Goal: Register for event/course: Sign up to attend an event or enroll in a course

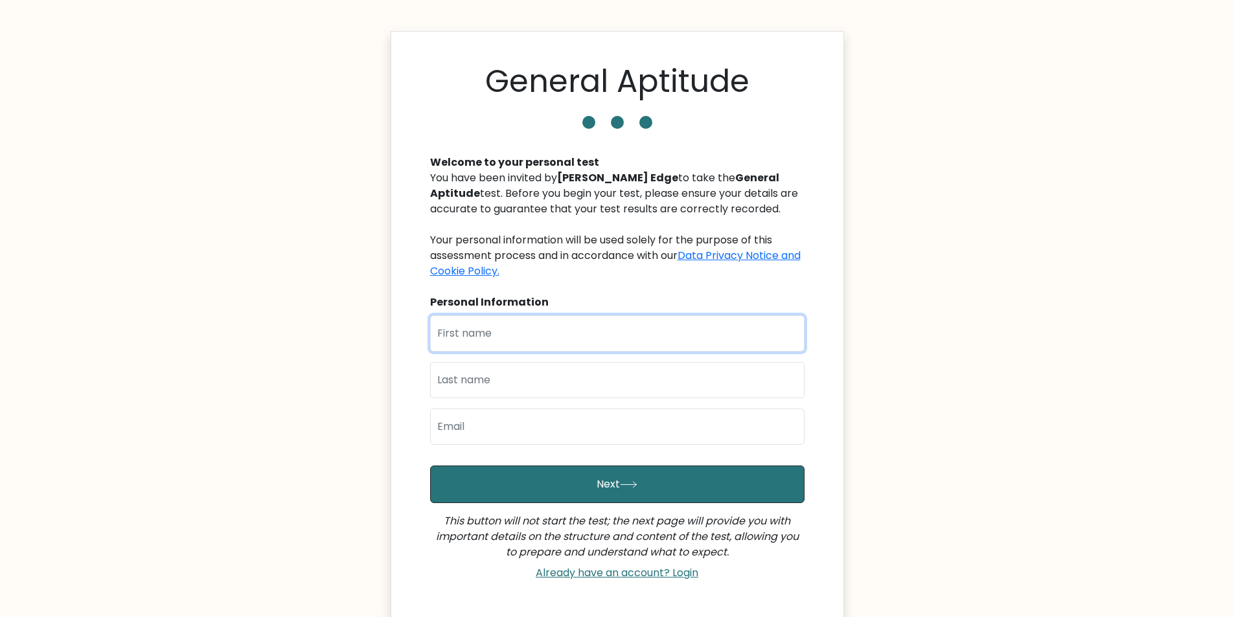
click at [596, 345] on input "text" at bounding box center [617, 334] width 374 height 36
type input "Test"
click at [527, 374] on input "text" at bounding box center [617, 380] width 374 height 36
type input "[PERSON_NAME]"
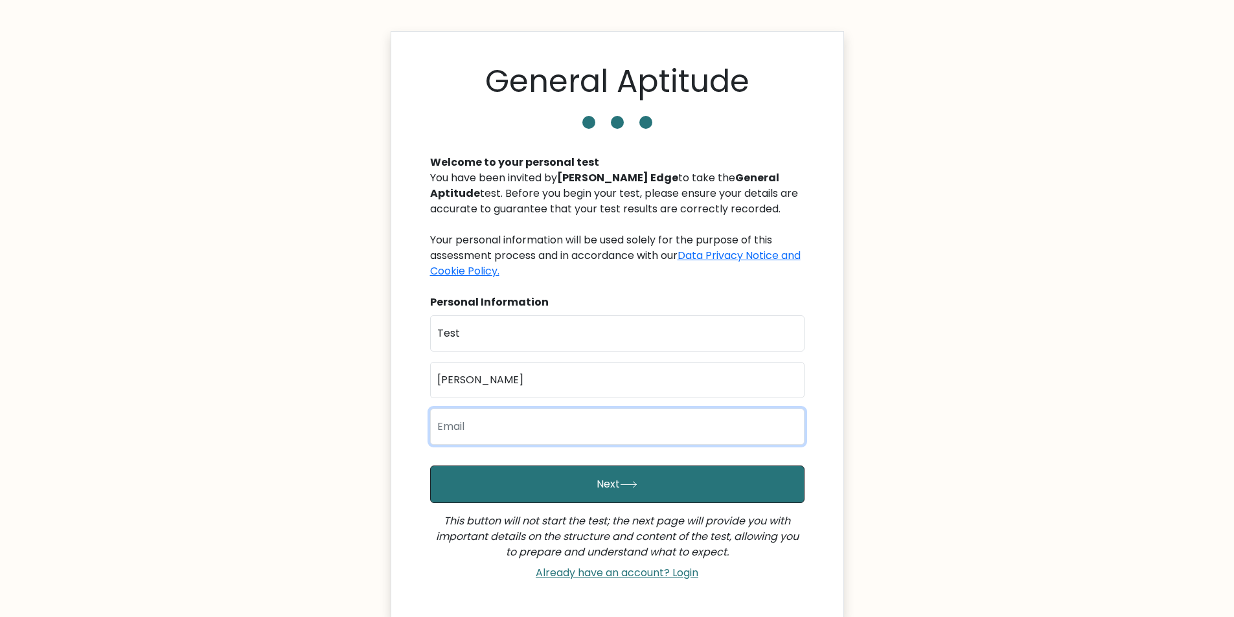
click at [535, 418] on input "email" at bounding box center [617, 427] width 374 height 36
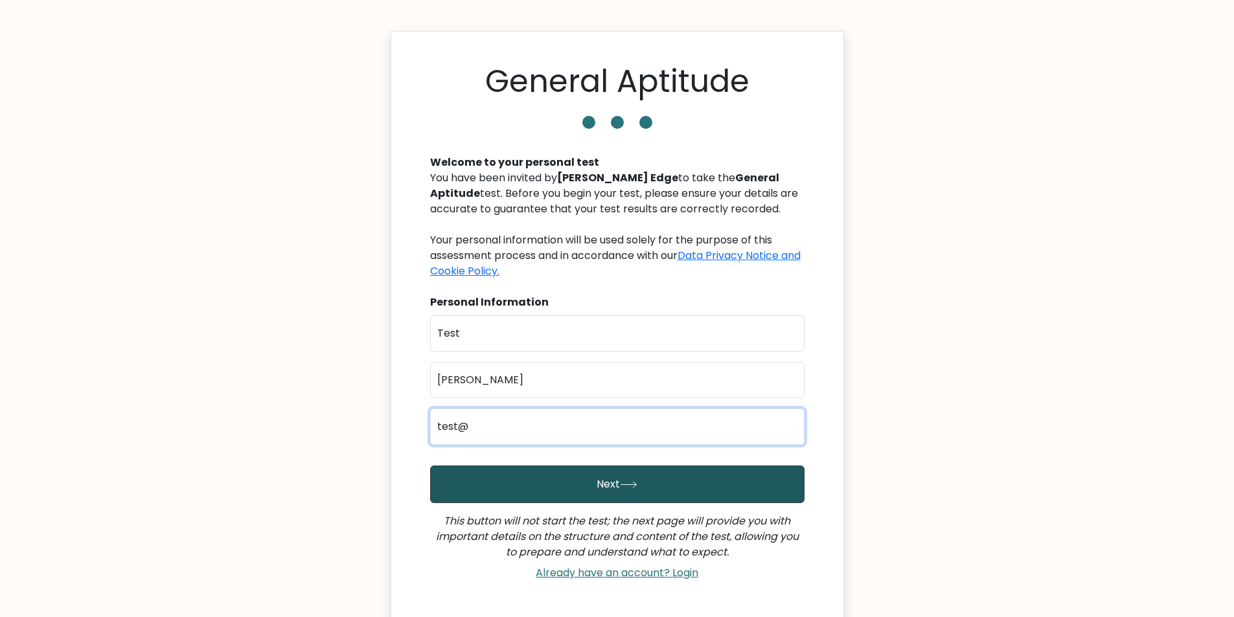
type input "test@gmail.com"
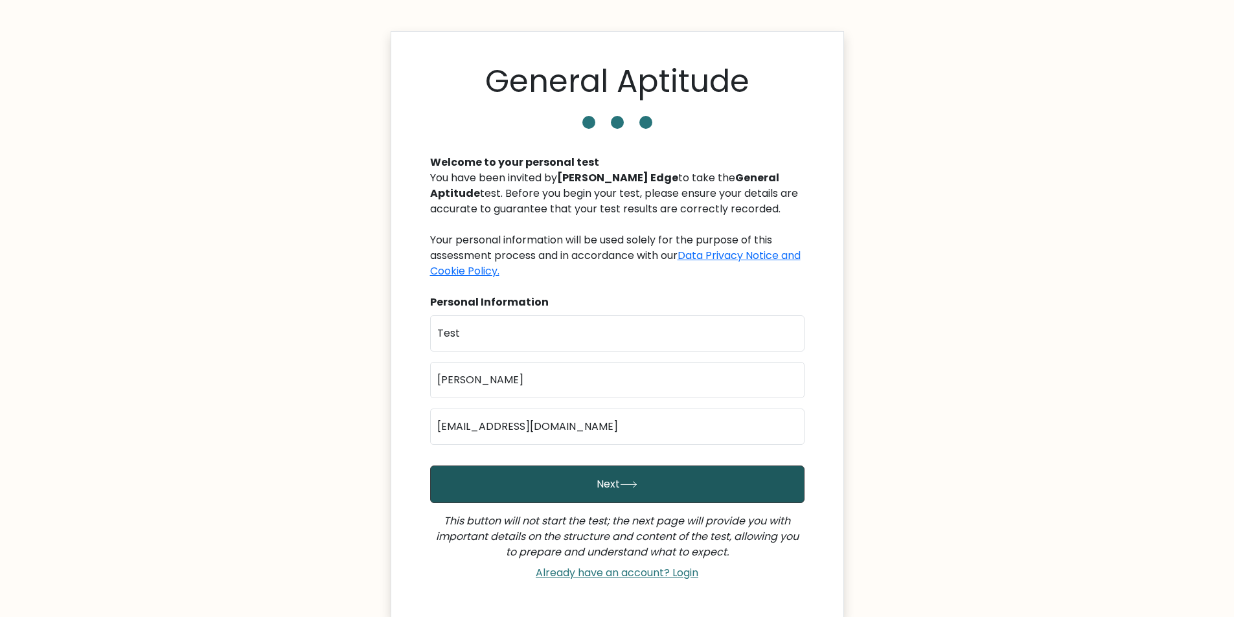
click at [568, 472] on button "Next" at bounding box center [617, 485] width 374 height 38
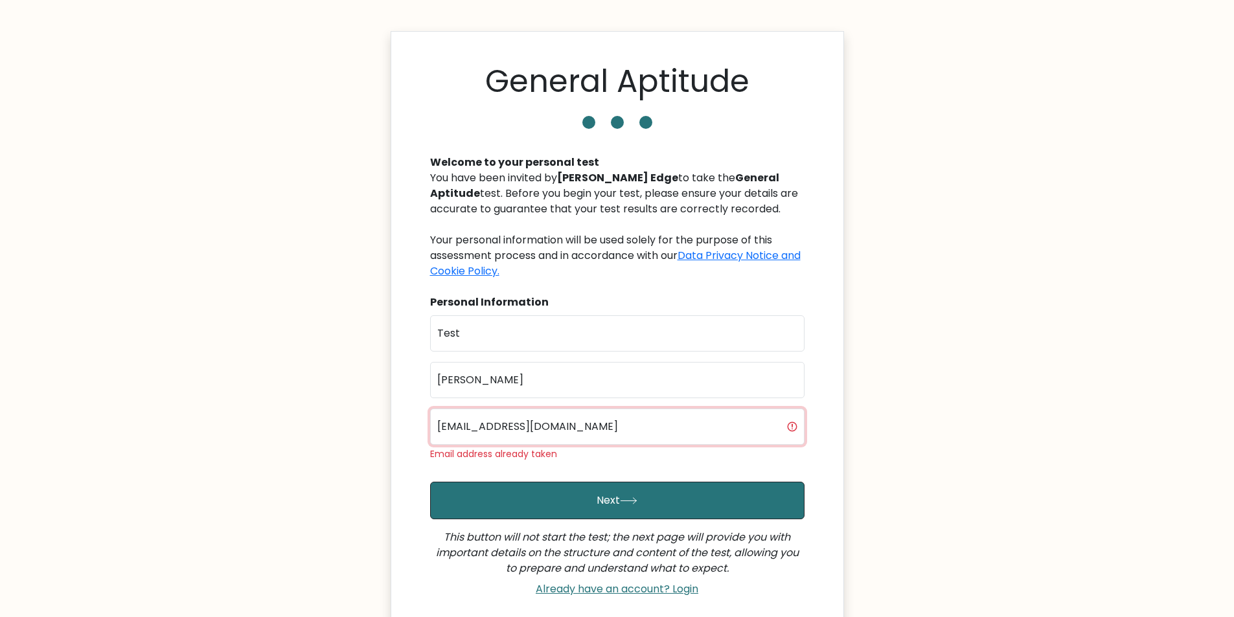
click at [458, 423] on input "test@gmail.com" at bounding box center [617, 427] width 374 height 36
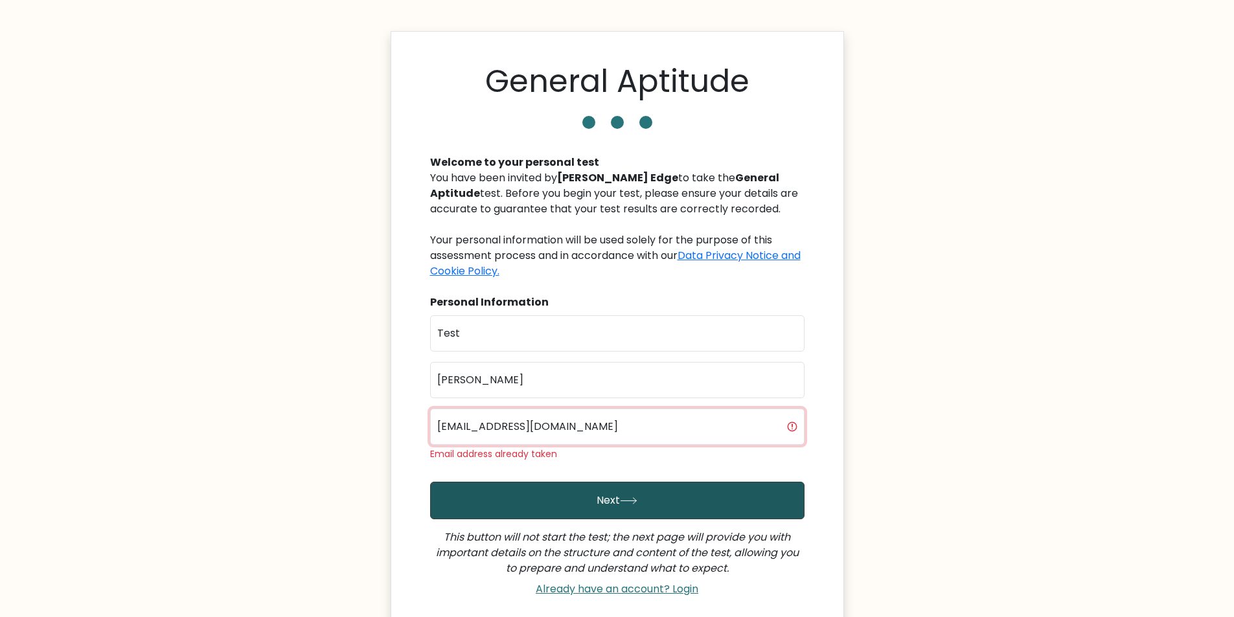
type input "test4@gmail.com"
click at [549, 505] on button "Next" at bounding box center [617, 501] width 374 height 38
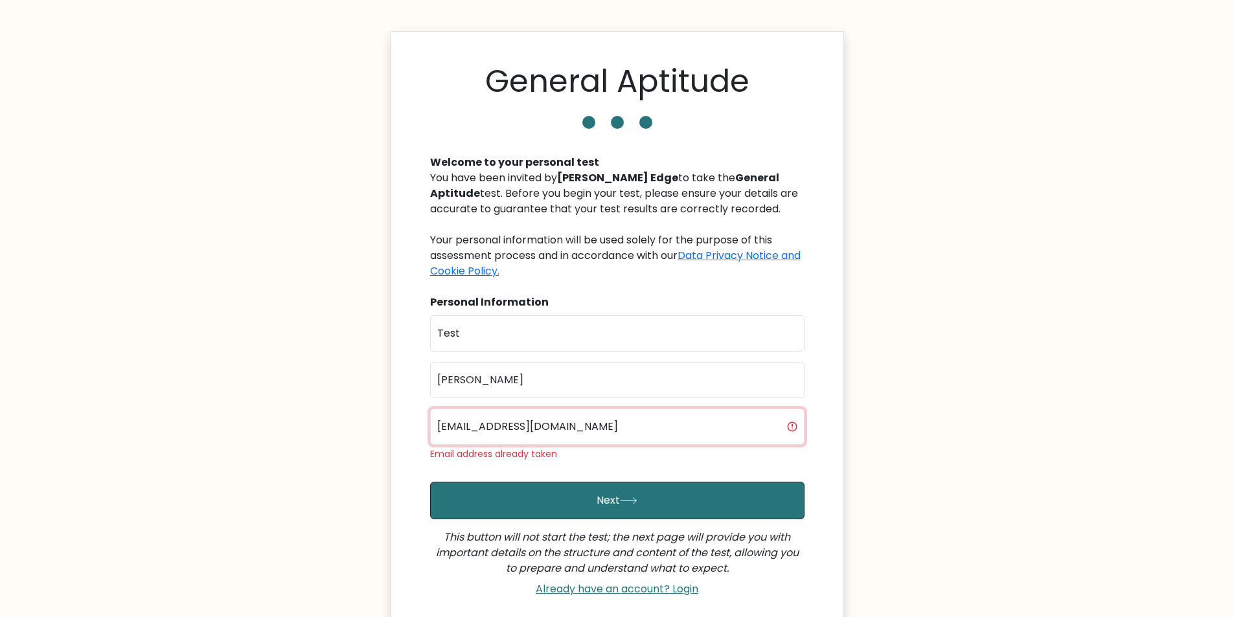
click at [603, 440] on input "test4@gmail.com" at bounding box center [617, 427] width 374 height 36
type input "devops@gmail.com"
click at [430, 482] on button "Next" at bounding box center [617, 501] width 374 height 38
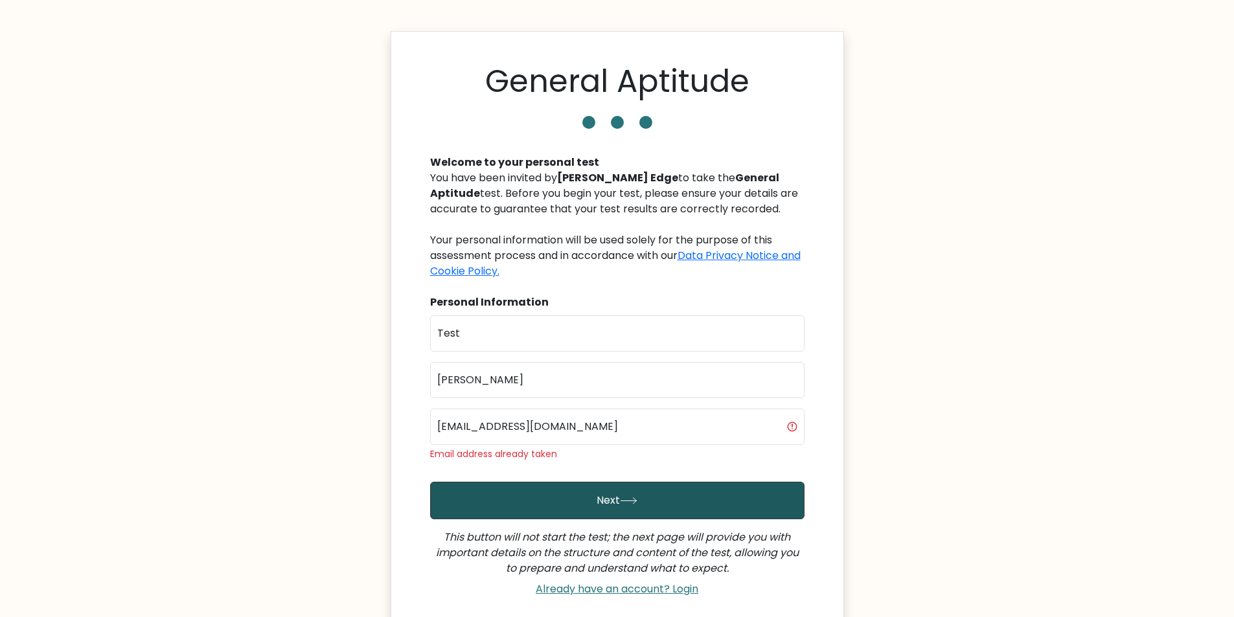
click at [628, 500] on icon "submit" at bounding box center [628, 501] width 17 height 7
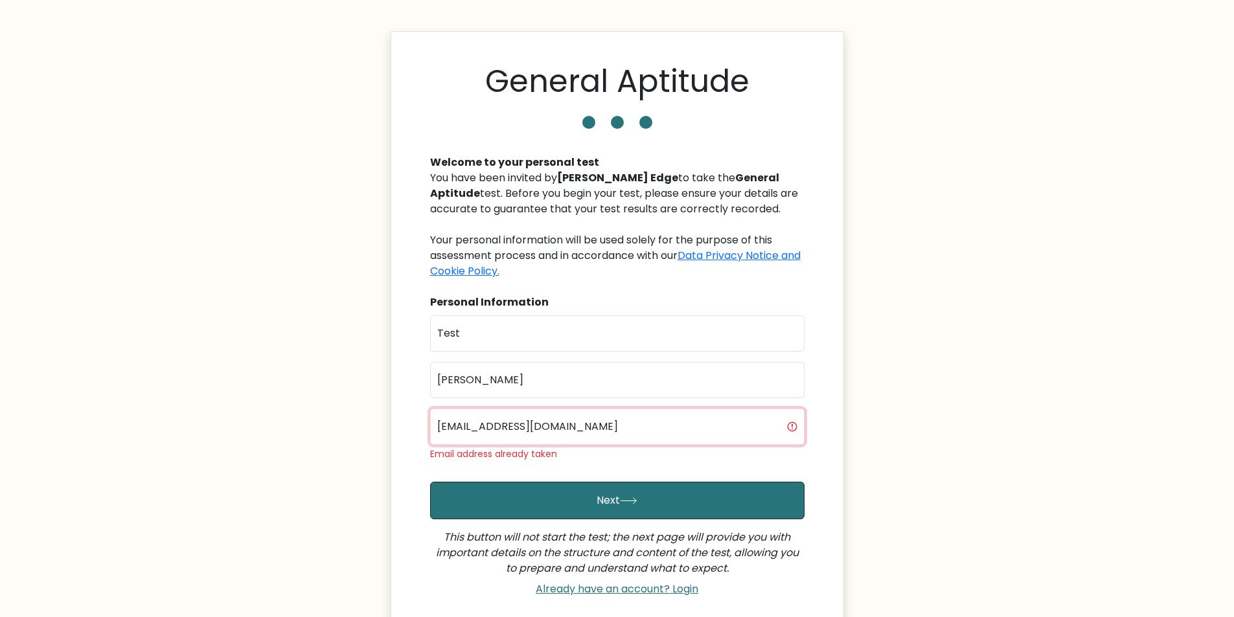
click at [443, 423] on input "devops@gmail.com" at bounding box center [617, 427] width 374 height 36
click at [616, 428] on input "devops@gmail.com" at bounding box center [617, 427] width 374 height 36
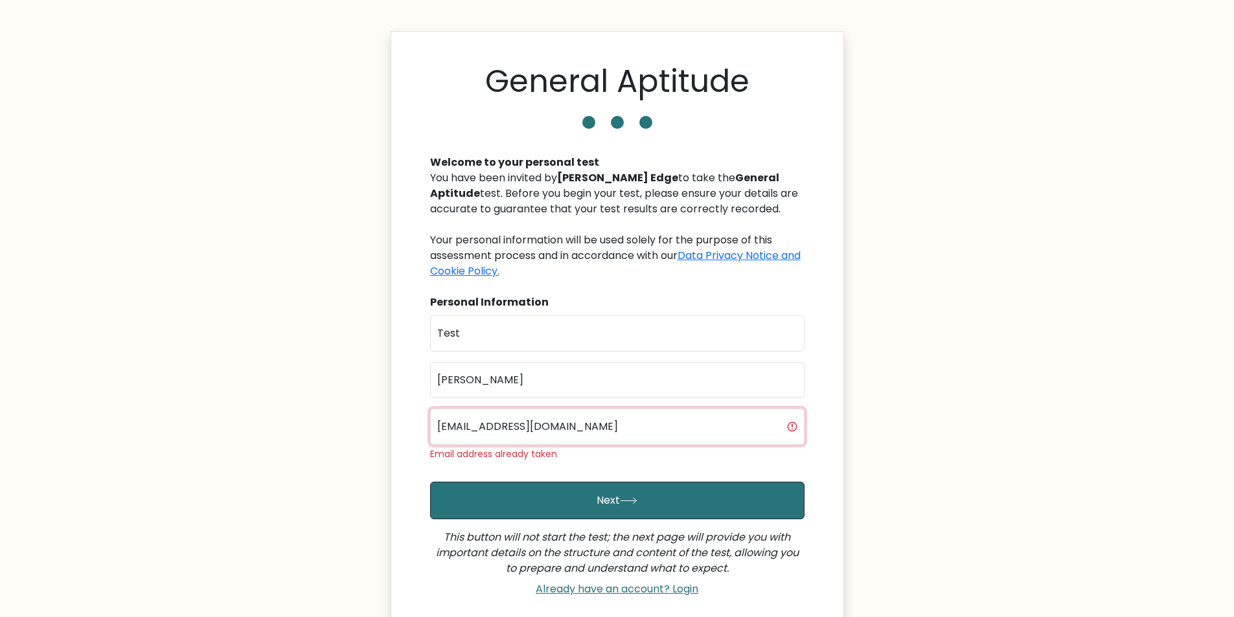
click at [616, 428] on input "devops@gmail.com" at bounding box center [617, 427] width 374 height 36
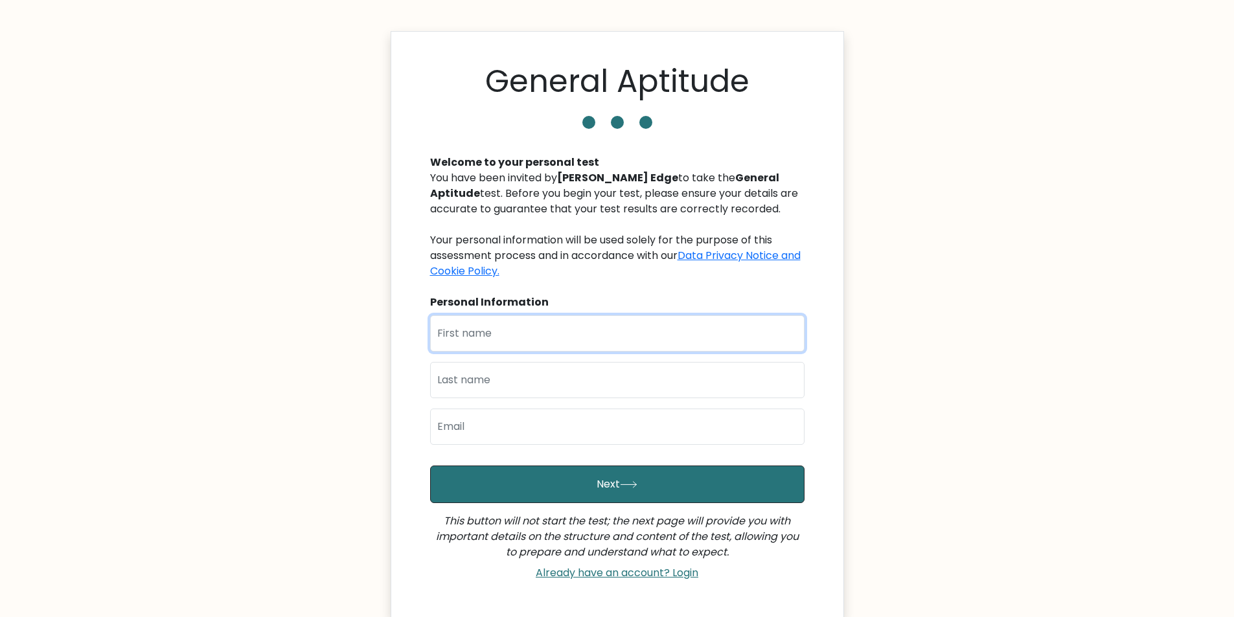
click at [622, 333] on input "text" at bounding box center [617, 334] width 374 height 36
type input "[PERSON_NAME]"
click at [598, 382] on input "text" at bounding box center [617, 380] width 374 height 36
type input "Sharma"
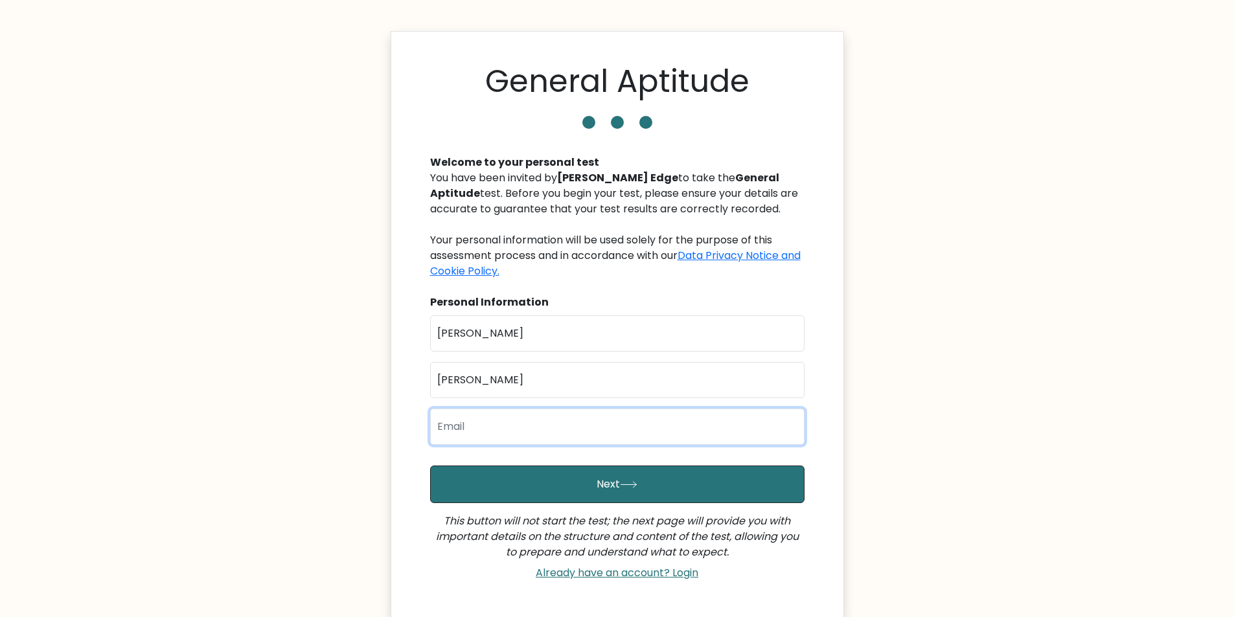
click at [527, 432] on input "email" at bounding box center [617, 427] width 374 height 36
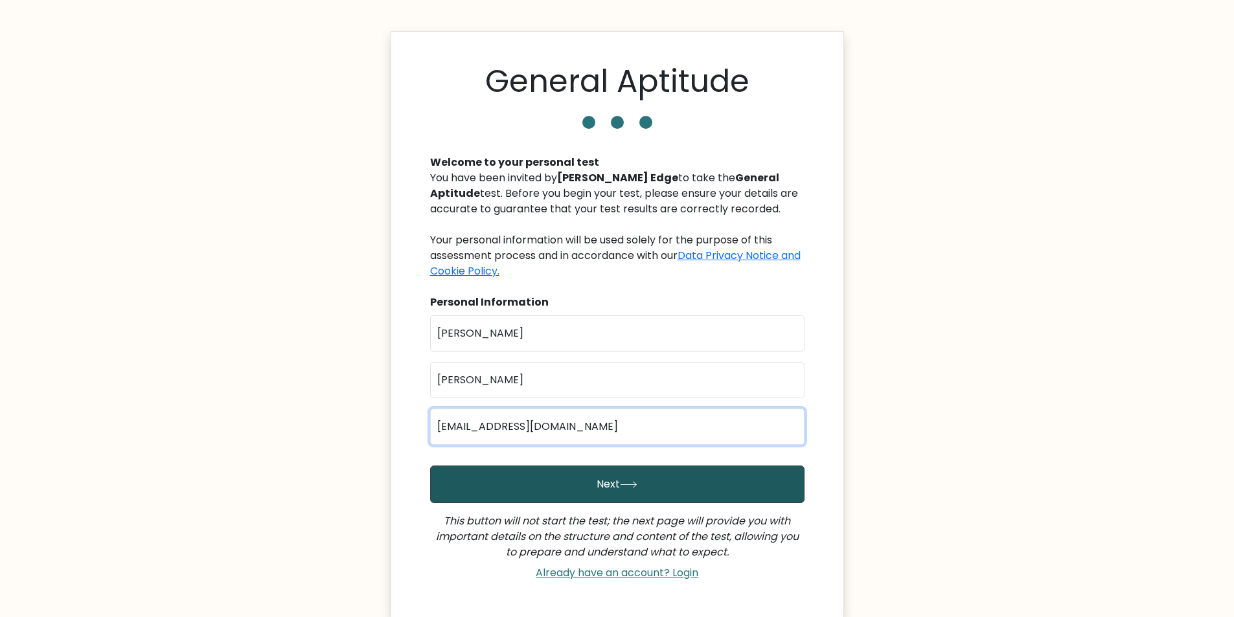
type input "kritikash@gmail.com"
click at [600, 478] on button "Next" at bounding box center [617, 485] width 374 height 38
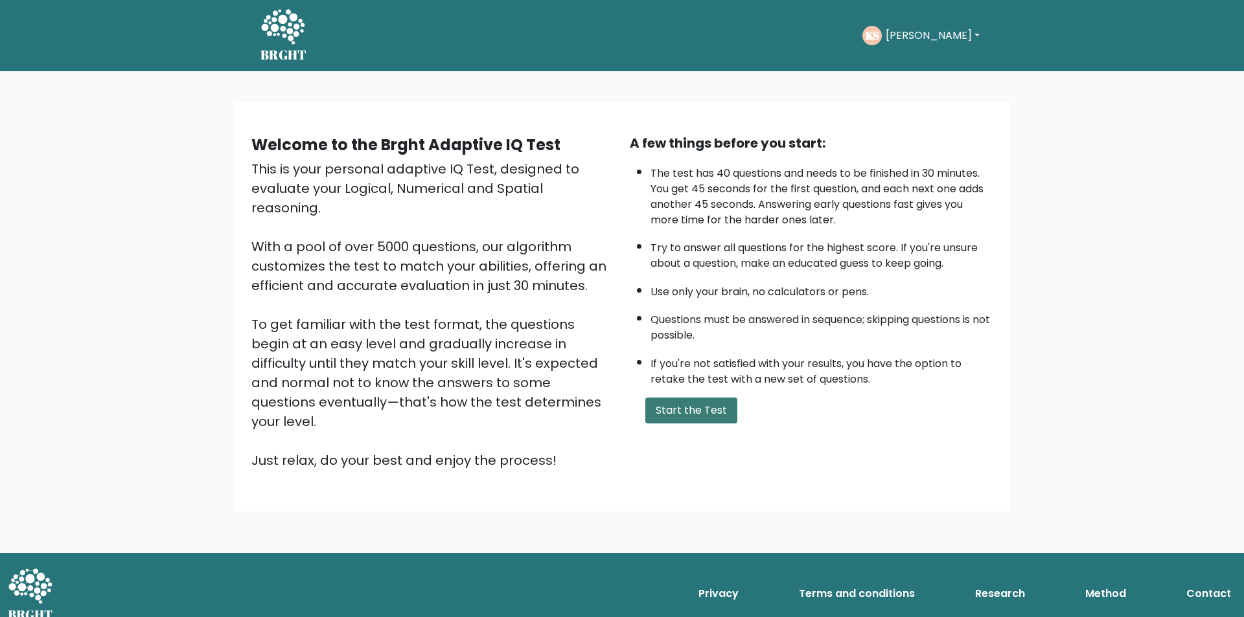
click at [695, 404] on button "Start the Test" at bounding box center [691, 411] width 92 height 26
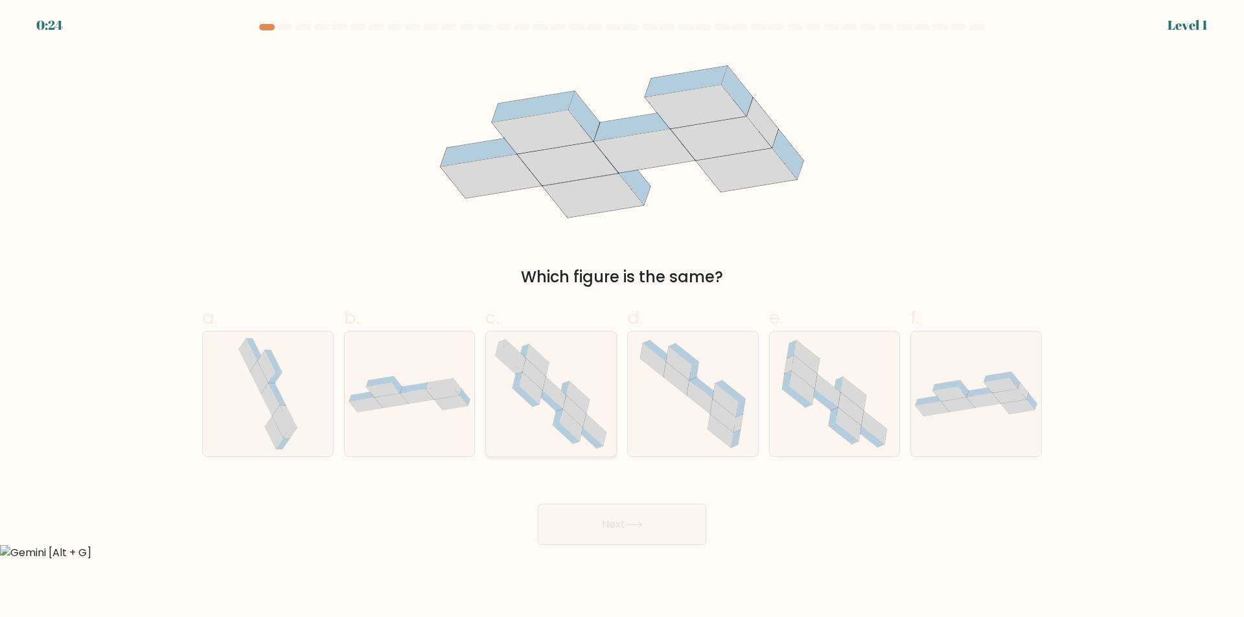
click at [547, 371] on icon at bounding box center [537, 361] width 23 height 32
click at [622, 317] on input "c." at bounding box center [622, 313] width 1 height 8
radio input "true"
click at [687, 523] on button "Next" at bounding box center [622, 524] width 168 height 41
click at [611, 526] on button "Next" at bounding box center [622, 524] width 168 height 41
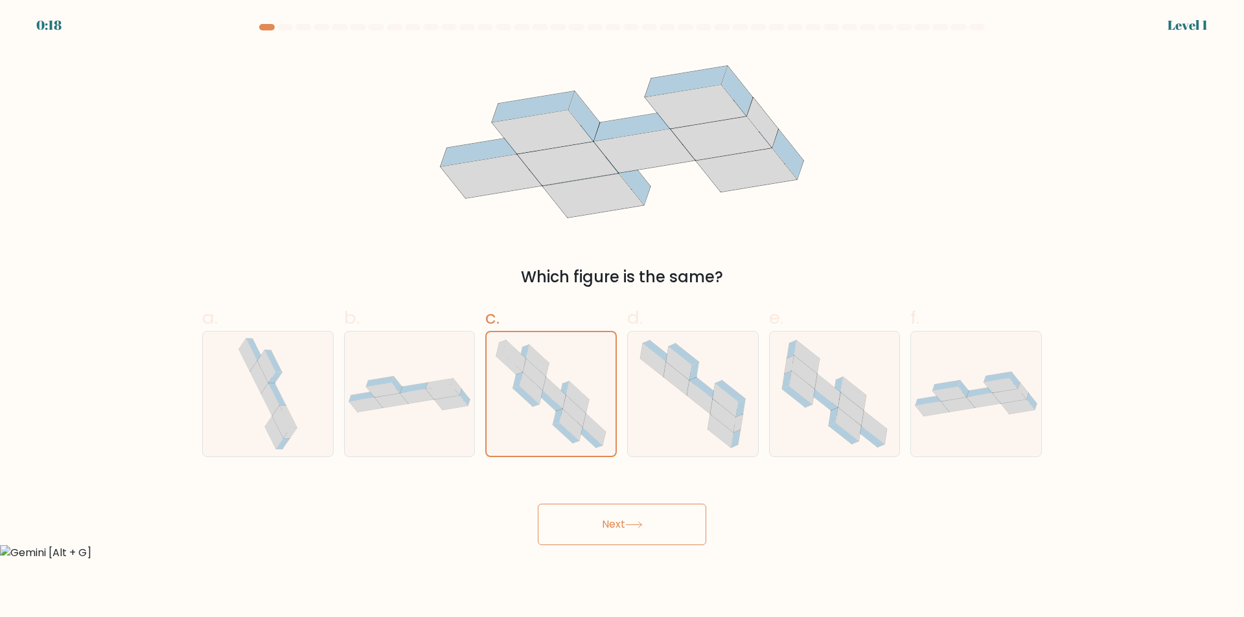
click at [611, 526] on button "Next" at bounding box center [622, 524] width 168 height 41
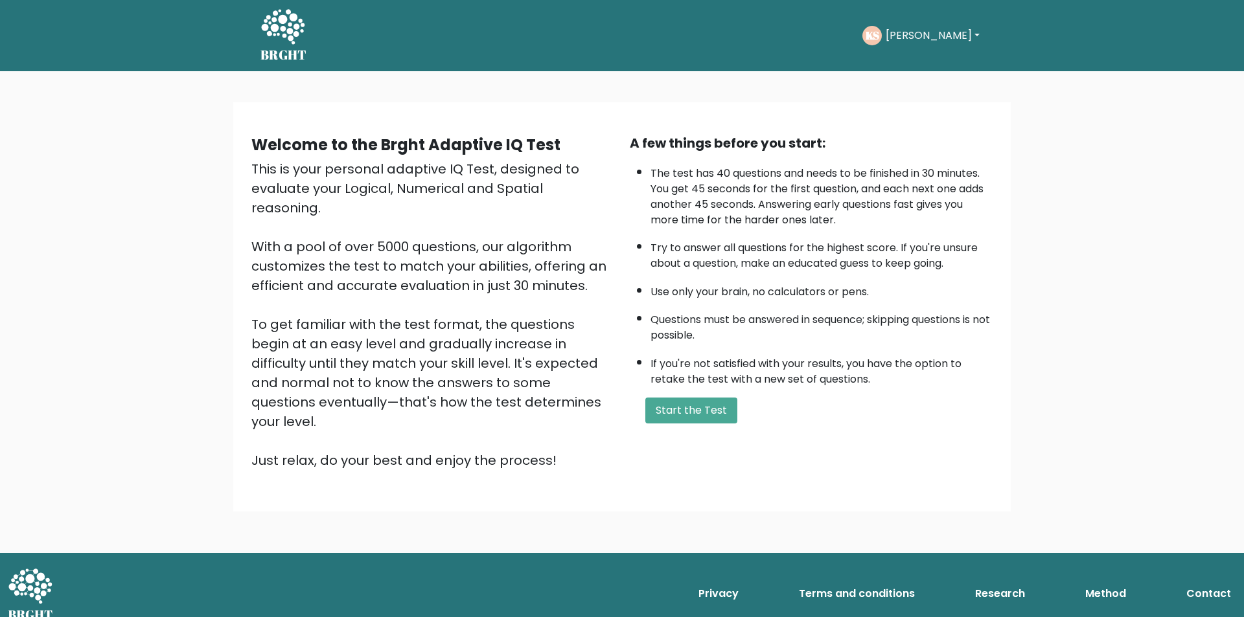
click at [921, 25] on div "KS Kritika Dashboard Profile Settings Logout" at bounding box center [922, 36] width 121 height 30
click at [926, 35] on button "Kritika" at bounding box center [933, 35] width 102 height 17
click at [928, 150] on link "Logout" at bounding box center [914, 149] width 102 height 21
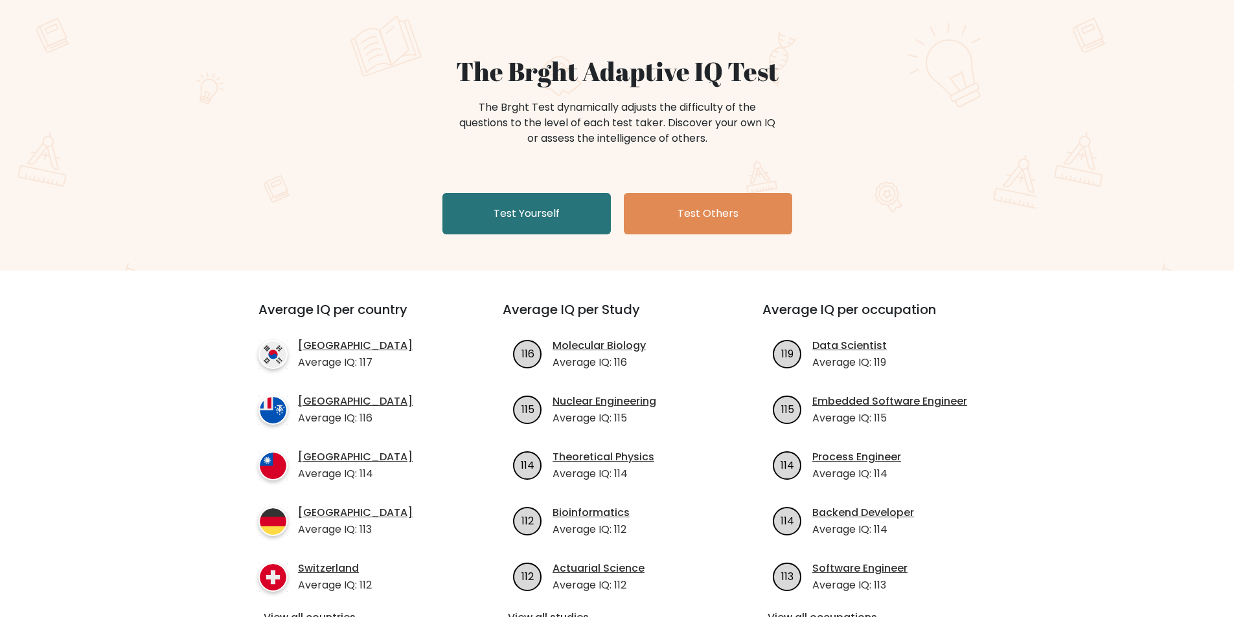
scroll to position [65, 0]
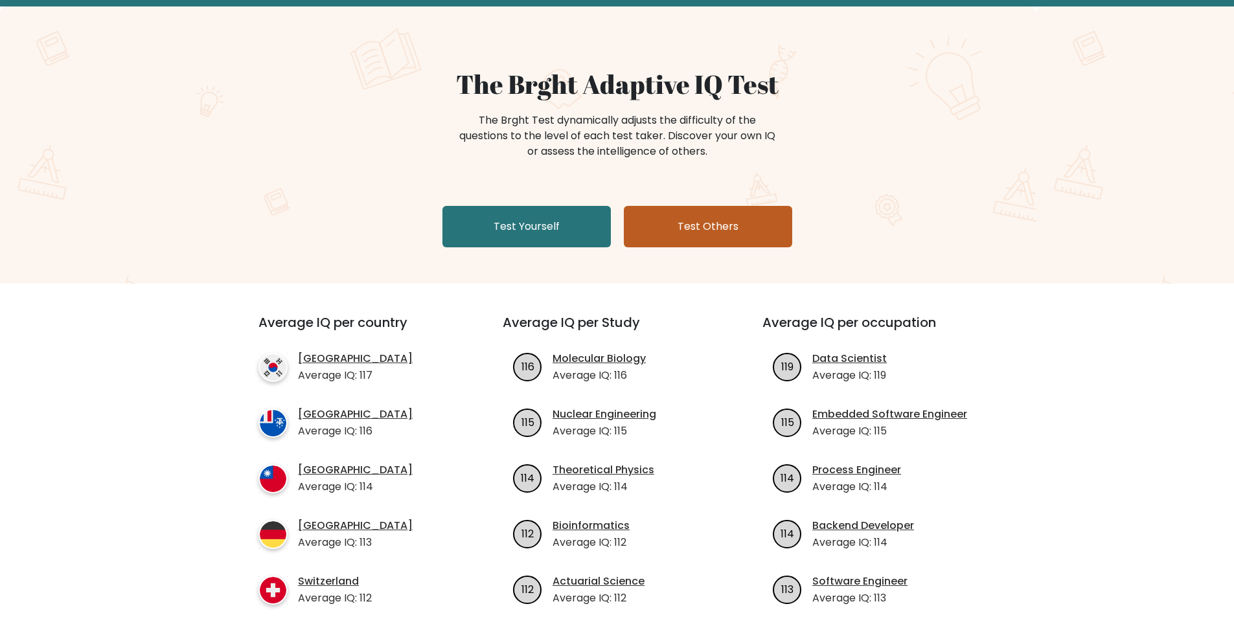
click at [716, 220] on link "Test Others" at bounding box center [708, 226] width 168 height 41
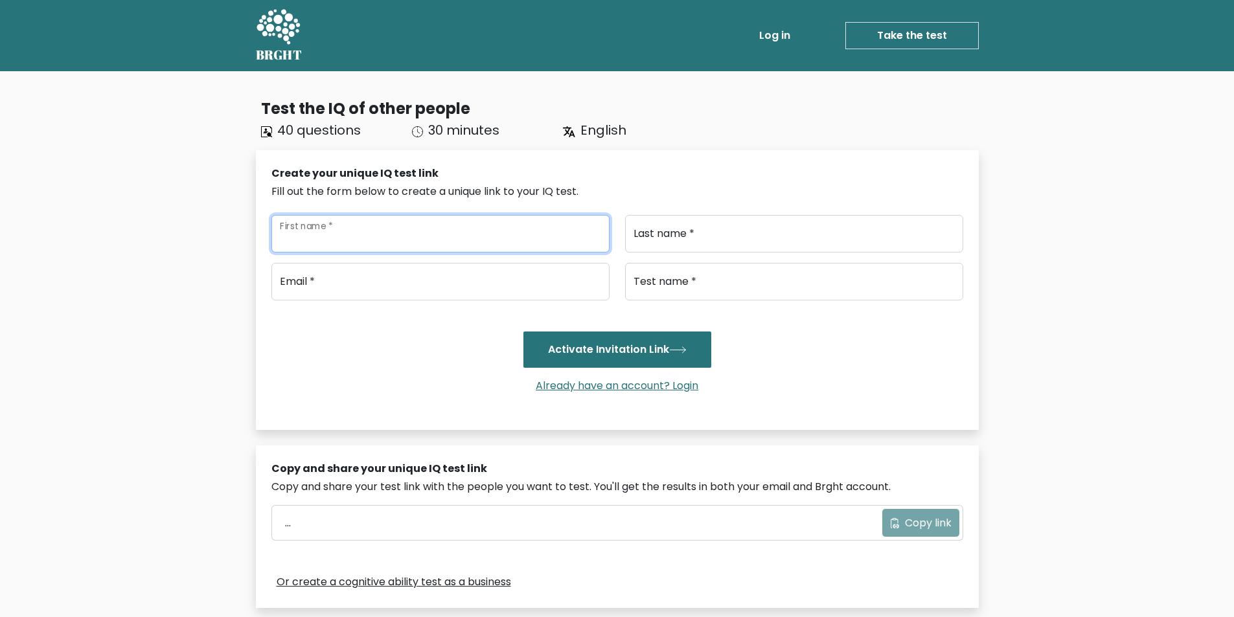
click at [433, 229] on input "First name *" at bounding box center [440, 234] width 338 height 38
type input "jasprit"
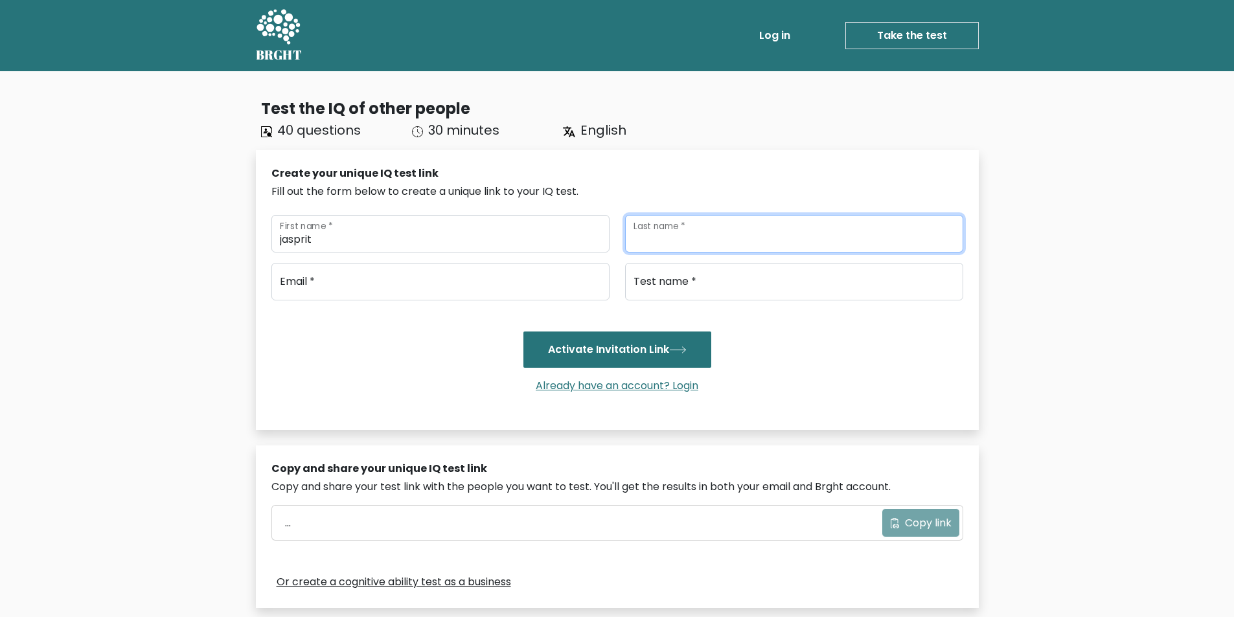
click at [788, 230] on input "Last name *" at bounding box center [794, 234] width 338 height 38
type input "kaur"
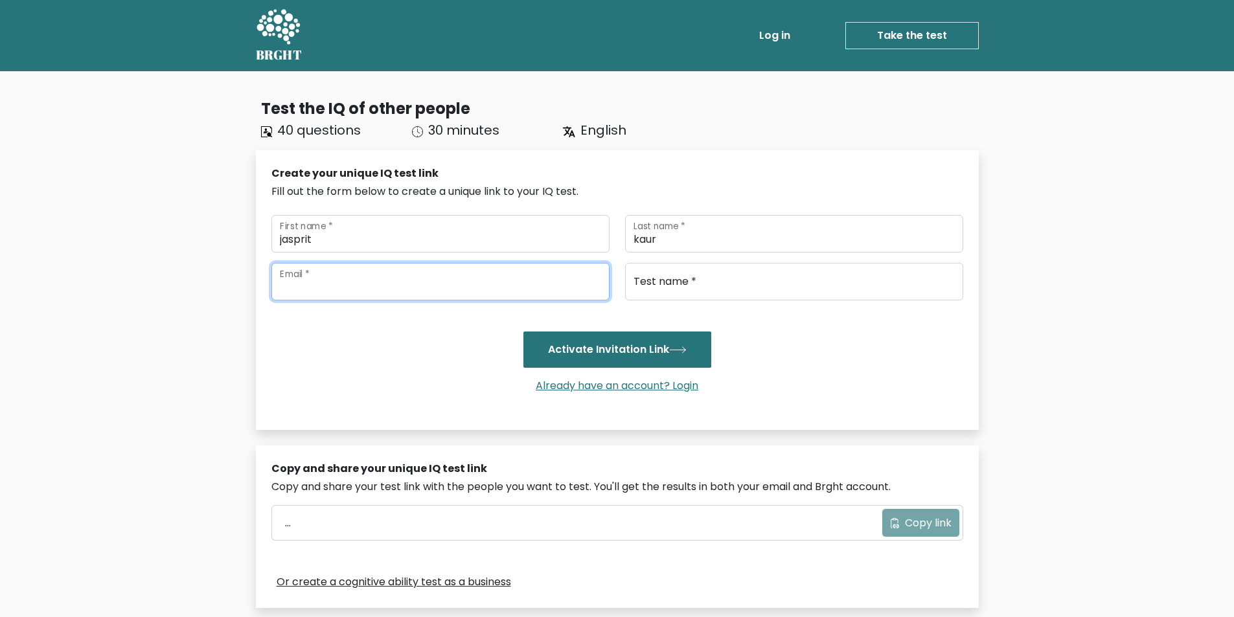
click at [548, 282] on input "email" at bounding box center [440, 282] width 338 height 38
type input "[EMAIL_ADDRESS][DOMAIN_NAME]"
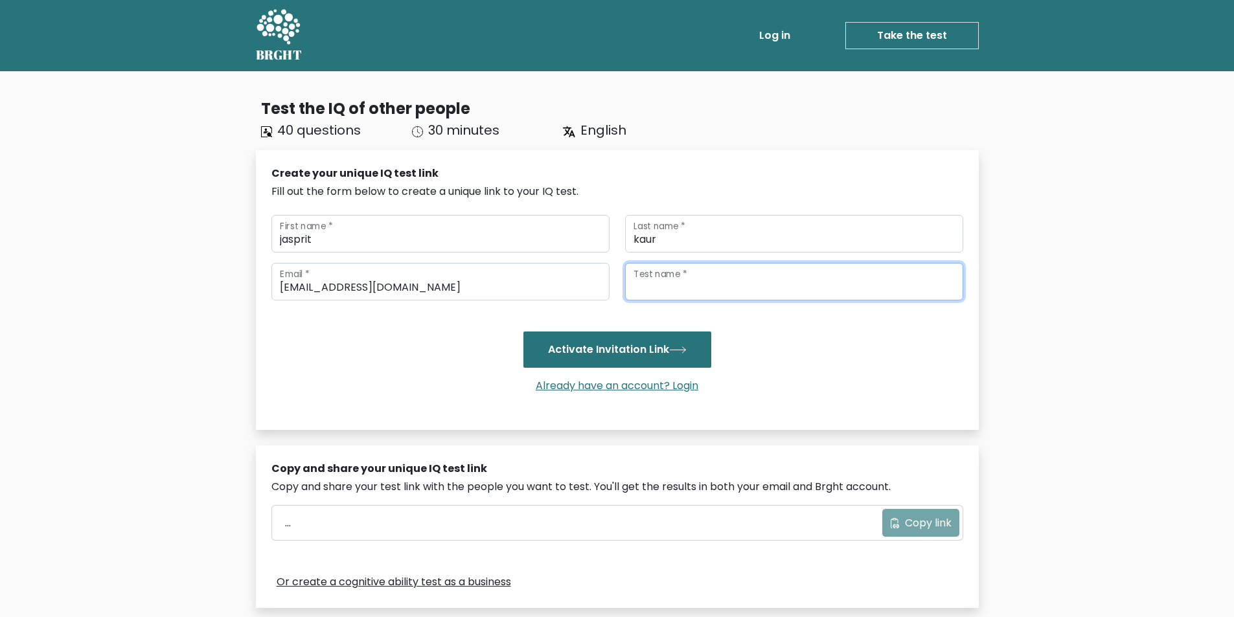
click at [643, 288] on input "Test name *" at bounding box center [794, 282] width 338 height 38
type input "General Aptitude"
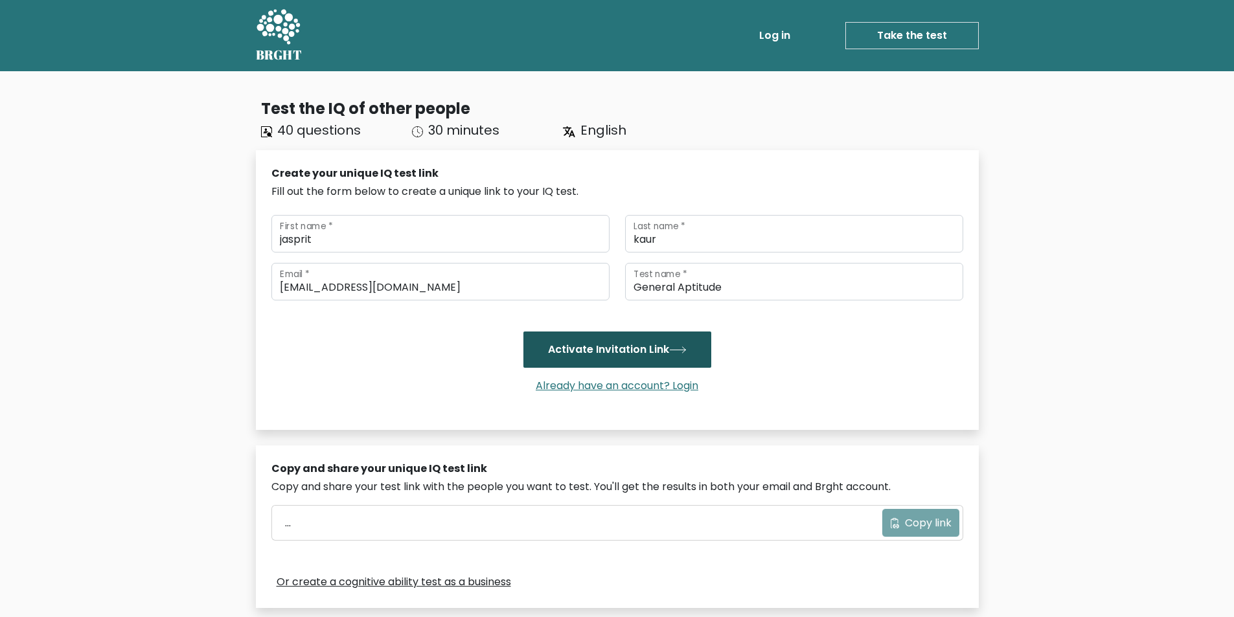
click at [656, 337] on button "Activate Invitation Link" at bounding box center [618, 350] width 188 height 36
click at [658, 342] on button "Activate Invitation Link" at bounding box center [618, 350] width 188 height 36
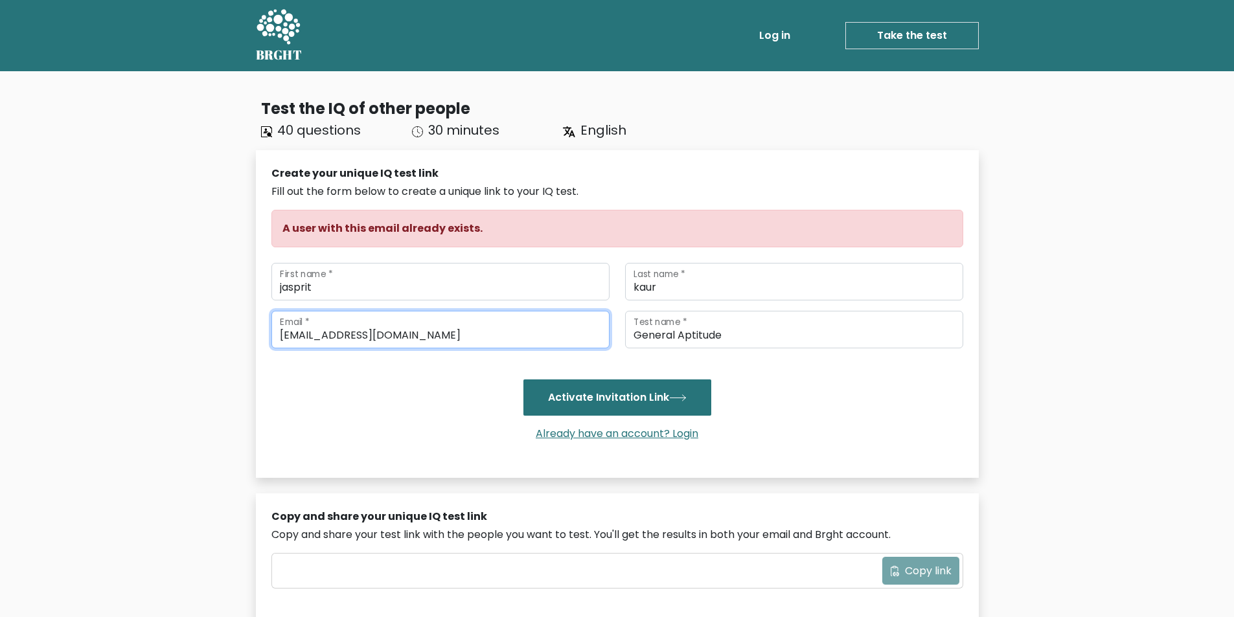
click at [351, 334] on input "[EMAIL_ADDRESS][DOMAIN_NAME]" at bounding box center [440, 330] width 338 height 38
type input "[EMAIL_ADDRESS][DOMAIN_NAME]"
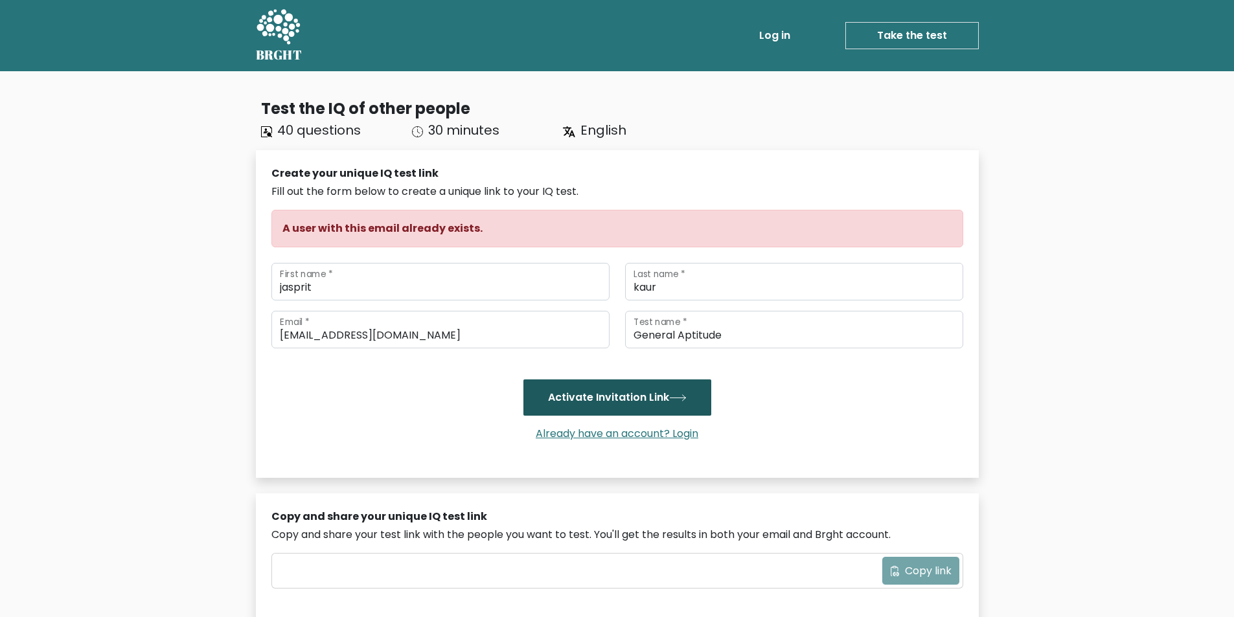
click at [579, 397] on button "Activate Invitation Link" at bounding box center [618, 398] width 188 height 36
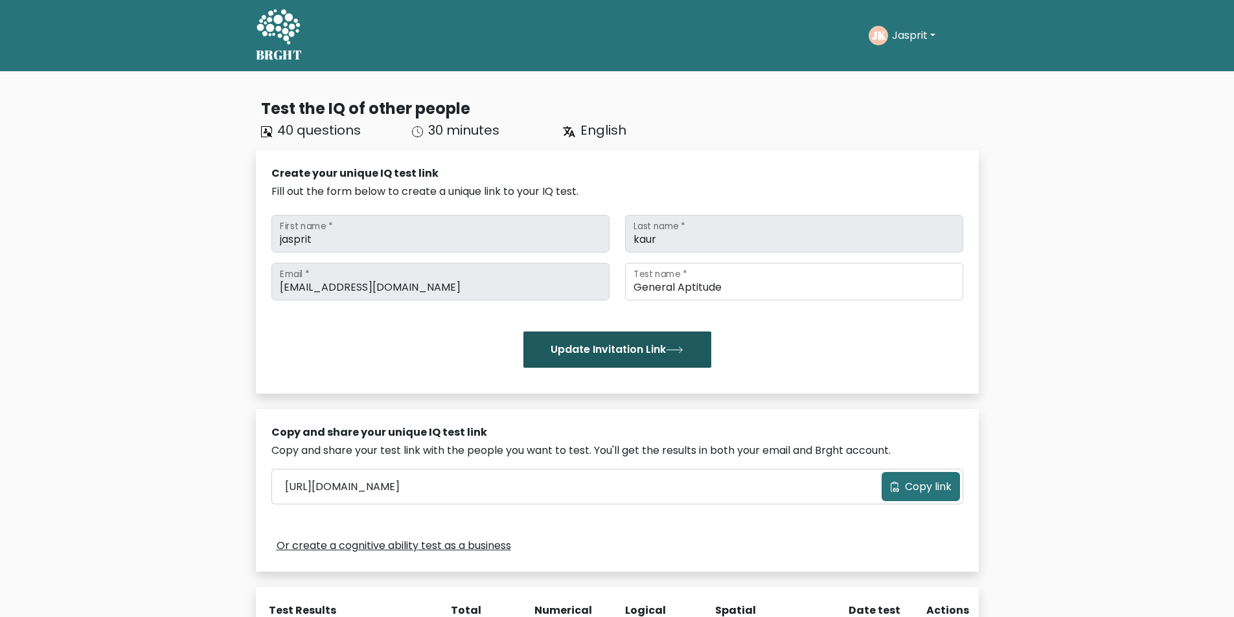
click at [623, 351] on button "Update Invitation Link" at bounding box center [618, 350] width 188 height 36
click at [925, 481] on span "Copy link" at bounding box center [928, 487] width 47 height 16
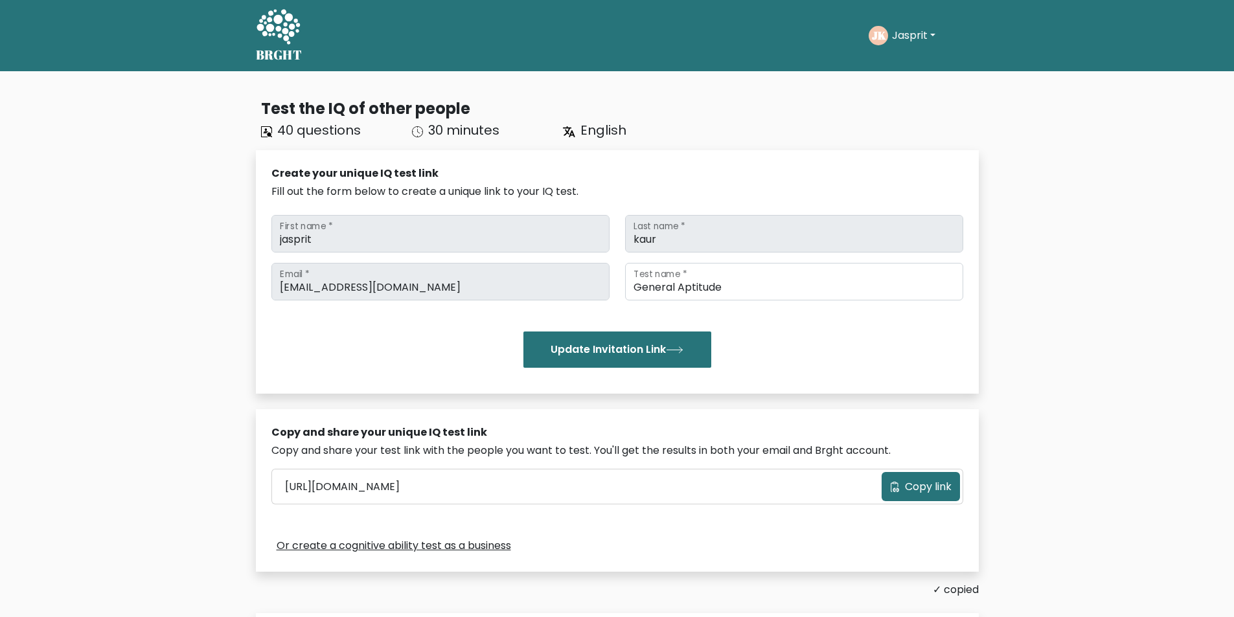
click at [925, 481] on span "Copy link" at bounding box center [928, 487] width 47 height 16
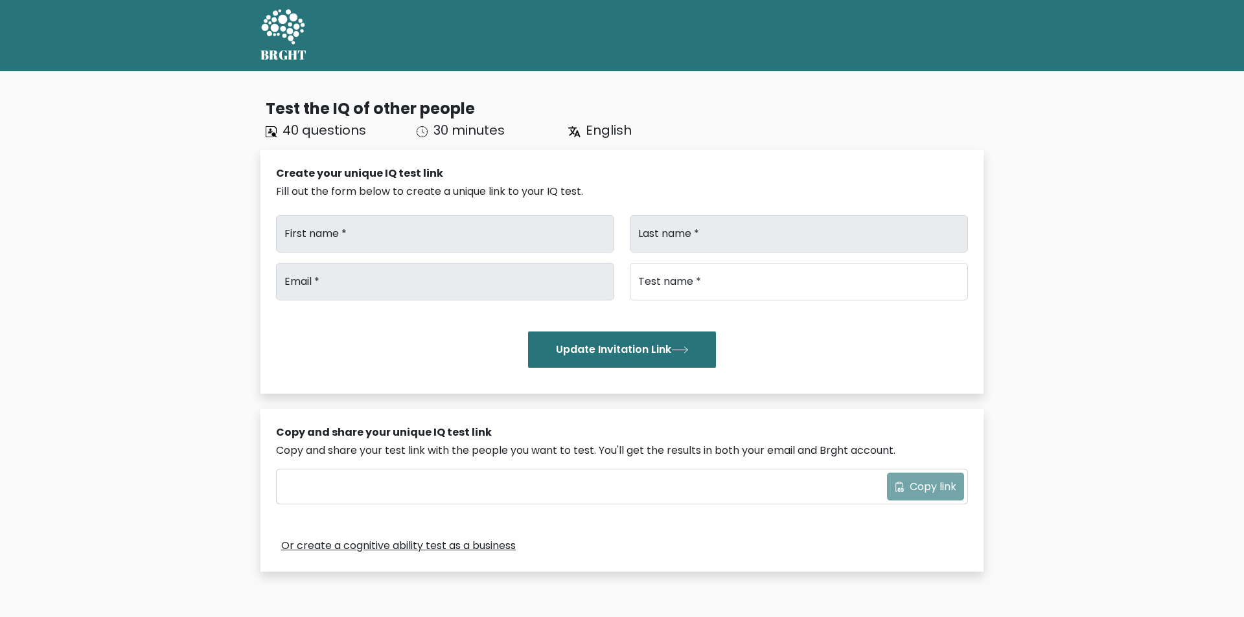
type input "[URL][DOMAIN_NAME]"
type input "jasprit"
type input "kaur"
type input "[EMAIL_ADDRESS][DOMAIN_NAME]"
type input "General Aptitude"
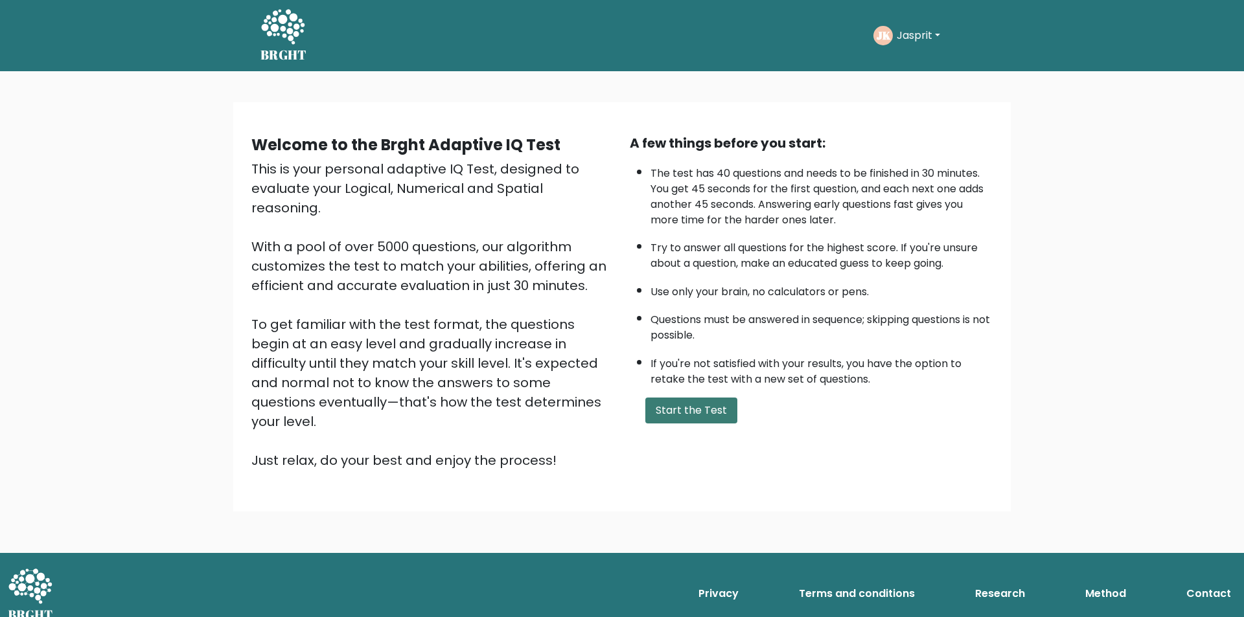
drag, startPoint x: 301, startPoint y: 294, endPoint x: 710, endPoint y: 416, distance: 427.2
click at [710, 416] on button "Start the Test" at bounding box center [691, 411] width 92 height 26
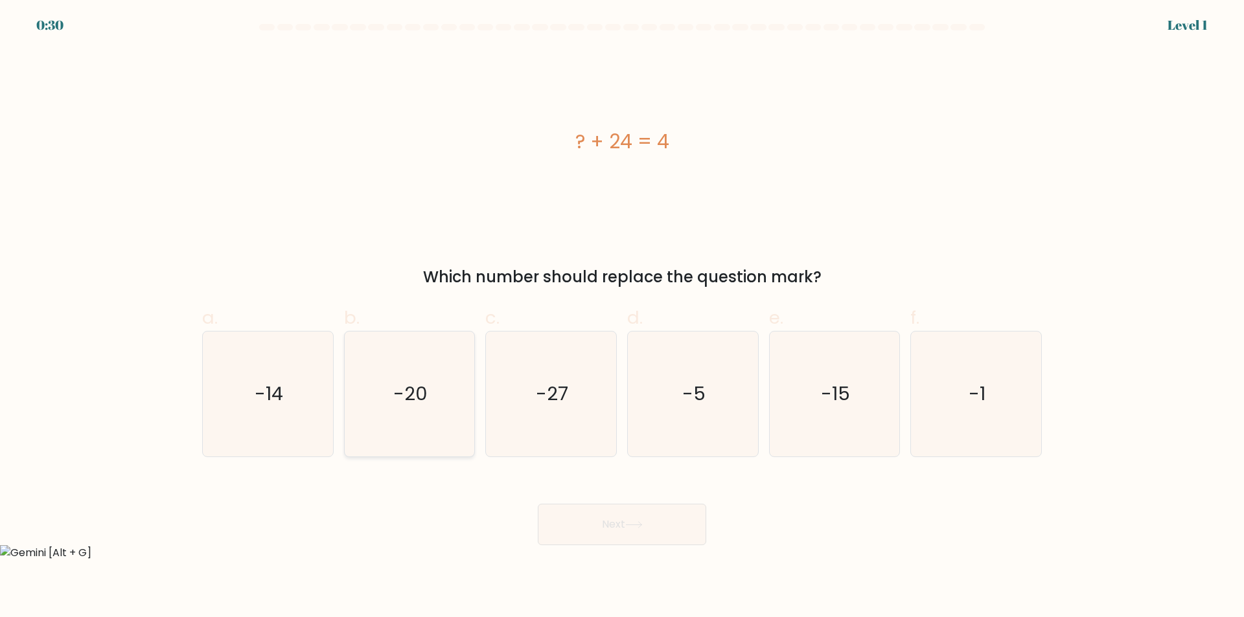
click at [417, 425] on icon "-20" at bounding box center [409, 394] width 125 height 125
click at [622, 317] on input "b. -20" at bounding box center [622, 313] width 1 height 8
radio input "true"
click at [557, 382] on text "-27" at bounding box center [552, 395] width 32 height 26
click at [622, 317] on input "c. -27" at bounding box center [622, 313] width 1 height 8
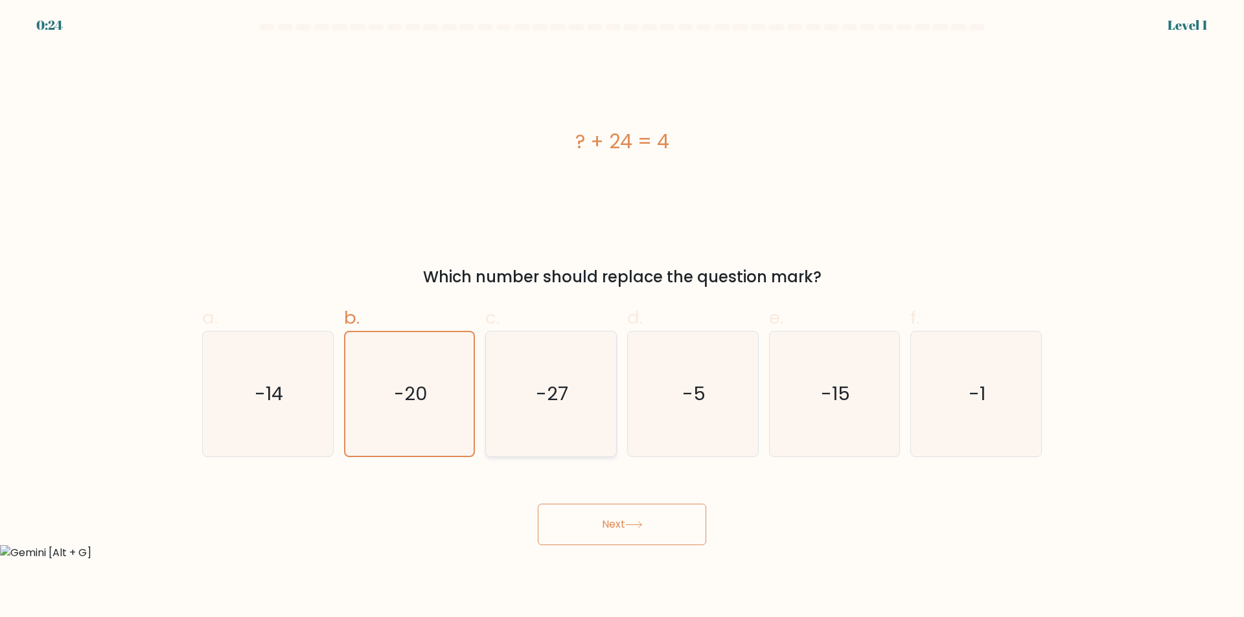
radio input "true"
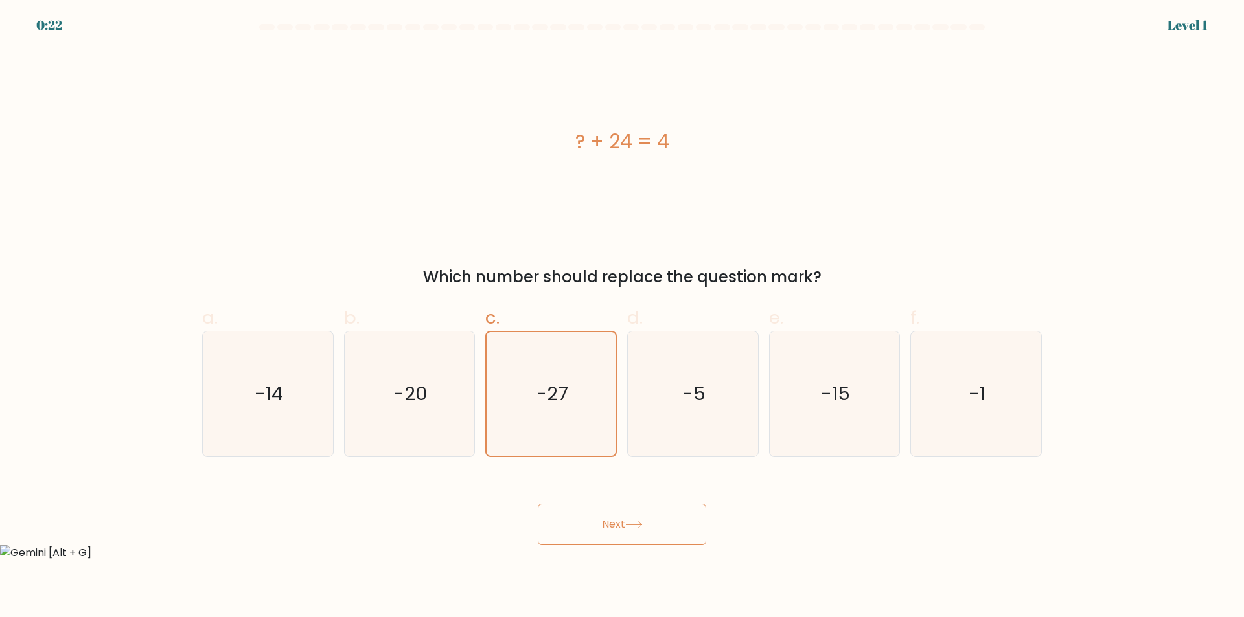
click at [623, 535] on button "Next" at bounding box center [622, 524] width 168 height 41
click at [625, 522] on button "Next" at bounding box center [622, 524] width 168 height 41
click at [633, 531] on button "Next" at bounding box center [622, 524] width 168 height 41
click at [617, 523] on button "Next" at bounding box center [622, 524] width 168 height 41
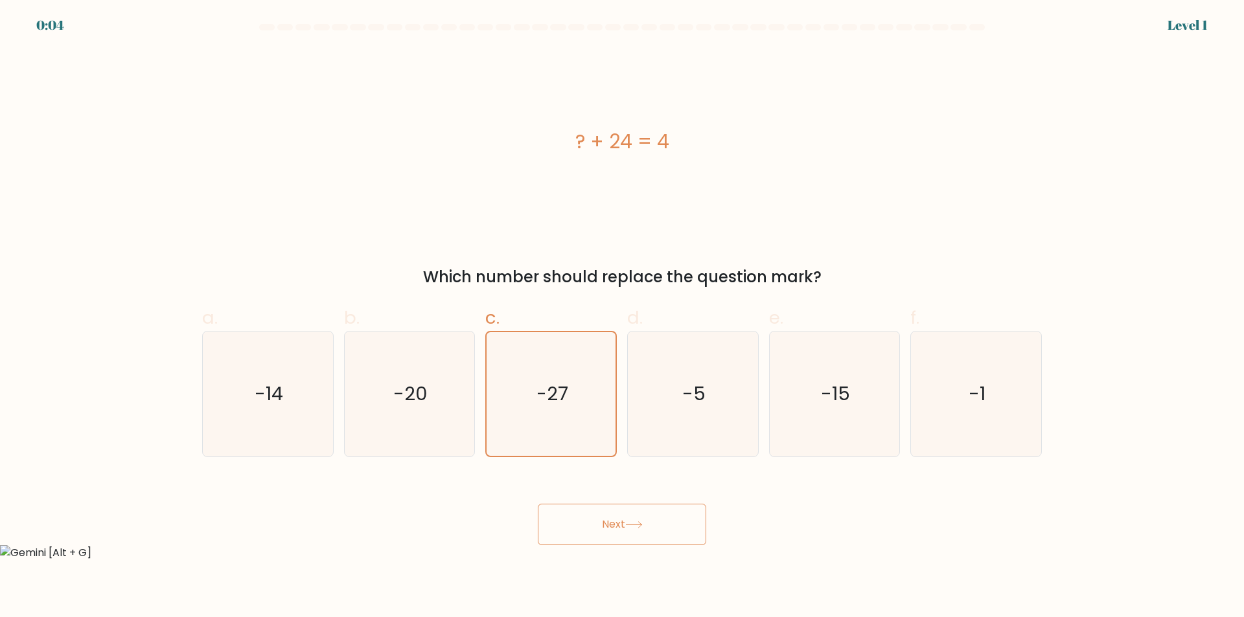
click at [617, 523] on button "Next" at bounding box center [622, 524] width 168 height 41
click at [636, 406] on icon "13" at bounding box center [692, 394] width 125 height 125
click at [623, 317] on input "d. 13" at bounding box center [622, 313] width 1 height 8
radio input "true"
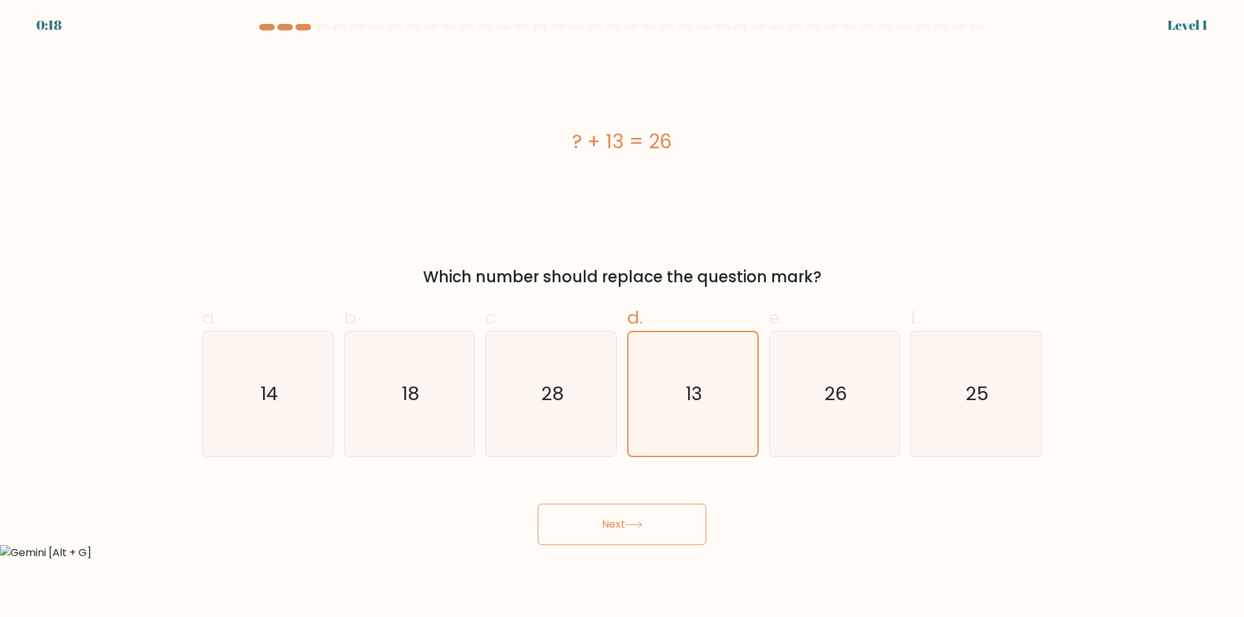
click at [636, 535] on button "Next" at bounding box center [622, 524] width 168 height 41
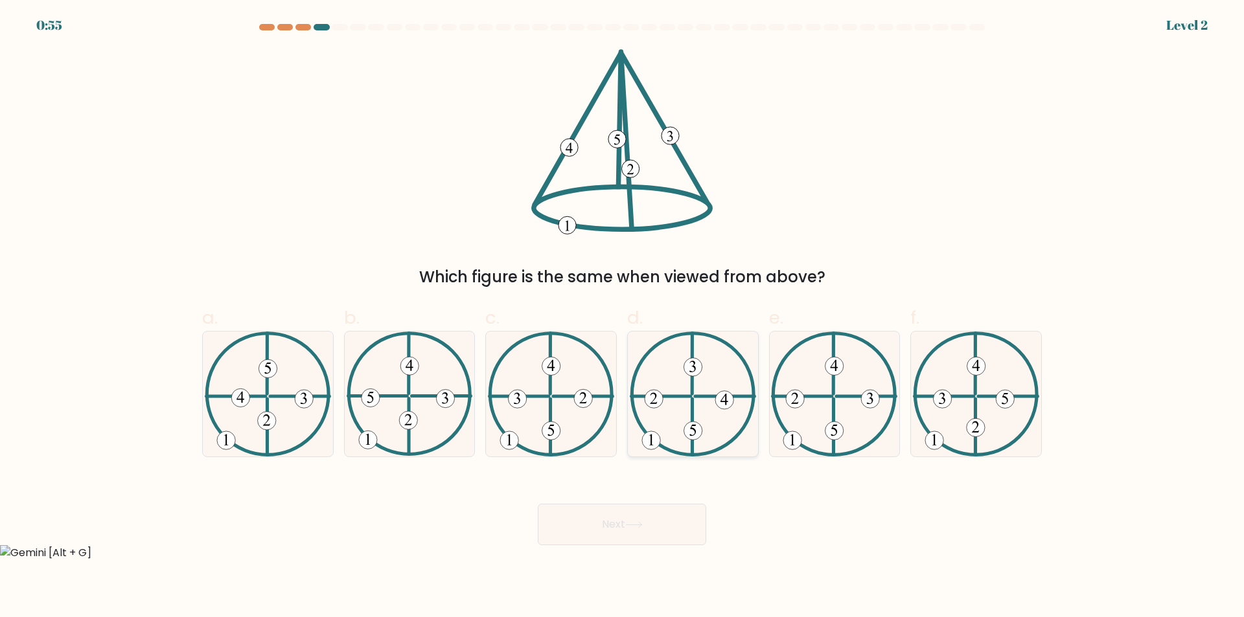
click at [643, 382] on icon at bounding box center [693, 394] width 126 height 125
click at [623, 317] on input "d." at bounding box center [622, 313] width 1 height 8
radio input "true"
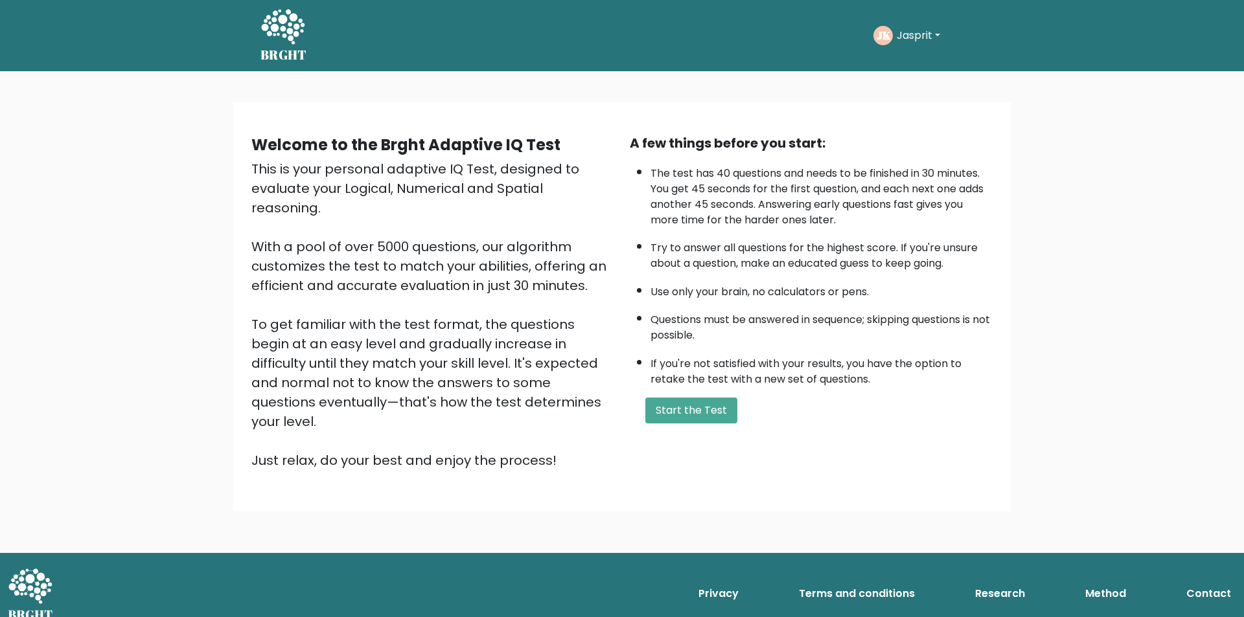
click at [918, 36] on button "Jasprit" at bounding box center [918, 35] width 51 height 17
click at [909, 144] on link "Logout" at bounding box center [925, 149] width 102 height 21
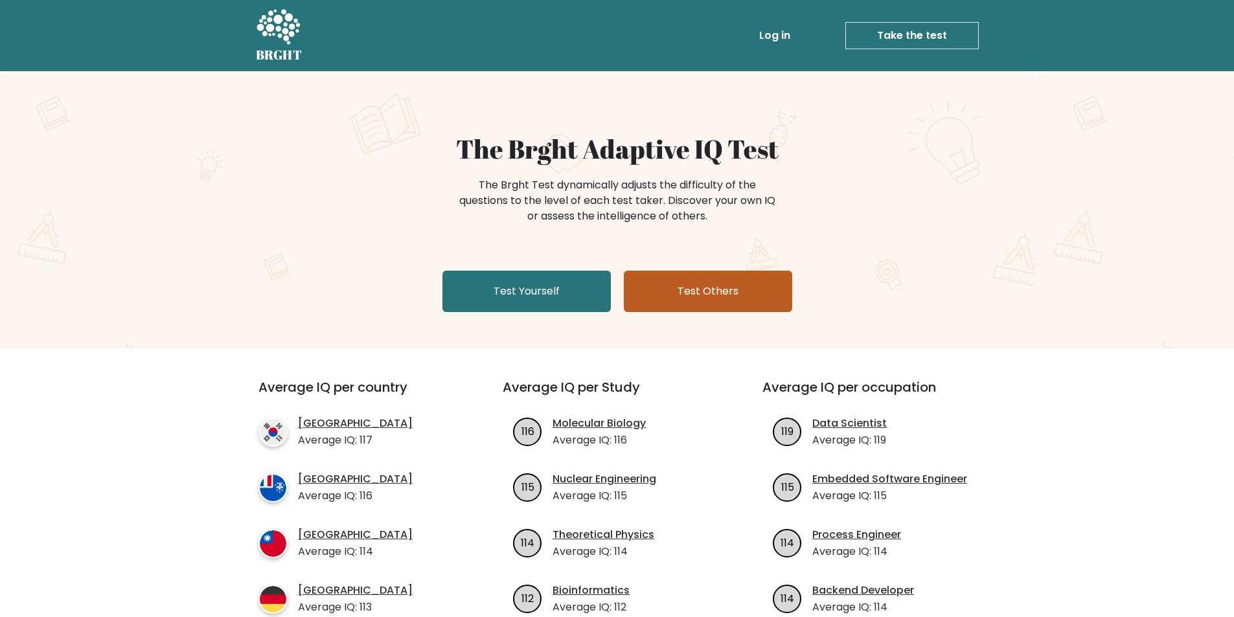
click at [698, 298] on link "Test Others" at bounding box center [708, 291] width 168 height 41
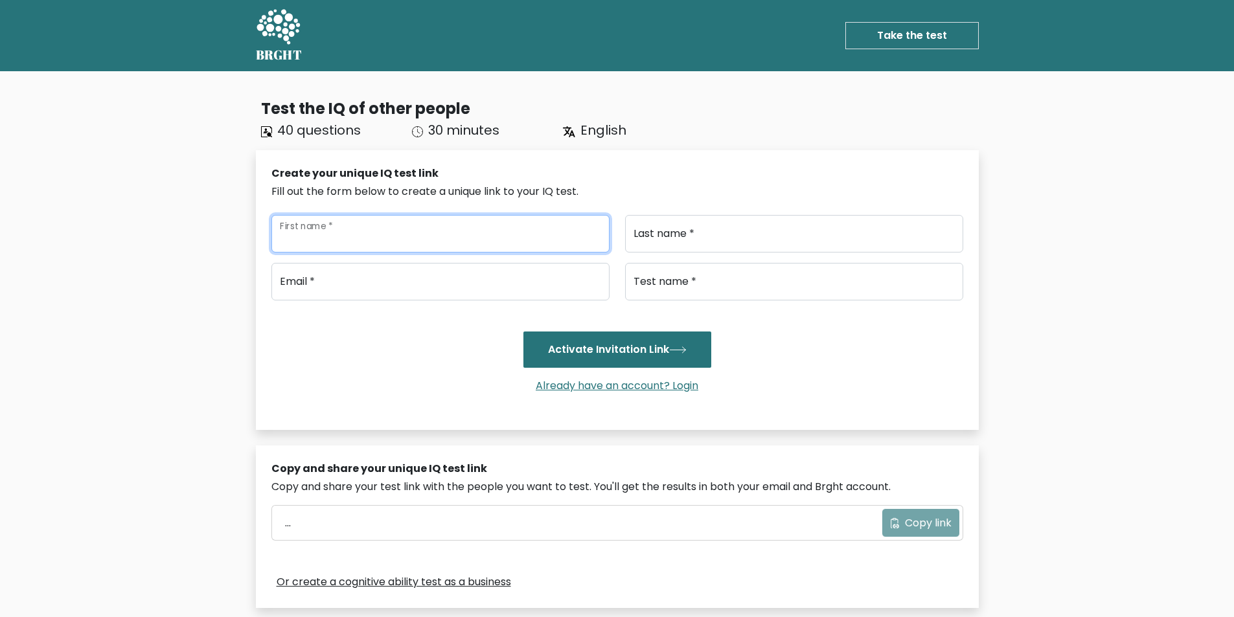
click at [474, 239] on input "First name *" at bounding box center [440, 234] width 338 height 38
type input "Jasprit"
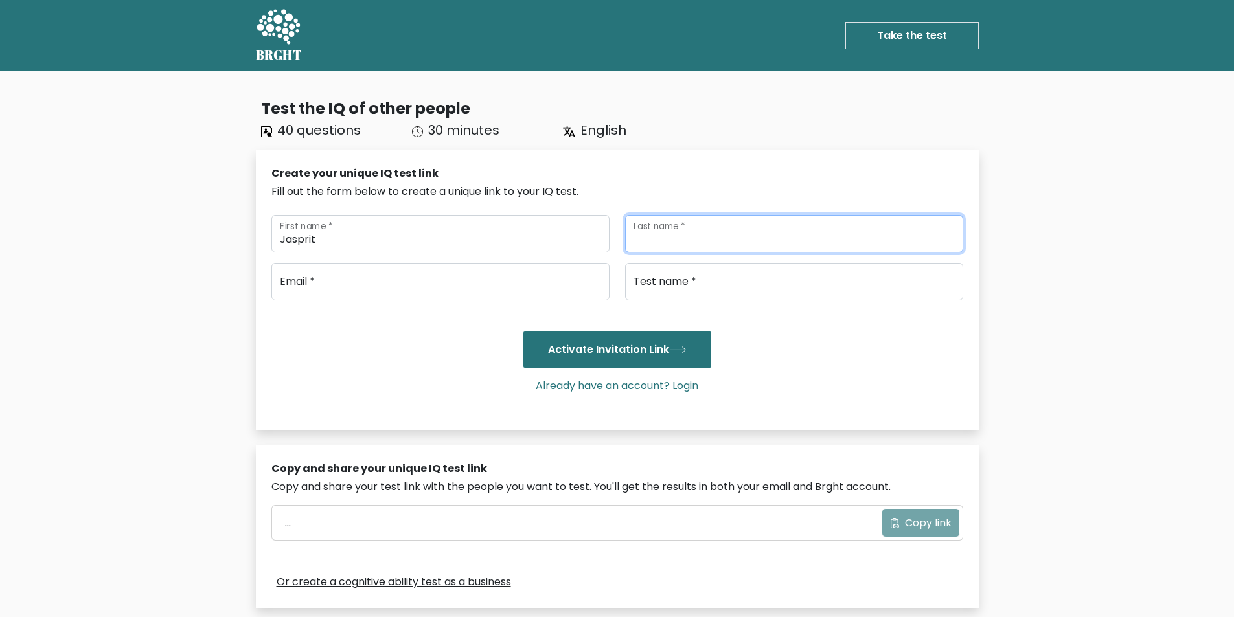
click at [721, 239] on input "Last name *" at bounding box center [794, 234] width 338 height 38
click at [730, 232] on input "Last name *" at bounding box center [794, 234] width 338 height 38
type input "kaur"
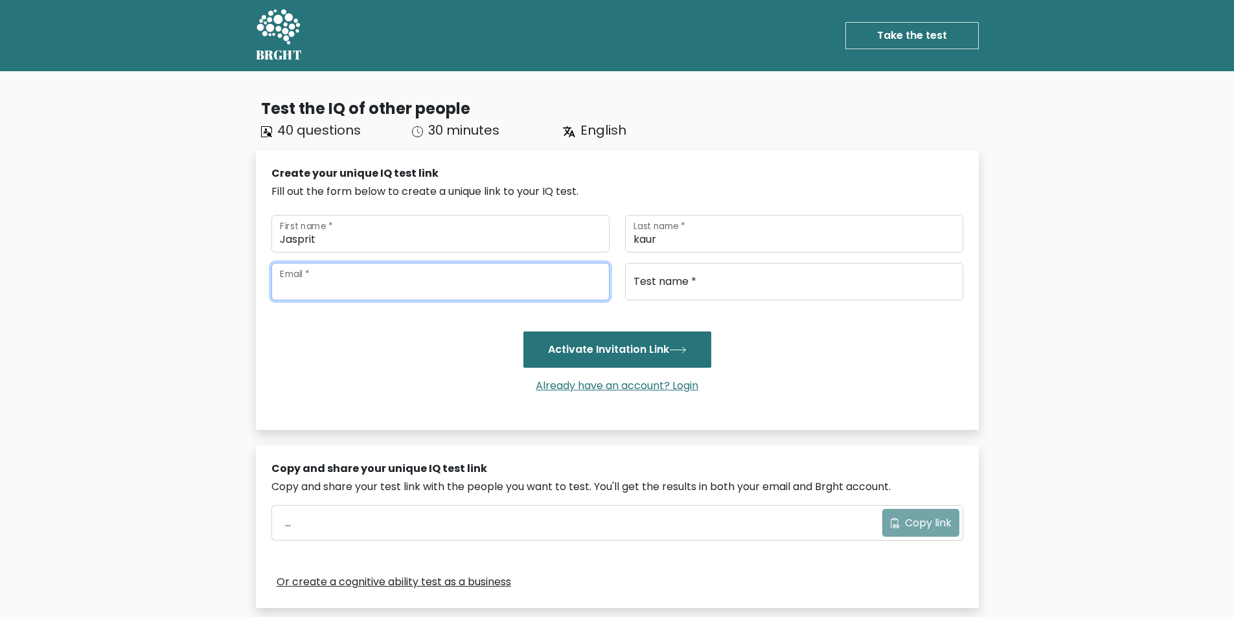
click at [414, 289] on input "email" at bounding box center [440, 282] width 338 height 38
click at [353, 284] on input "jaspritkaur078@gmail.com" at bounding box center [440, 282] width 338 height 38
type input "jaspritkaur0781@gmail.com"
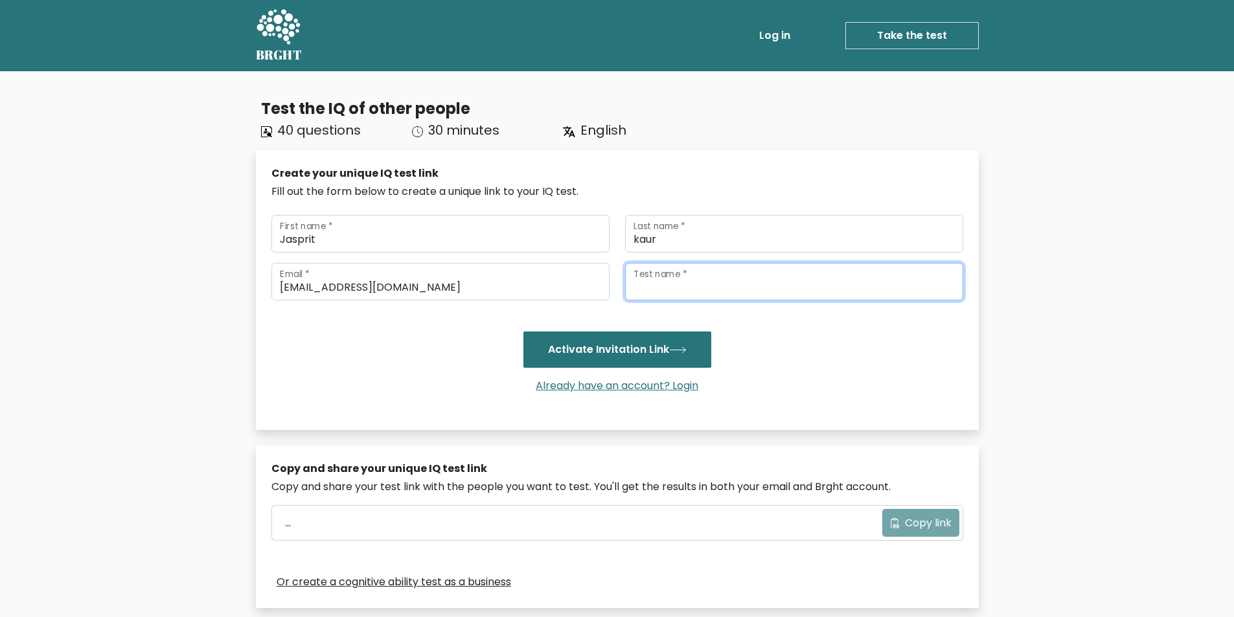
click at [708, 279] on input "Test name *" at bounding box center [794, 282] width 338 height 38
type input "General Aptitude"
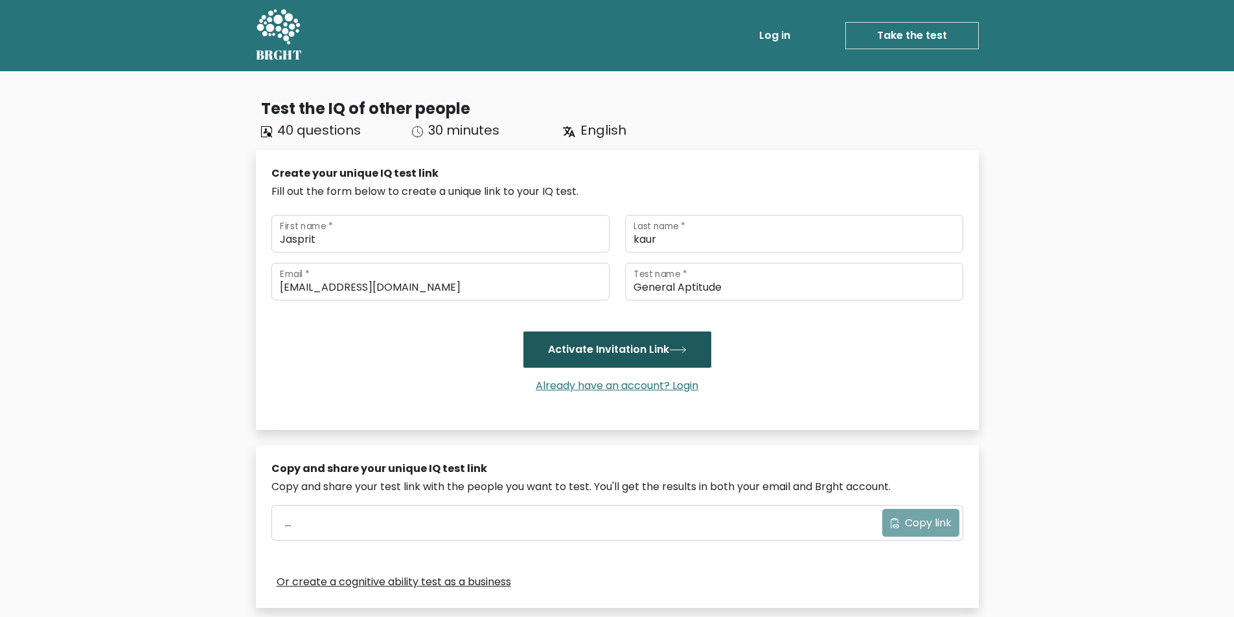
click at [649, 345] on button "Activate Invitation Link" at bounding box center [618, 350] width 188 height 36
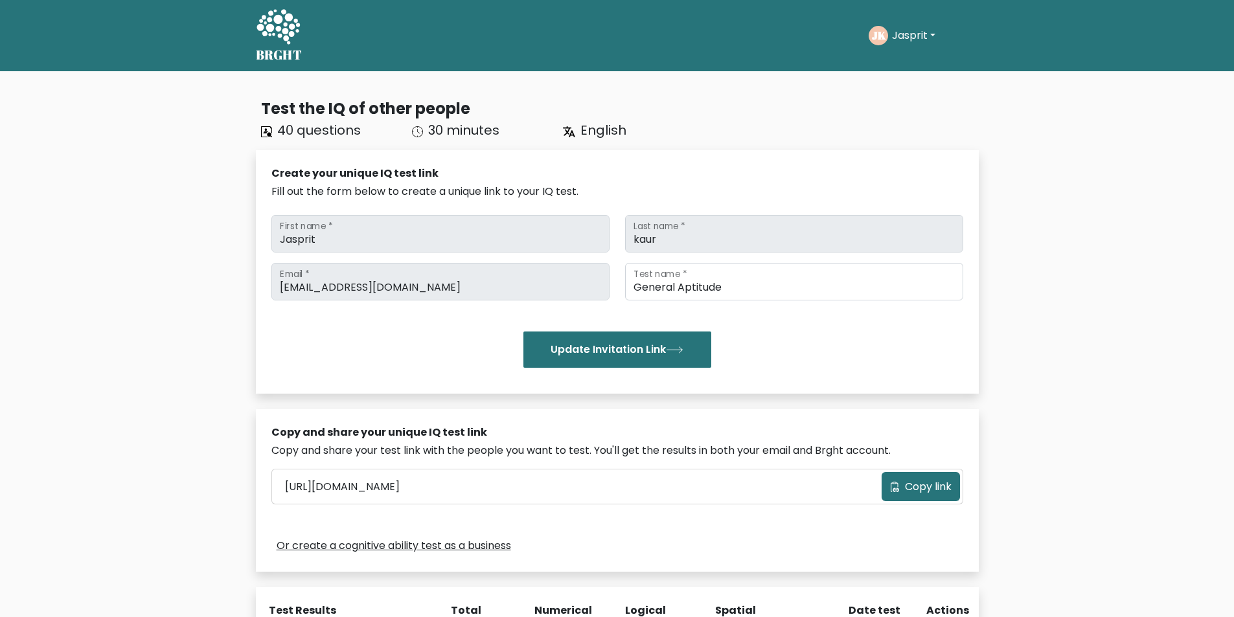
click at [906, 486] on span "Copy link" at bounding box center [928, 487] width 47 height 16
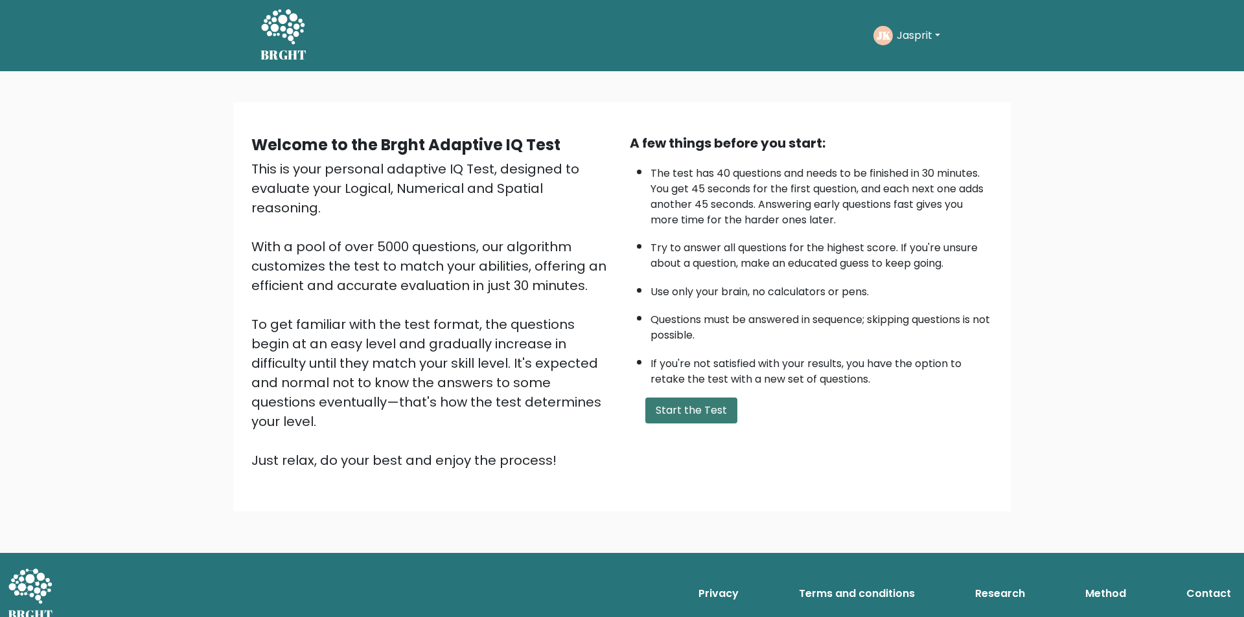
click at [682, 413] on button "Start the Test" at bounding box center [691, 411] width 92 height 26
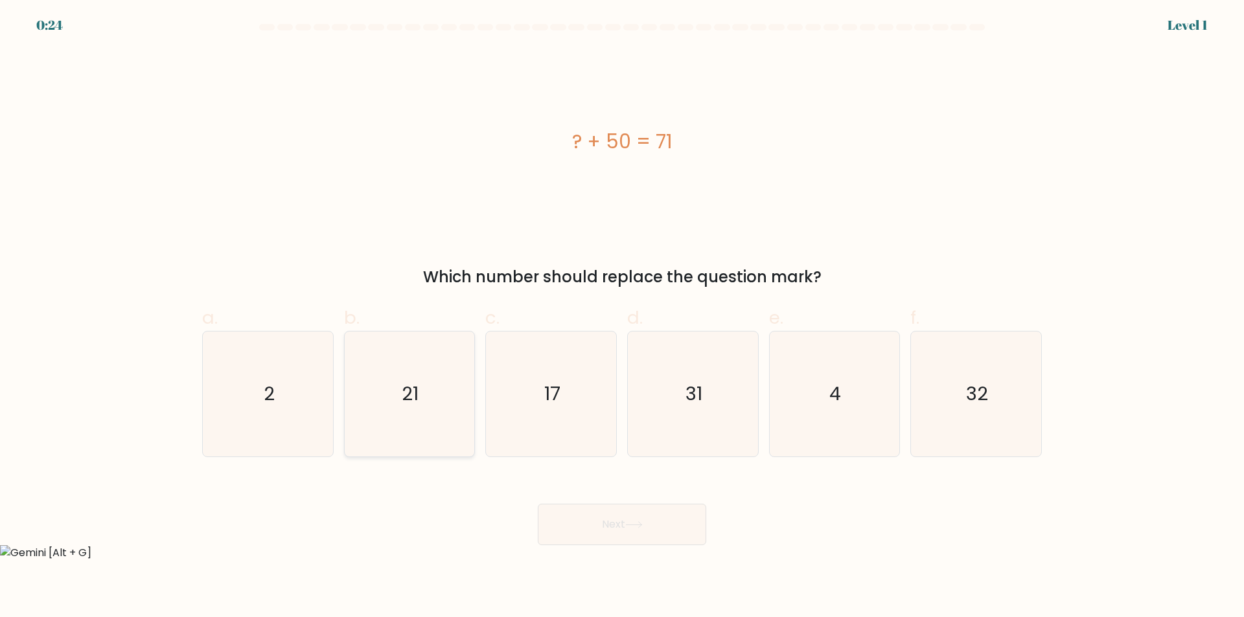
click at [389, 368] on icon "21" at bounding box center [409, 394] width 125 height 125
click at [622, 317] on input "b. 21" at bounding box center [622, 313] width 1 height 8
radio input "true"
click at [652, 507] on button "Next" at bounding box center [622, 524] width 168 height 41
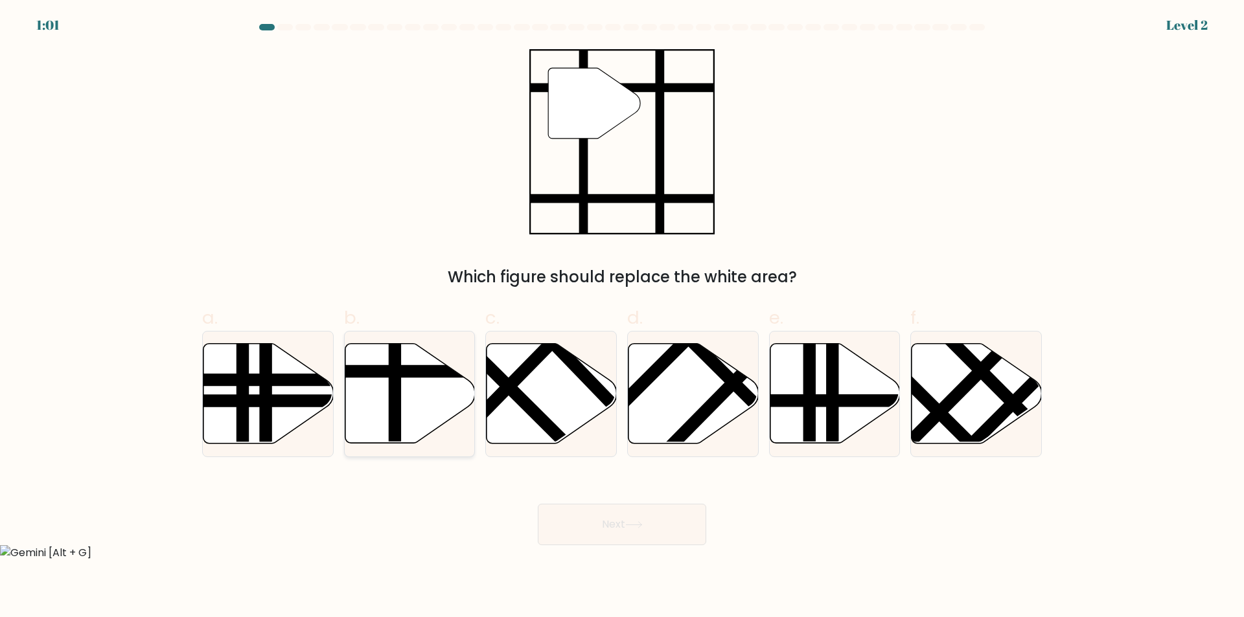
click at [426, 387] on icon at bounding box center [410, 394] width 130 height 100
click at [622, 317] on input "b." at bounding box center [622, 313] width 1 height 8
radio input "true"
click at [613, 535] on button "Next" at bounding box center [622, 524] width 168 height 41
click at [622, 519] on button "Next" at bounding box center [622, 524] width 168 height 41
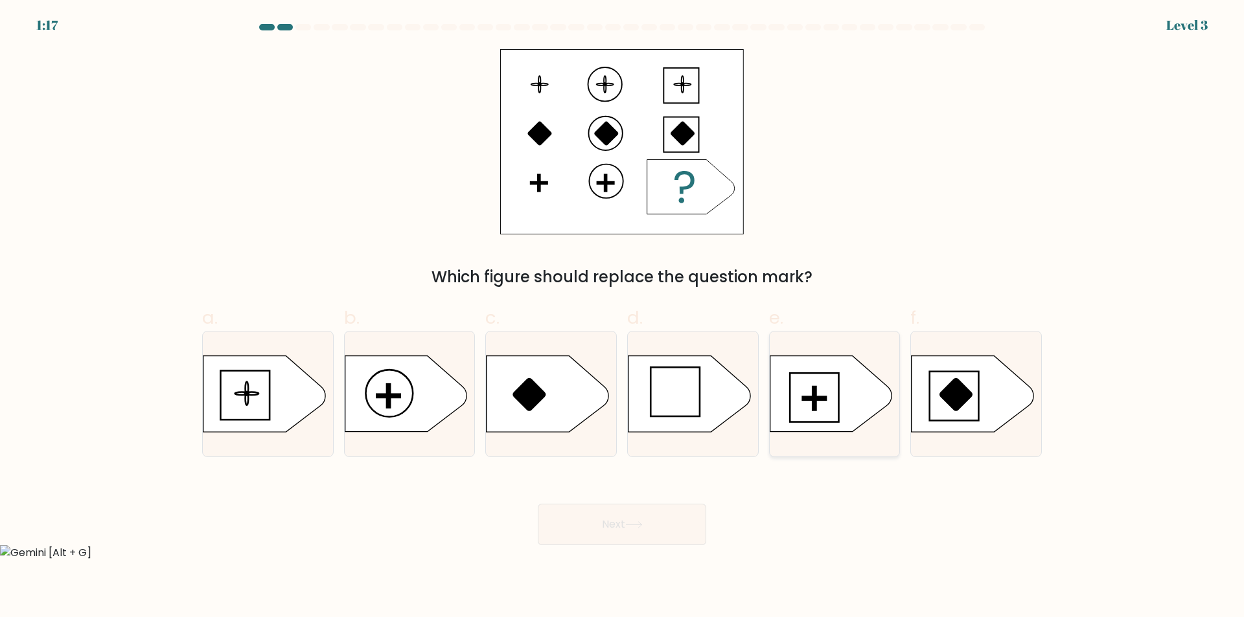
click at [859, 434] on div at bounding box center [835, 394] width 132 height 126
click at [623, 317] on input "e." at bounding box center [622, 313] width 1 height 8
radio input "true"
click at [688, 534] on button "Next" at bounding box center [622, 524] width 168 height 41
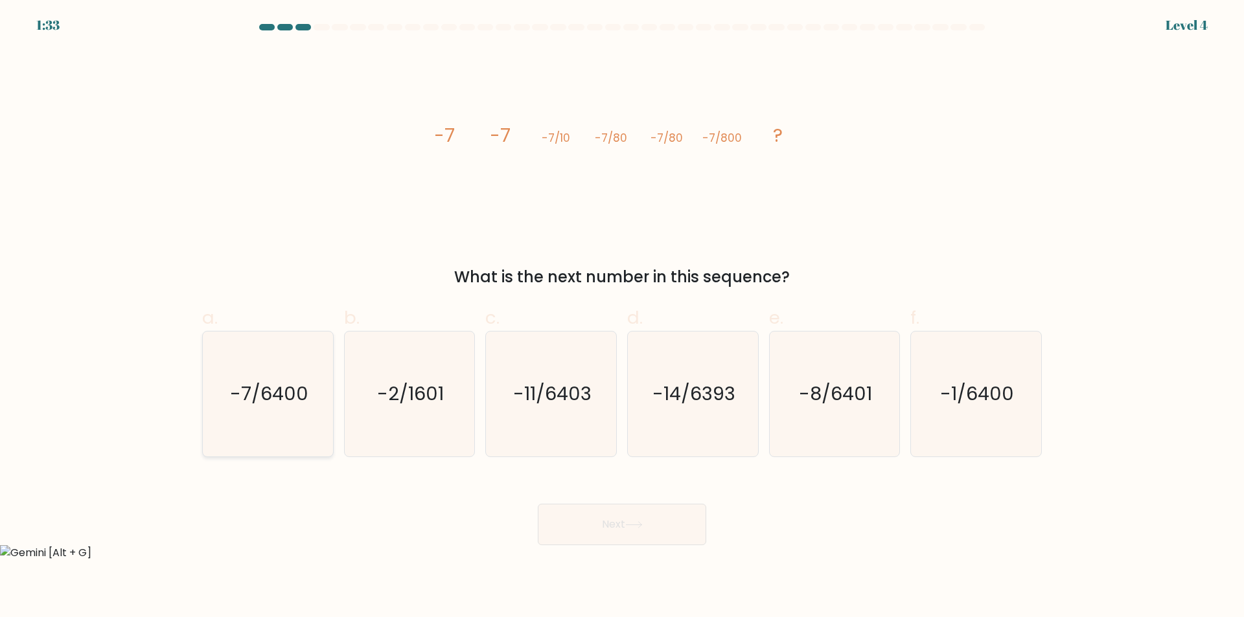
click at [308, 420] on icon "-7/6400" at bounding box center [267, 394] width 125 height 125
click at [622, 317] on input "a. -7/6400" at bounding box center [622, 313] width 1 height 8
radio input "true"
click at [691, 531] on button "Next" at bounding box center [622, 524] width 168 height 41
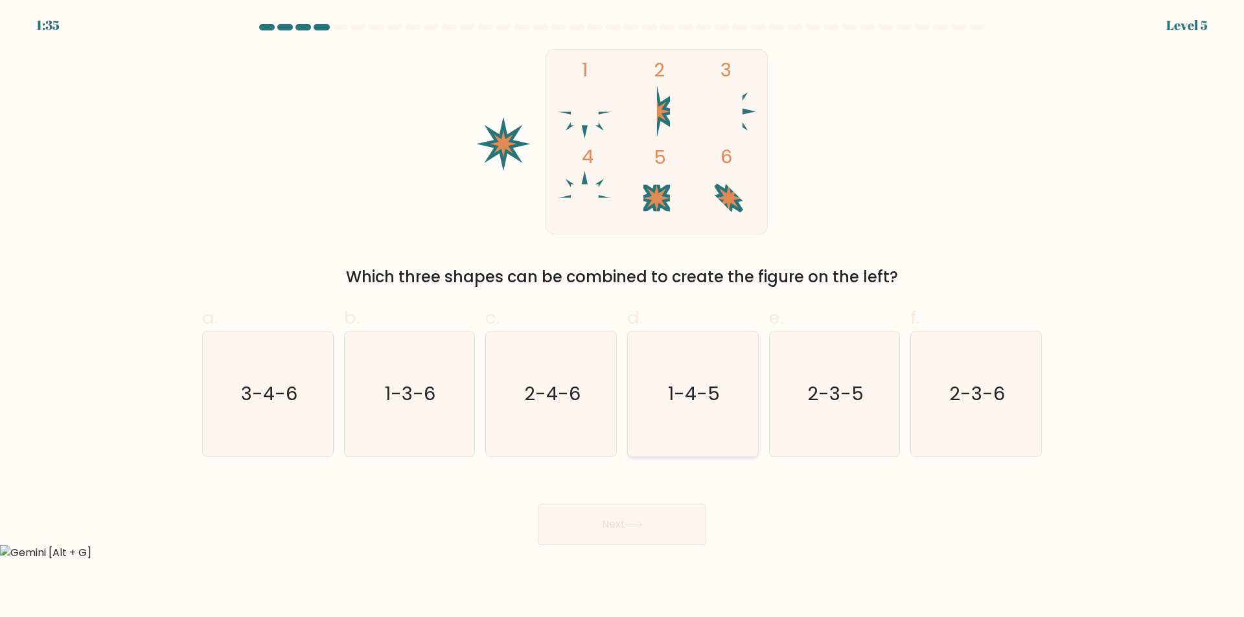
click at [678, 377] on icon "1-4-5" at bounding box center [692, 394] width 125 height 125
click at [623, 317] on input "d. 1-4-5" at bounding box center [622, 313] width 1 height 8
radio input "true"
click at [647, 519] on button "Next" at bounding box center [622, 524] width 168 height 41
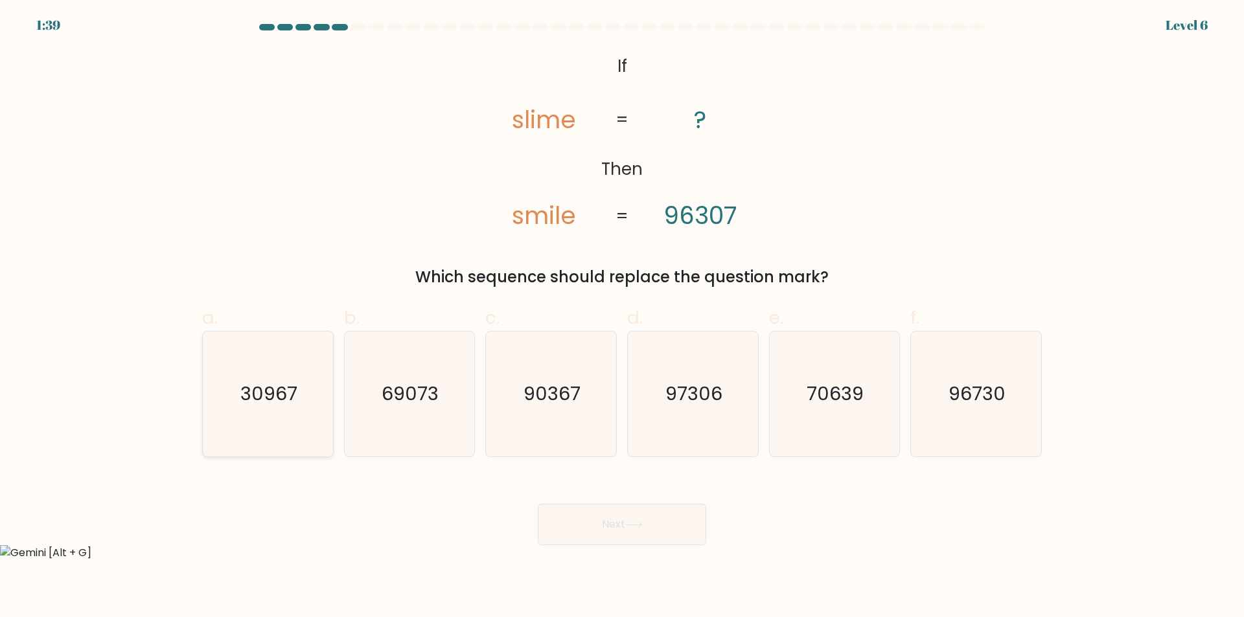
click at [284, 426] on icon "30967" at bounding box center [267, 394] width 125 height 125
click at [622, 317] on input "a. 30967" at bounding box center [622, 313] width 1 height 8
radio input "true"
click at [551, 386] on text "90367" at bounding box center [552, 395] width 57 height 26
click at [622, 317] on input "c. 90367" at bounding box center [622, 313] width 1 height 8
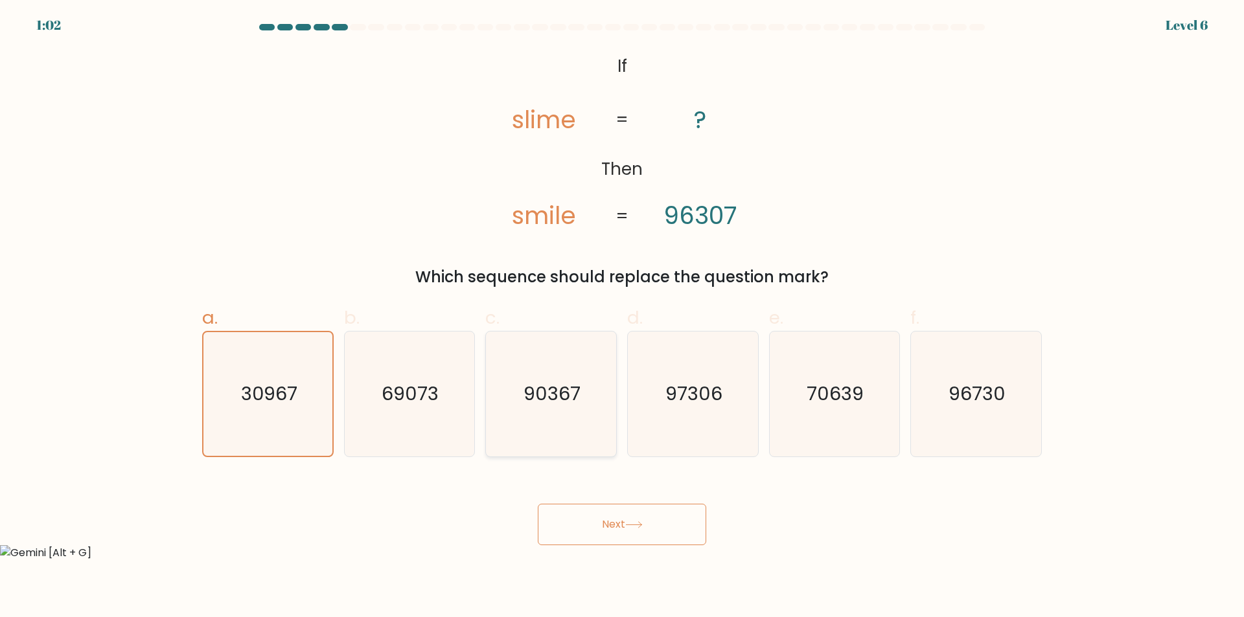
radio input "true"
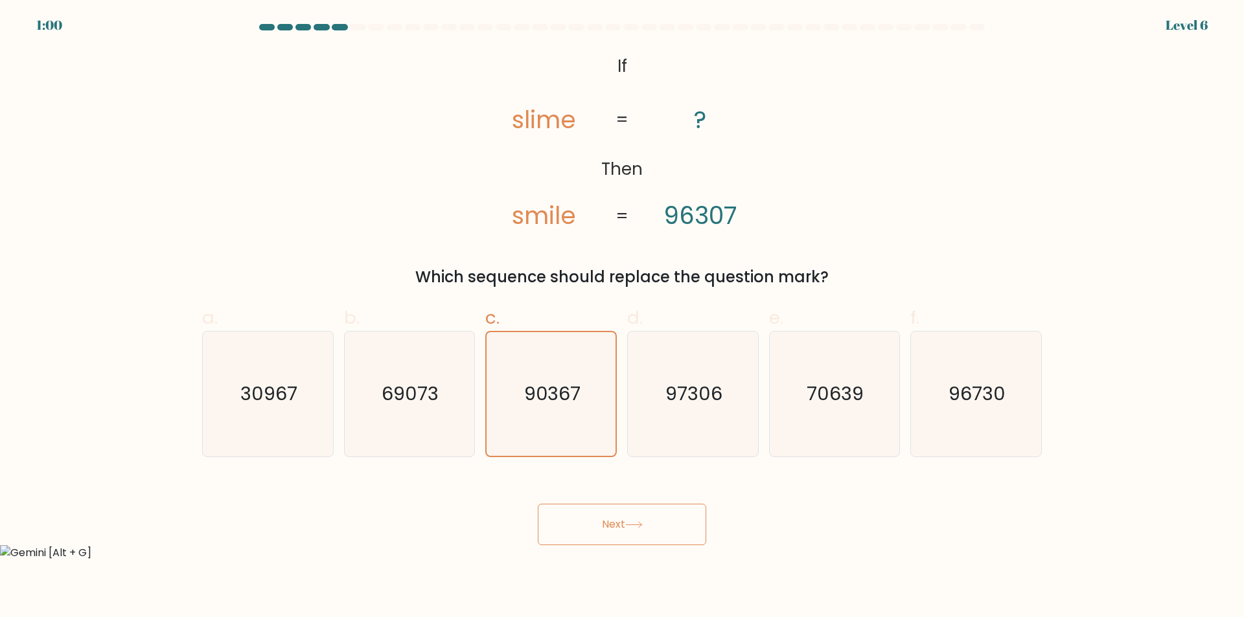
click at [578, 534] on button "Next" at bounding box center [622, 524] width 168 height 41
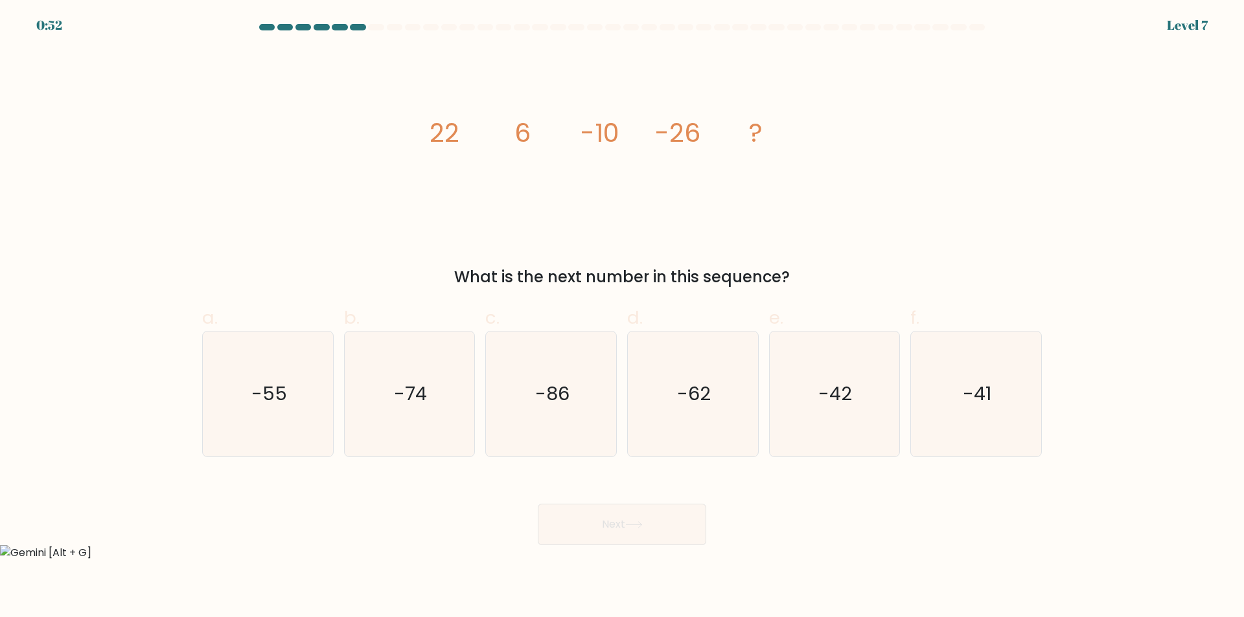
click at [612, 516] on button "Next" at bounding box center [622, 524] width 168 height 41
click at [815, 368] on icon "-42" at bounding box center [834, 394] width 125 height 125
click at [623, 317] on input "e. -42" at bounding box center [622, 313] width 1 height 8
radio input "true"
click at [650, 538] on button "Next" at bounding box center [622, 524] width 168 height 41
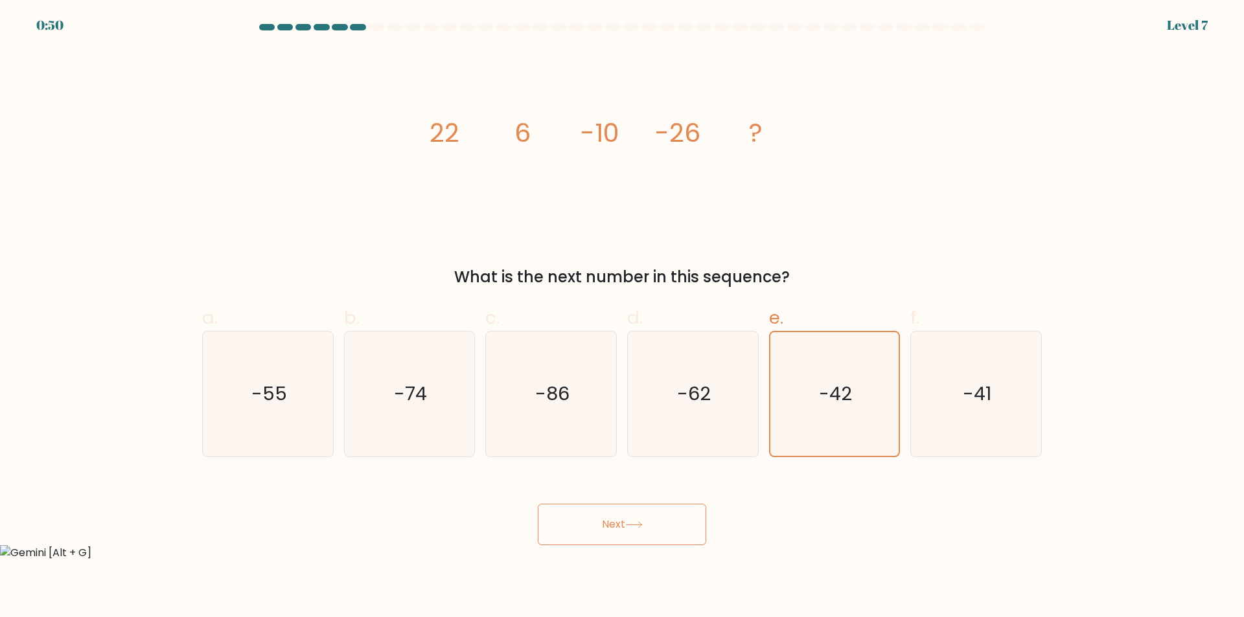
click at [665, 536] on button "Next" at bounding box center [622, 524] width 168 height 41
click at [496, 404] on icon "-86" at bounding box center [551, 394] width 125 height 125
click at [622, 317] on input "c. -86" at bounding box center [622, 313] width 1 height 8
radio input "true"
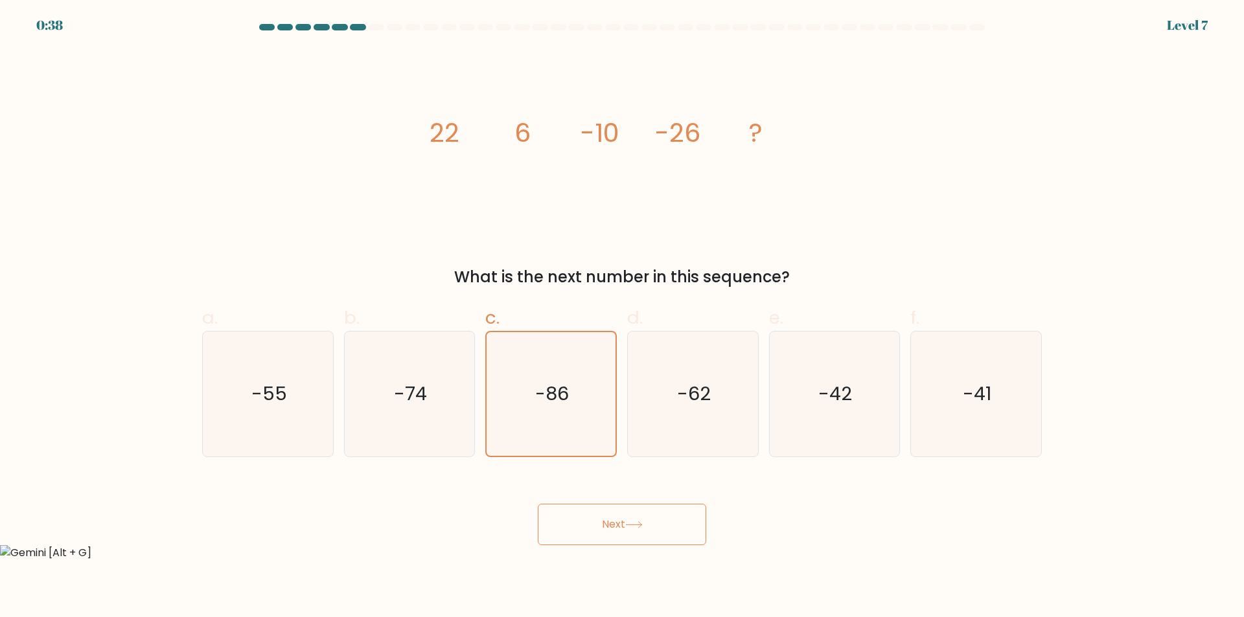
click at [574, 527] on button "Next" at bounding box center [622, 524] width 168 height 41
click at [687, 419] on icon "-62" at bounding box center [692, 394] width 125 height 125
click at [623, 317] on input "d. -62" at bounding box center [622, 313] width 1 height 8
radio input "true"
click at [686, 508] on button "Next" at bounding box center [622, 524] width 168 height 41
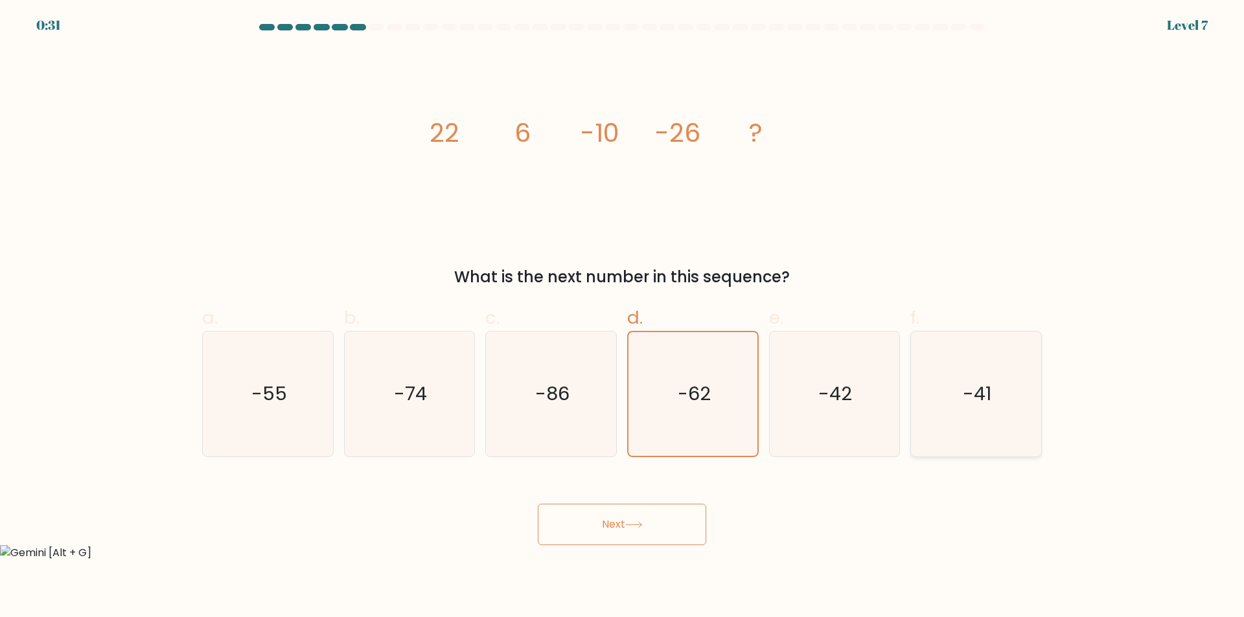
click at [960, 409] on icon "-41" at bounding box center [976, 394] width 125 height 125
click at [623, 317] on input "f. -41" at bounding box center [622, 313] width 1 height 8
radio input "true"
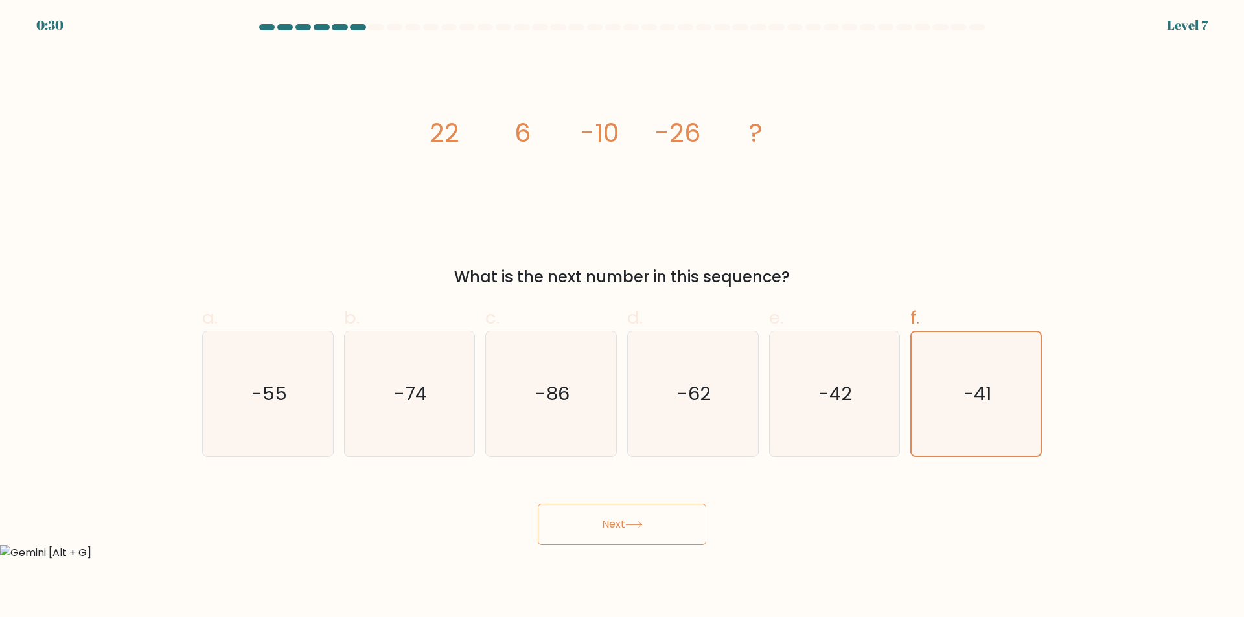
click at [675, 530] on button "Next" at bounding box center [622, 524] width 168 height 41
click at [375, 380] on icon "-74" at bounding box center [409, 394] width 125 height 125
click at [622, 317] on input "b. -74" at bounding box center [622, 313] width 1 height 8
radio input "true"
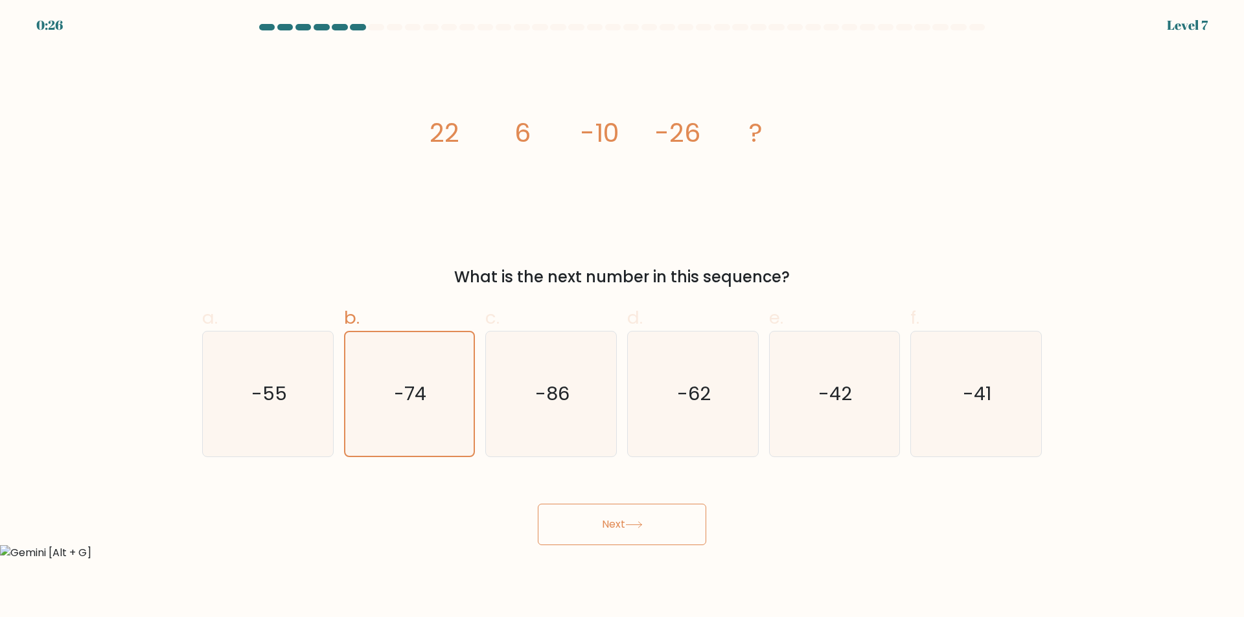
click at [597, 530] on button "Next" at bounding box center [622, 524] width 168 height 41
click at [315, 419] on icon "-55" at bounding box center [267, 394] width 125 height 125
click at [622, 317] on input "a. -55" at bounding box center [622, 313] width 1 height 8
radio input "true"
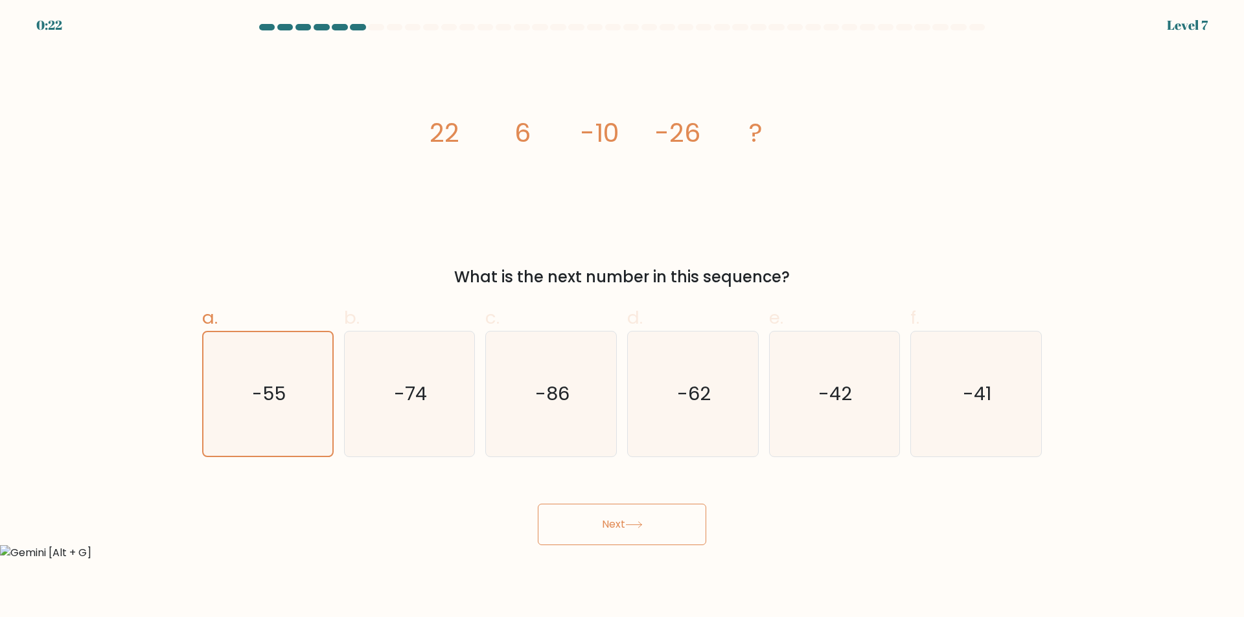
click at [664, 523] on button "Next" at bounding box center [622, 524] width 168 height 41
click at [635, 528] on icon at bounding box center [633, 525] width 17 height 7
click at [443, 414] on icon "-74" at bounding box center [409, 394] width 125 height 125
click at [622, 317] on input "b. -74" at bounding box center [622, 313] width 1 height 8
radio input "true"
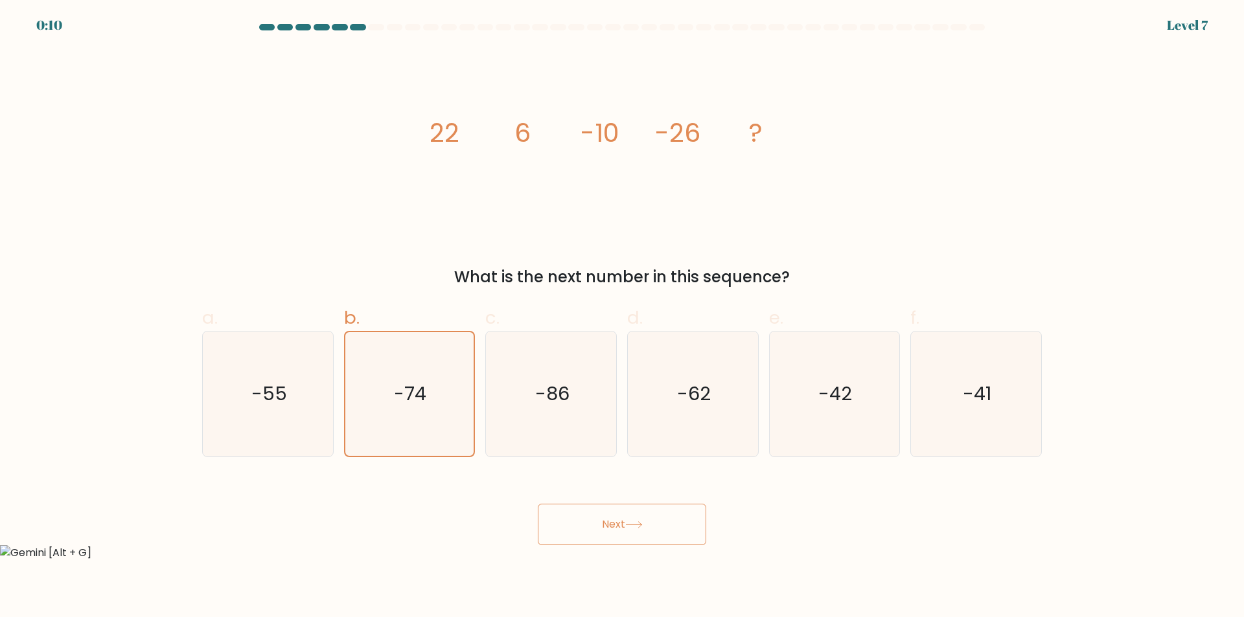
click at [575, 530] on button "Next" at bounding box center [622, 524] width 168 height 41
click at [641, 523] on icon at bounding box center [634, 525] width 16 height 6
click at [586, 438] on icon "-86" at bounding box center [551, 394] width 125 height 125
click at [622, 317] on input "c. -86" at bounding box center [622, 313] width 1 height 8
radio input "true"
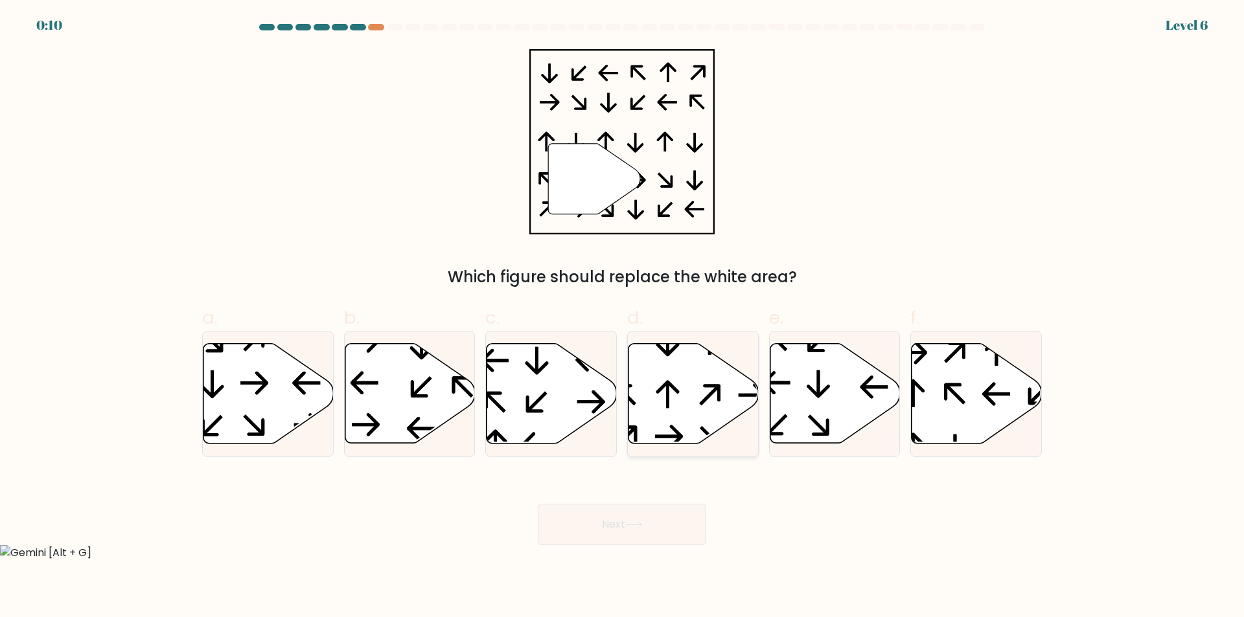
click at [674, 409] on icon at bounding box center [693, 394] width 130 height 100
click at [623, 317] on input "d." at bounding box center [622, 313] width 1 height 8
radio input "true"
click at [643, 509] on button "Next" at bounding box center [622, 524] width 168 height 41
click at [633, 525] on icon at bounding box center [633, 525] width 17 height 7
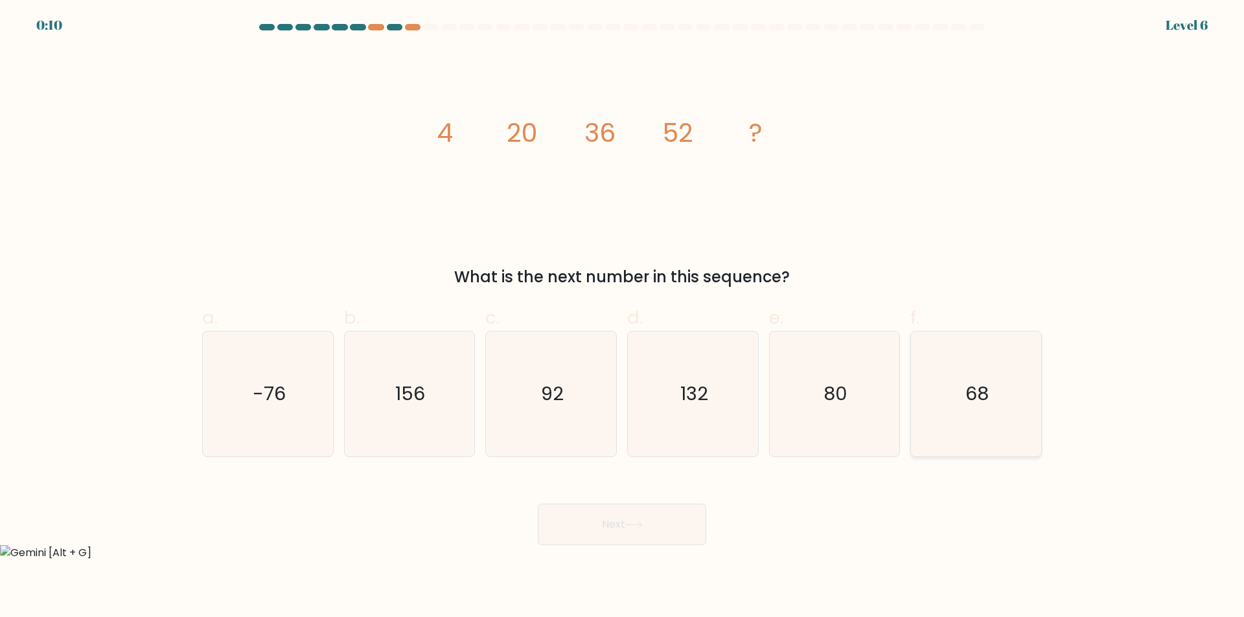
click at [947, 400] on icon "68" at bounding box center [976, 394] width 125 height 125
click at [623, 317] on input "f. 68" at bounding box center [622, 313] width 1 height 8
radio input "true"
click at [649, 544] on button "Next" at bounding box center [622, 524] width 168 height 41
click at [639, 520] on button "Next" at bounding box center [622, 524] width 168 height 41
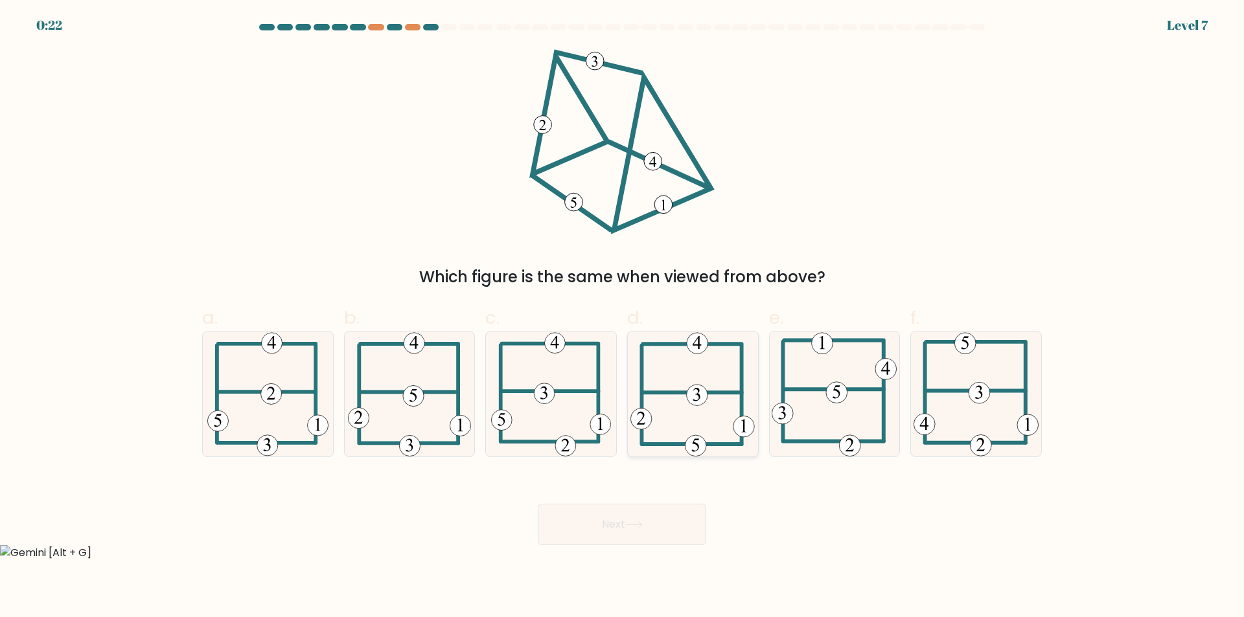
click at [657, 406] on icon at bounding box center [692, 394] width 124 height 125
click at [623, 317] on input "d." at bounding box center [622, 313] width 1 height 8
radio input "true"
click at [656, 514] on button "Next" at bounding box center [622, 524] width 168 height 41
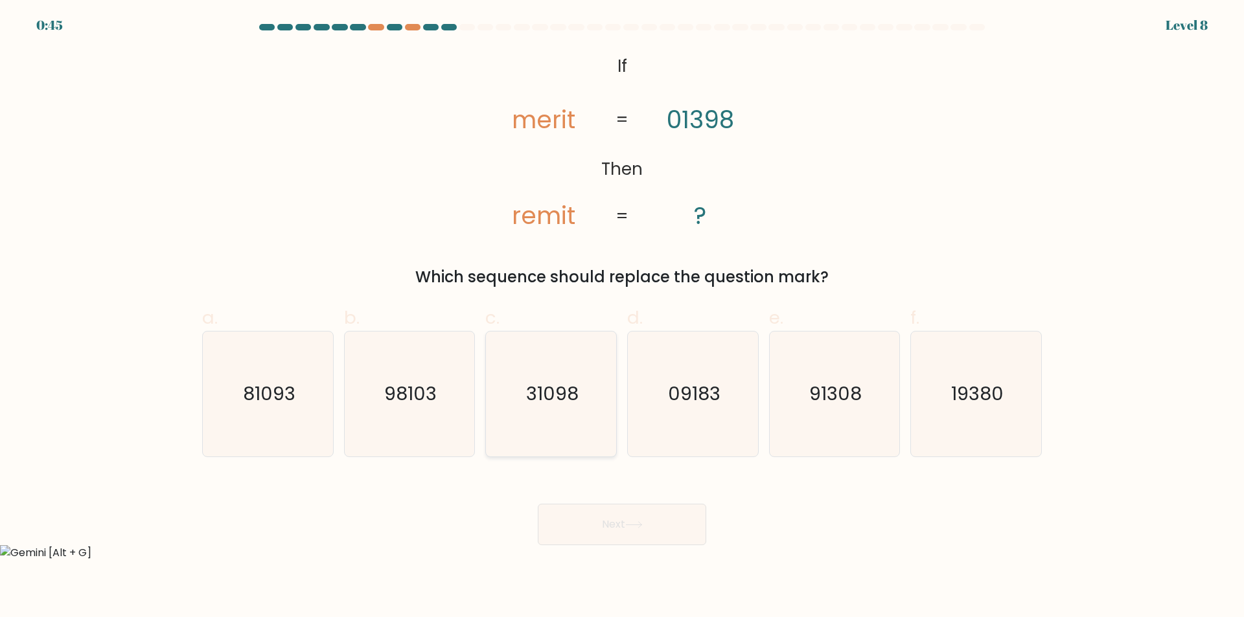
click at [559, 380] on icon "31098" at bounding box center [551, 394] width 125 height 125
click at [622, 317] on input "c. 31098" at bounding box center [622, 313] width 1 height 8
radio input "true"
click at [607, 524] on button "Next" at bounding box center [622, 524] width 168 height 41
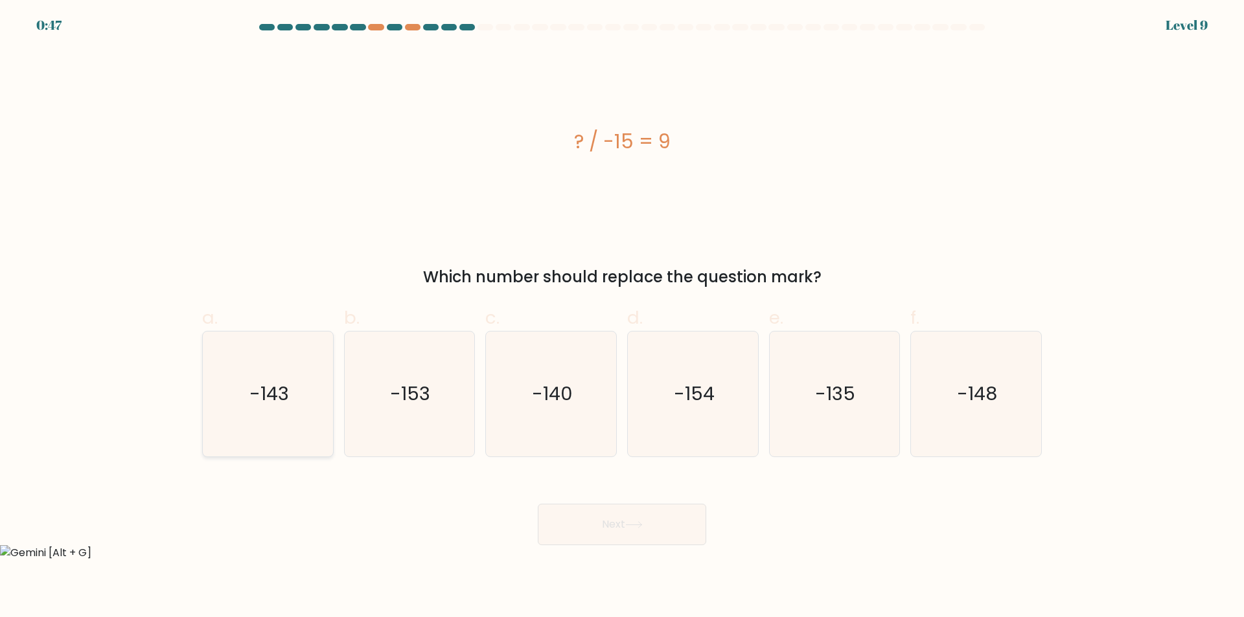
click at [301, 439] on icon "-143" at bounding box center [267, 394] width 125 height 125
click at [622, 317] on input "a. -143" at bounding box center [622, 313] width 1 height 8
radio input "true"
click at [671, 525] on button "Next" at bounding box center [622, 524] width 168 height 41
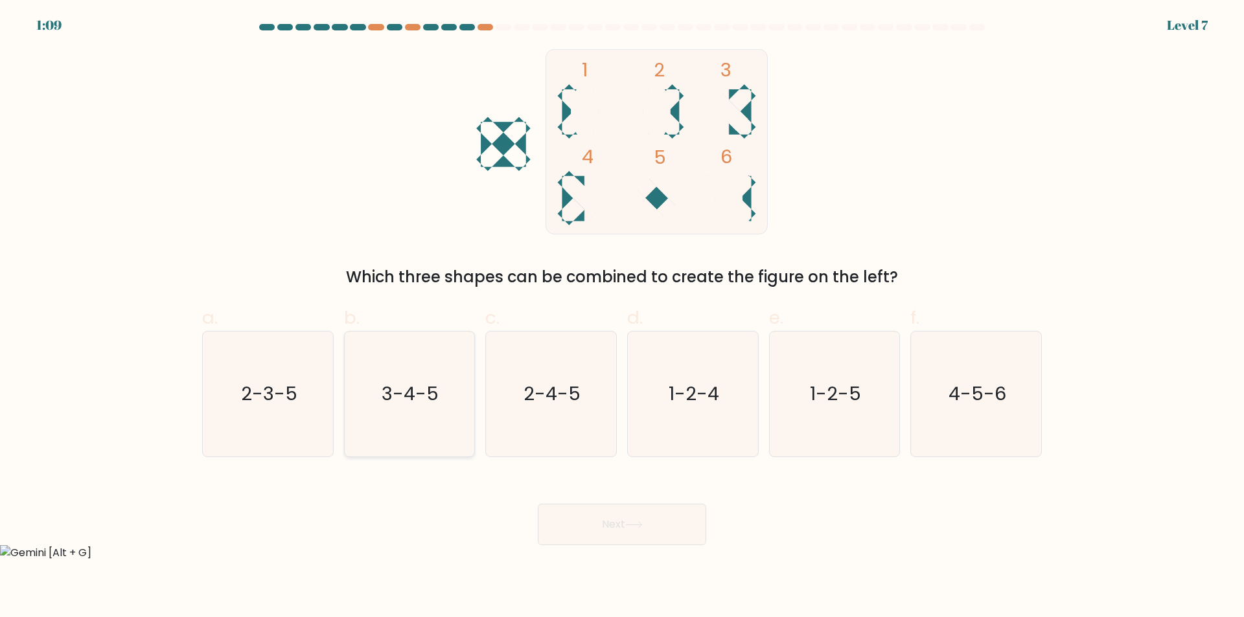
click at [423, 400] on text "3-4-5" at bounding box center [410, 395] width 57 height 26
click at [622, 317] on input "b. 3-4-5" at bounding box center [622, 313] width 1 height 8
radio input "true"
click at [639, 534] on button "Next" at bounding box center [622, 524] width 168 height 41
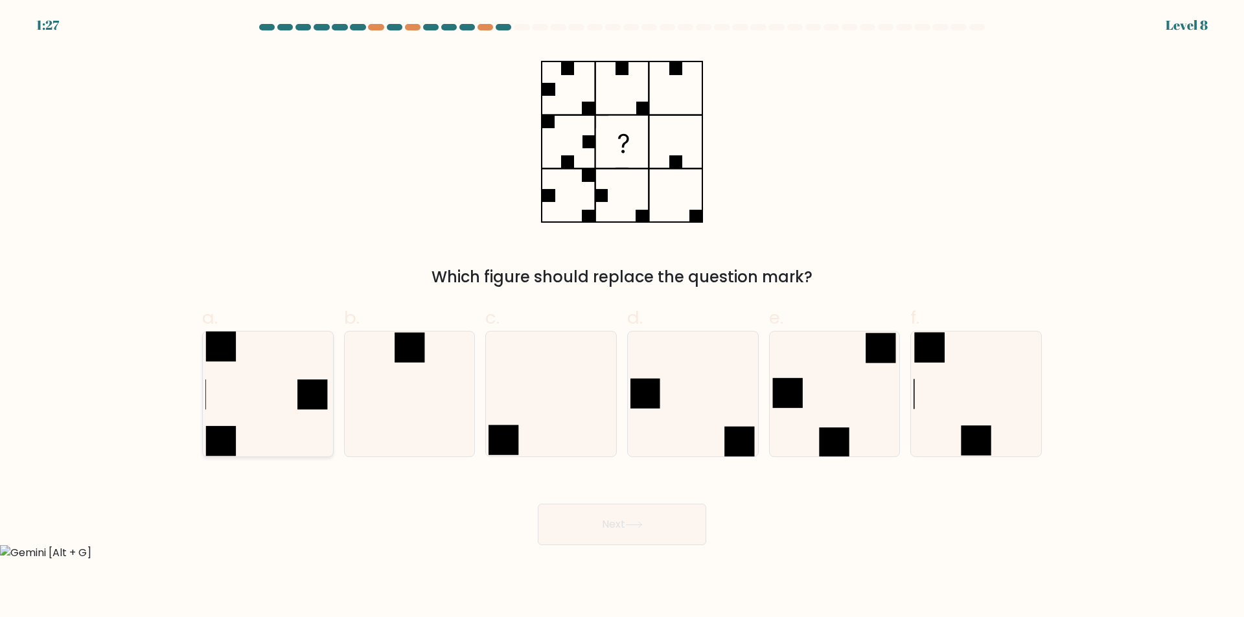
click at [253, 427] on icon at bounding box center [267, 394] width 125 height 125
click at [622, 317] on input "a." at bounding box center [622, 313] width 1 height 8
radio input "true"
click at [553, 526] on button "Next" at bounding box center [622, 524] width 168 height 41
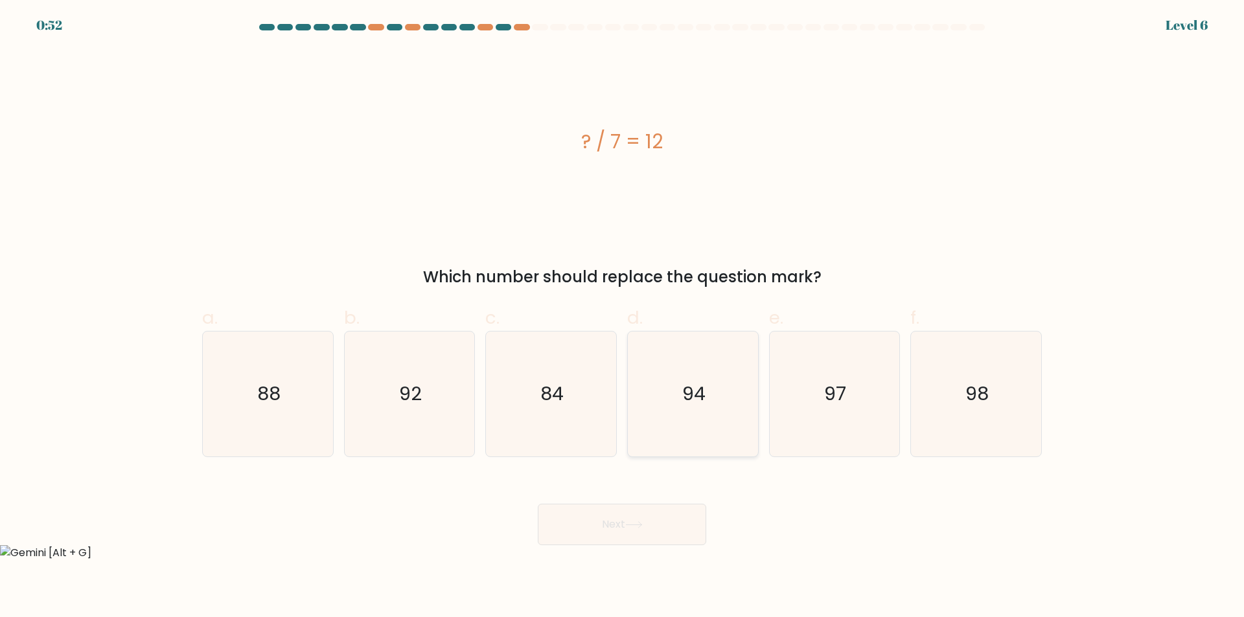
click at [737, 397] on icon "94" at bounding box center [692, 394] width 125 height 125
click at [623, 317] on input "d. 94" at bounding box center [622, 313] width 1 height 8
radio input "true"
click at [796, 431] on icon "97" at bounding box center [834, 394] width 125 height 125
click at [623, 317] on input "e. 97" at bounding box center [622, 313] width 1 height 8
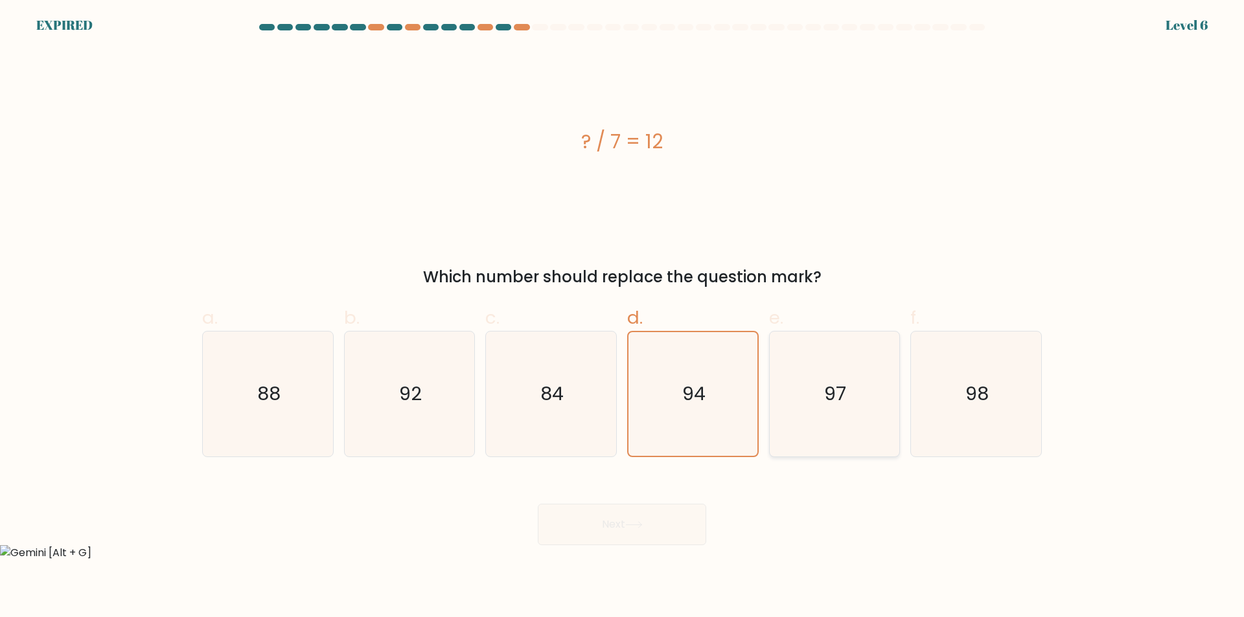
radio input "true"
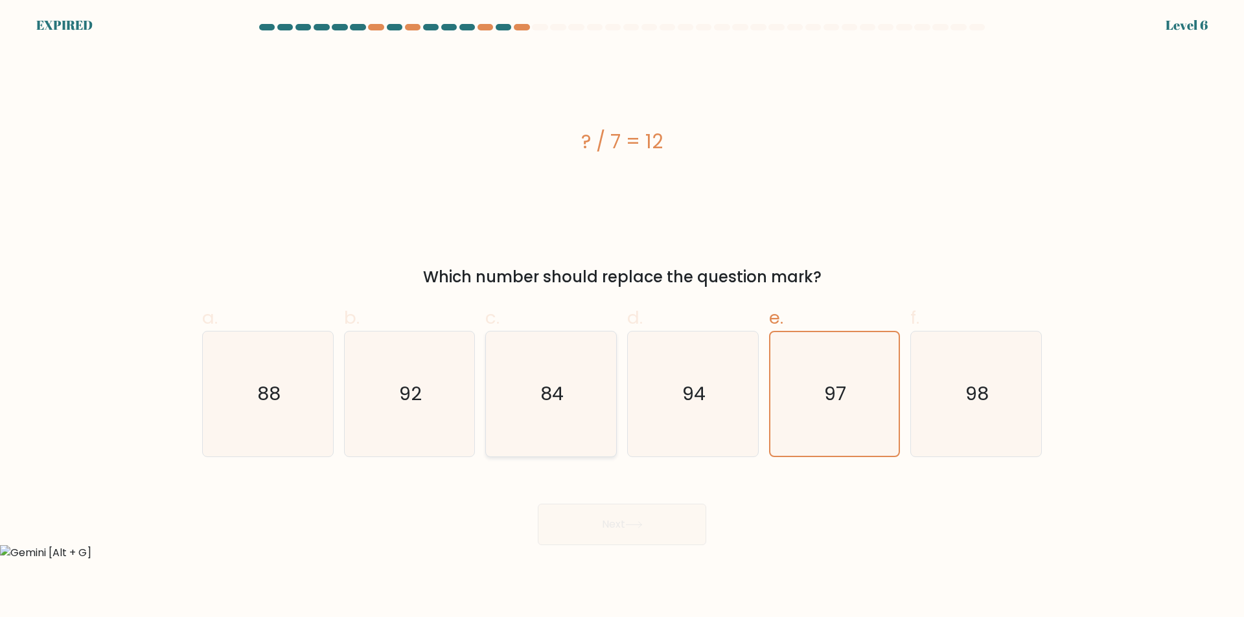
click at [561, 435] on icon "84" at bounding box center [551, 394] width 125 height 125
click at [622, 317] on input "c. 84" at bounding box center [622, 313] width 1 height 8
radio input "true"
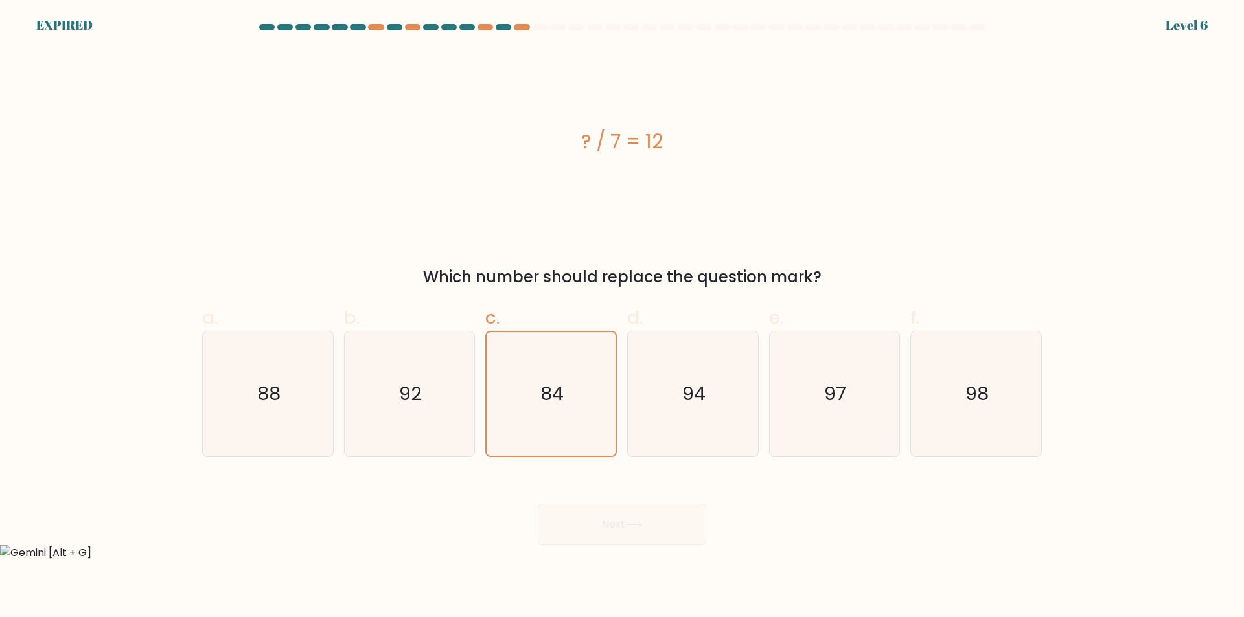
click at [607, 524] on div "Next" at bounding box center [621, 509] width 855 height 73
click at [652, 513] on div "Next" at bounding box center [621, 509] width 855 height 73
click at [553, 222] on div "? / 7 = 12" at bounding box center [622, 141] width 840 height 185
click at [659, 405] on icon "94" at bounding box center [692, 394] width 125 height 125
click at [623, 317] on input "d. 94" at bounding box center [622, 313] width 1 height 8
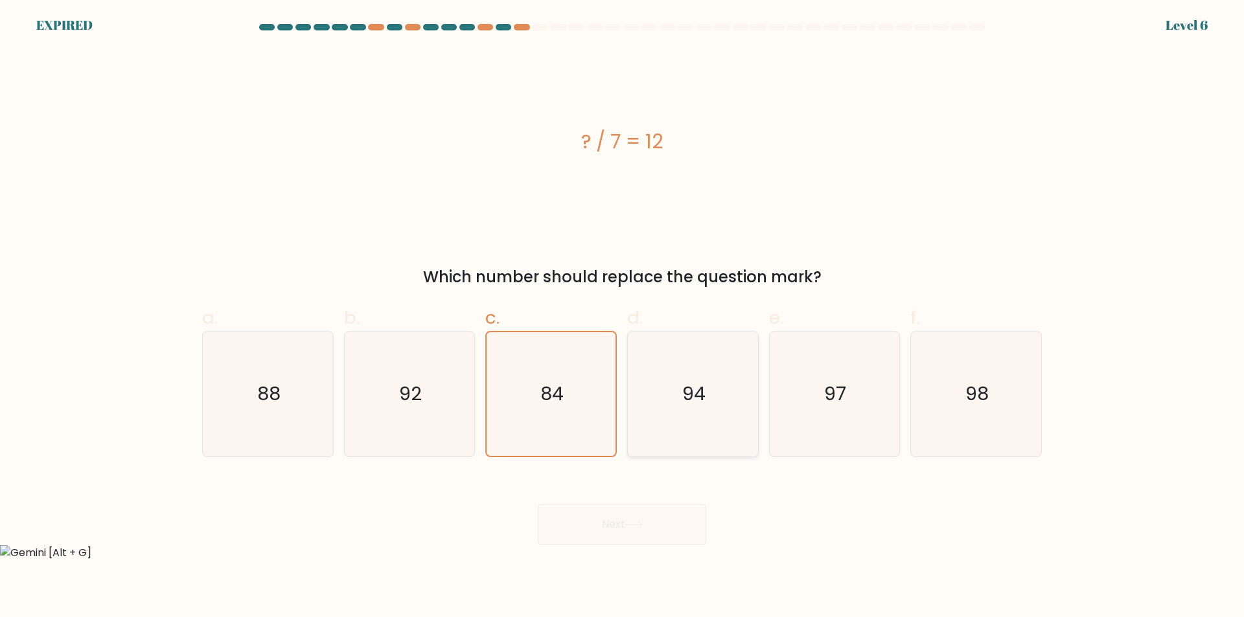
radio input "true"
click at [478, 383] on div "b. 92" at bounding box center [410, 381] width 142 height 153
click at [533, 395] on icon "84" at bounding box center [551, 394] width 125 height 125
click at [622, 317] on input "c. 84" at bounding box center [622, 313] width 1 height 8
radio input "true"
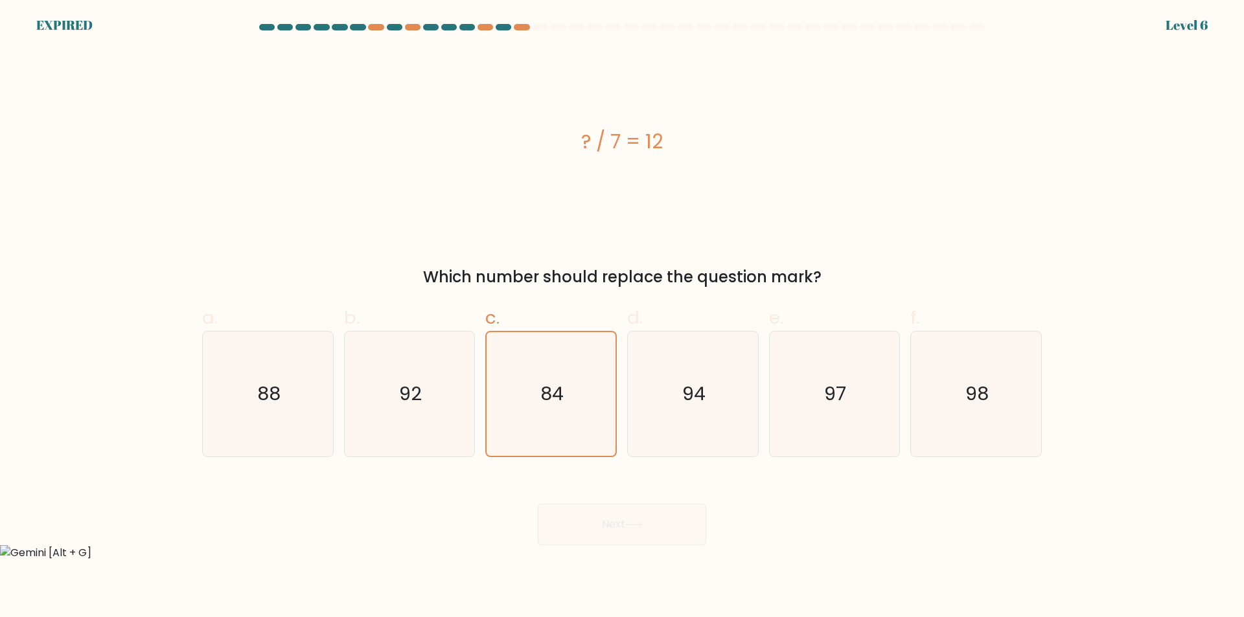
click at [586, 532] on div "Next" at bounding box center [621, 509] width 855 height 73
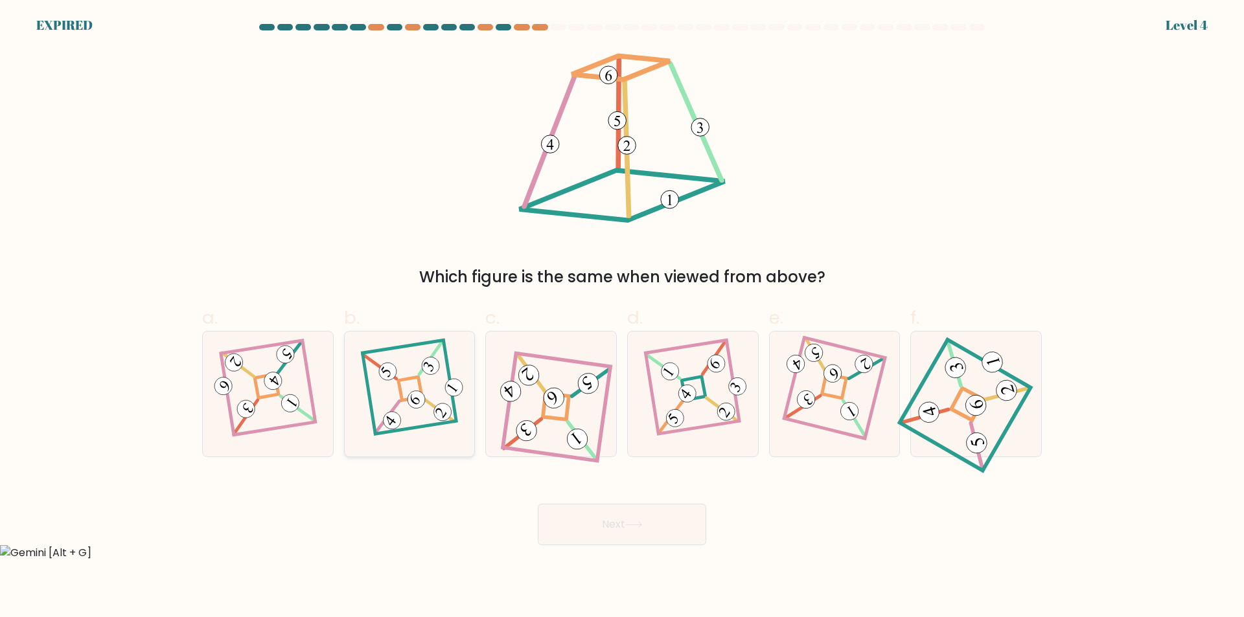
click at [397, 387] on icon at bounding box center [410, 395] width 86 height 100
click at [622, 317] on input "b." at bounding box center [622, 313] width 1 height 8
radio input "true"
click at [695, 541] on button "Next" at bounding box center [622, 524] width 168 height 41
click at [639, 514] on button "Next" at bounding box center [622, 524] width 168 height 41
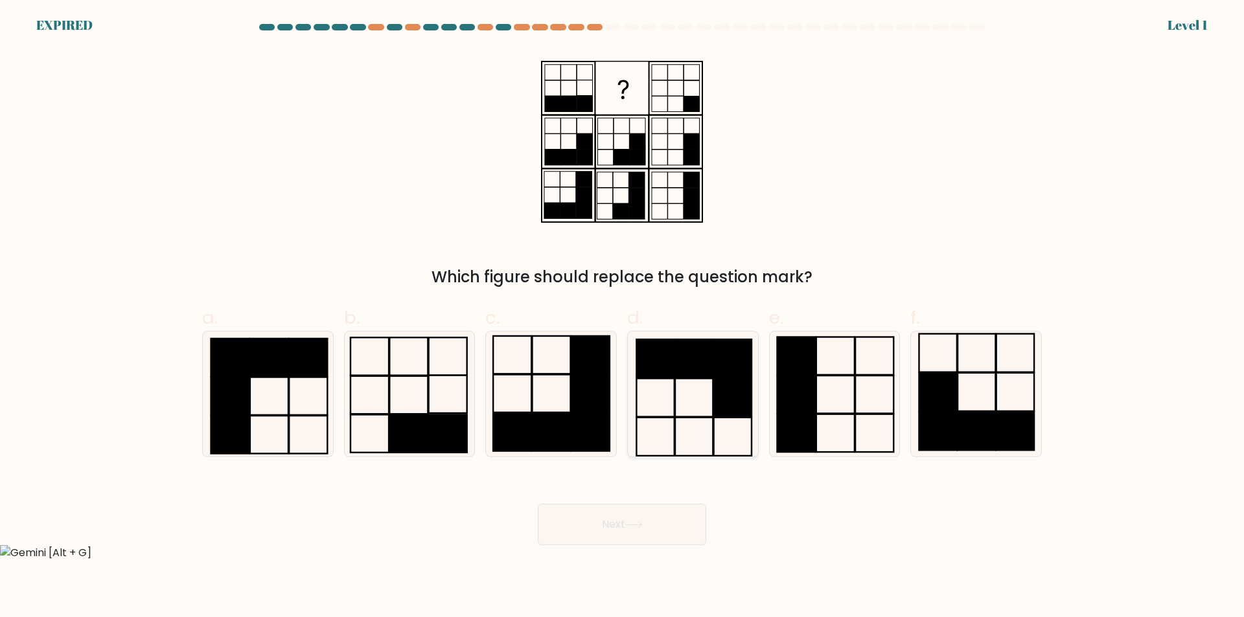
click at [678, 412] on icon at bounding box center [692, 394] width 125 height 125
click at [623, 317] on input "d." at bounding box center [622, 313] width 1 height 8
radio input "true"
click at [687, 532] on button "Next" at bounding box center [622, 524] width 168 height 41
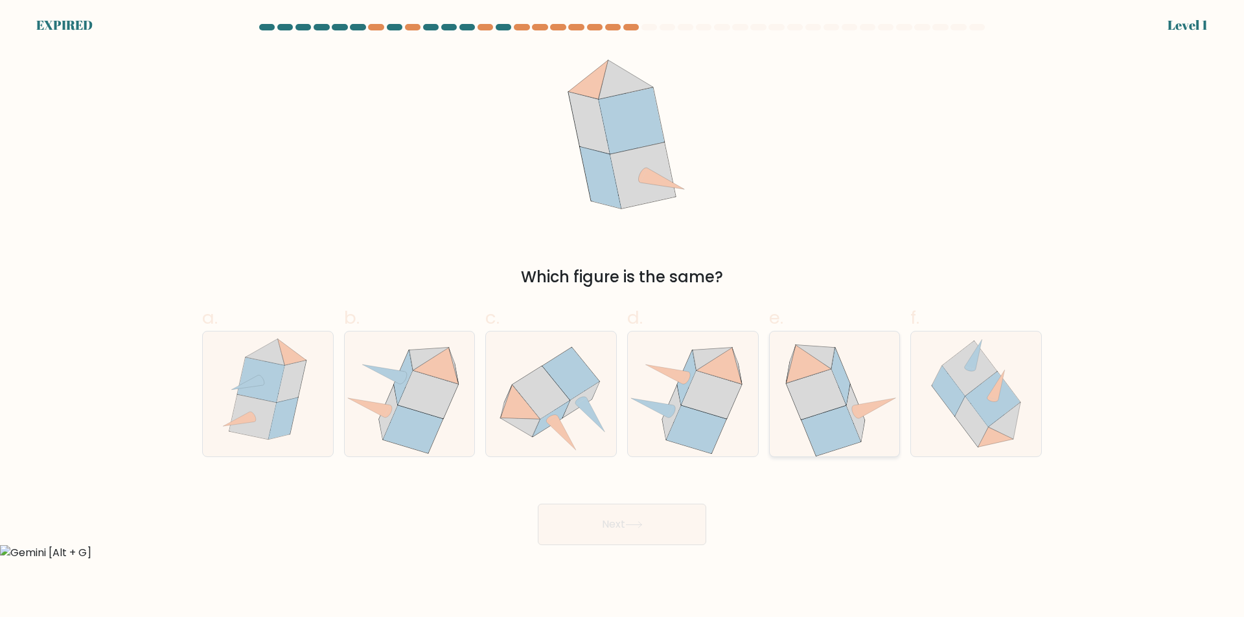
click at [826, 430] on icon at bounding box center [830, 431] width 59 height 50
click at [623, 317] on input "e." at bounding box center [622, 313] width 1 height 8
radio input "true"
click at [680, 515] on button "Next" at bounding box center [622, 524] width 168 height 41
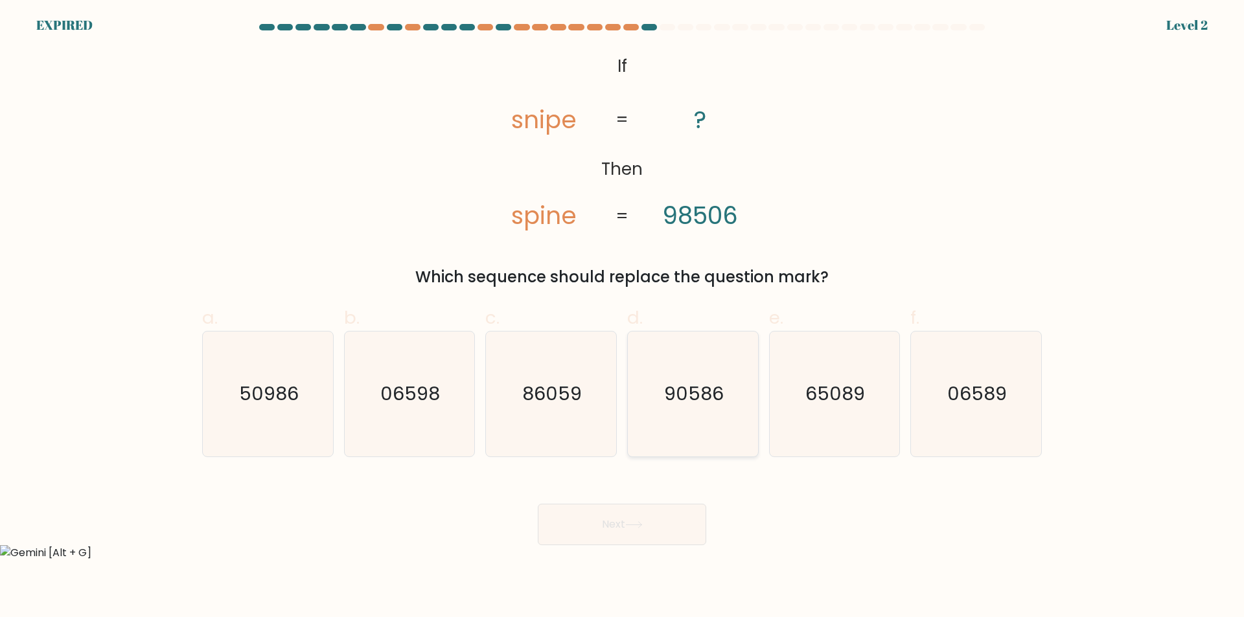
click at [718, 439] on icon "90586" at bounding box center [692, 394] width 125 height 125
click at [623, 317] on input "d. 90586" at bounding box center [622, 313] width 1 height 8
radio input "true"
click at [650, 531] on button "Next" at bounding box center [622, 524] width 168 height 41
click at [630, 520] on button "Next" at bounding box center [622, 524] width 168 height 41
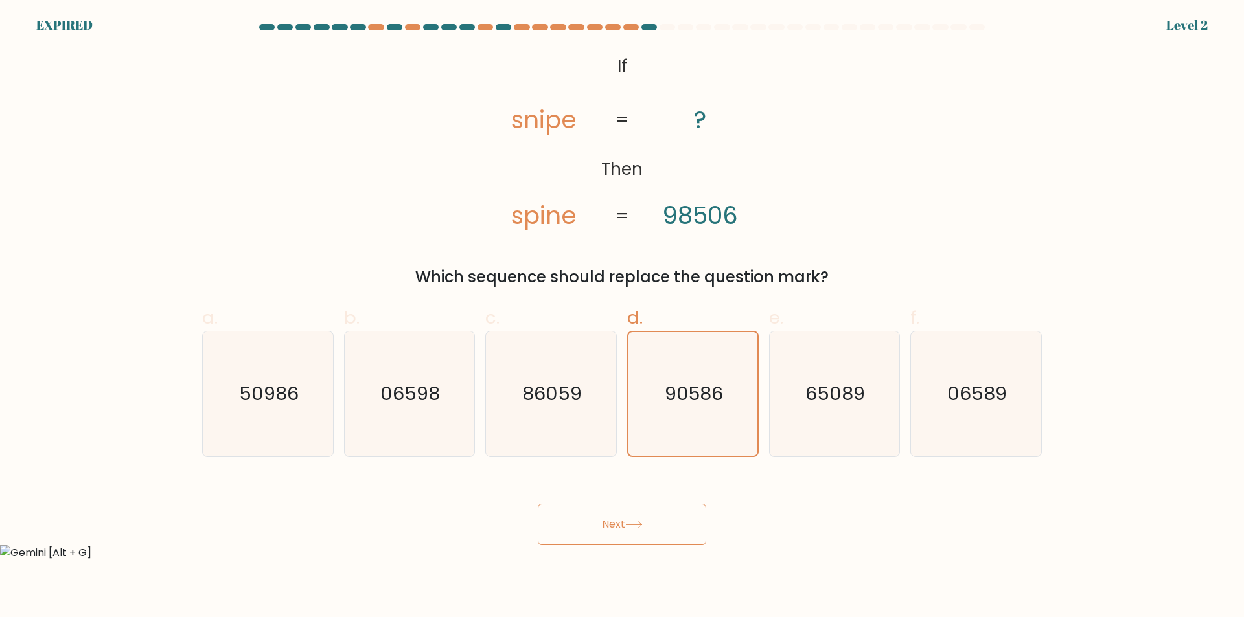
click at [630, 520] on button "Next" at bounding box center [622, 524] width 168 height 41
click at [943, 424] on icon "465271" at bounding box center [976, 394] width 125 height 125
click at [623, 317] on input "f. 465271" at bounding box center [622, 313] width 1 height 8
radio input "true"
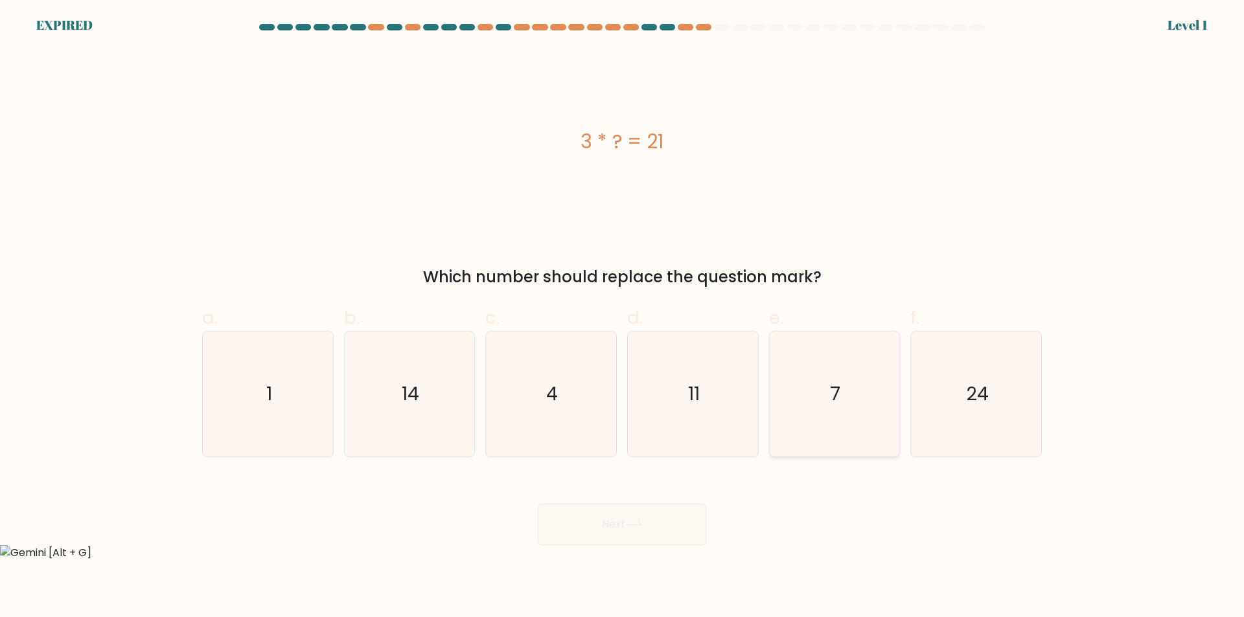
click at [774, 390] on icon "7" at bounding box center [834, 394] width 125 height 125
click at [623, 317] on input "e. 7" at bounding box center [622, 313] width 1 height 8
radio input "true"
click at [658, 523] on div "Next" at bounding box center [621, 509] width 855 height 73
click at [644, 531] on div "Next" at bounding box center [621, 509] width 855 height 73
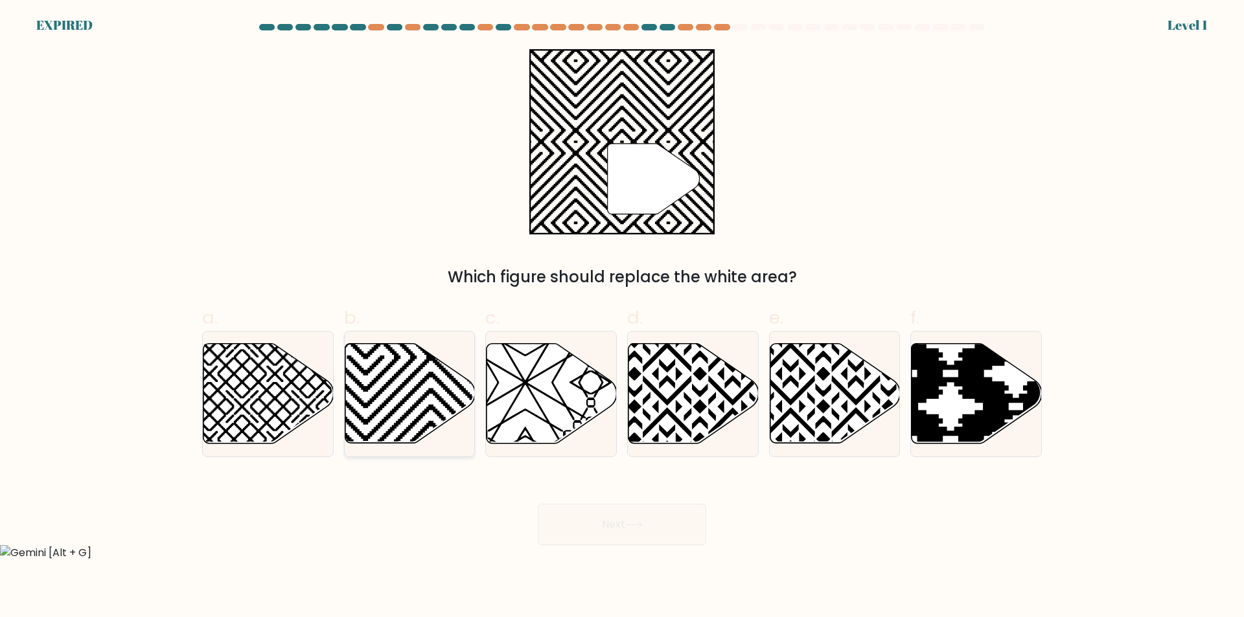
click at [393, 393] on icon at bounding box center [410, 394] width 130 height 100
click at [622, 317] on input "b." at bounding box center [622, 313] width 1 height 8
radio input "true"
click at [638, 541] on div "Next" at bounding box center [621, 509] width 855 height 73
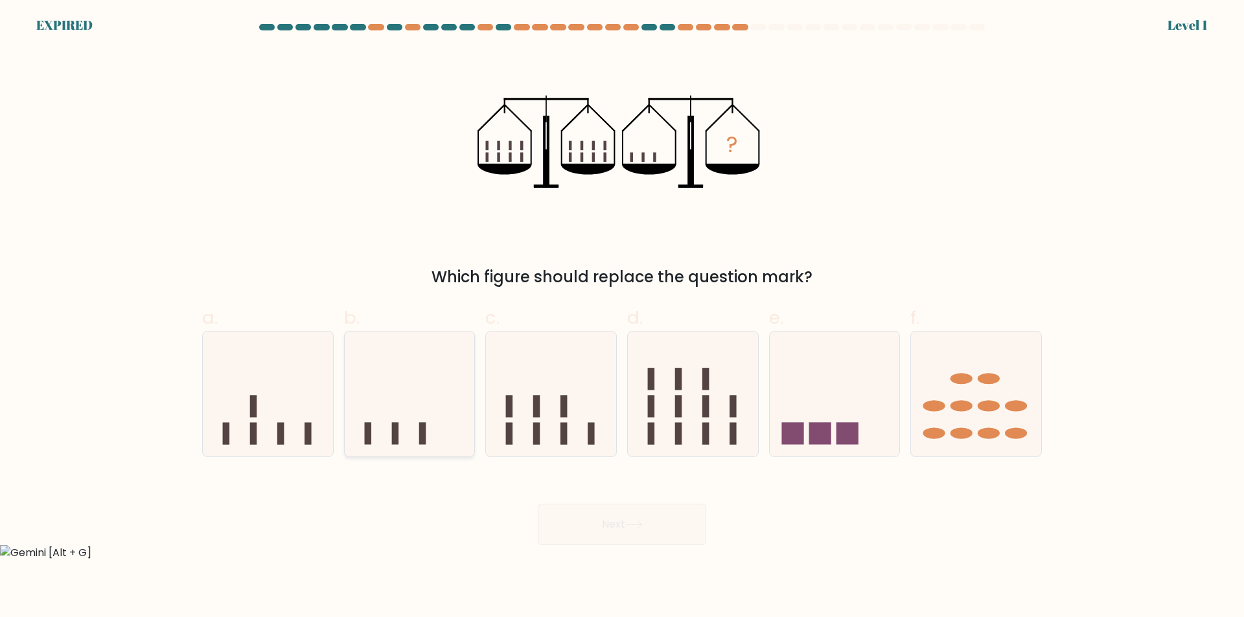
click at [411, 429] on icon at bounding box center [410, 395] width 130 height 108
click at [622, 317] on input "b." at bounding box center [622, 313] width 1 height 8
radio input "true"
click at [660, 529] on div "Next" at bounding box center [621, 509] width 855 height 73
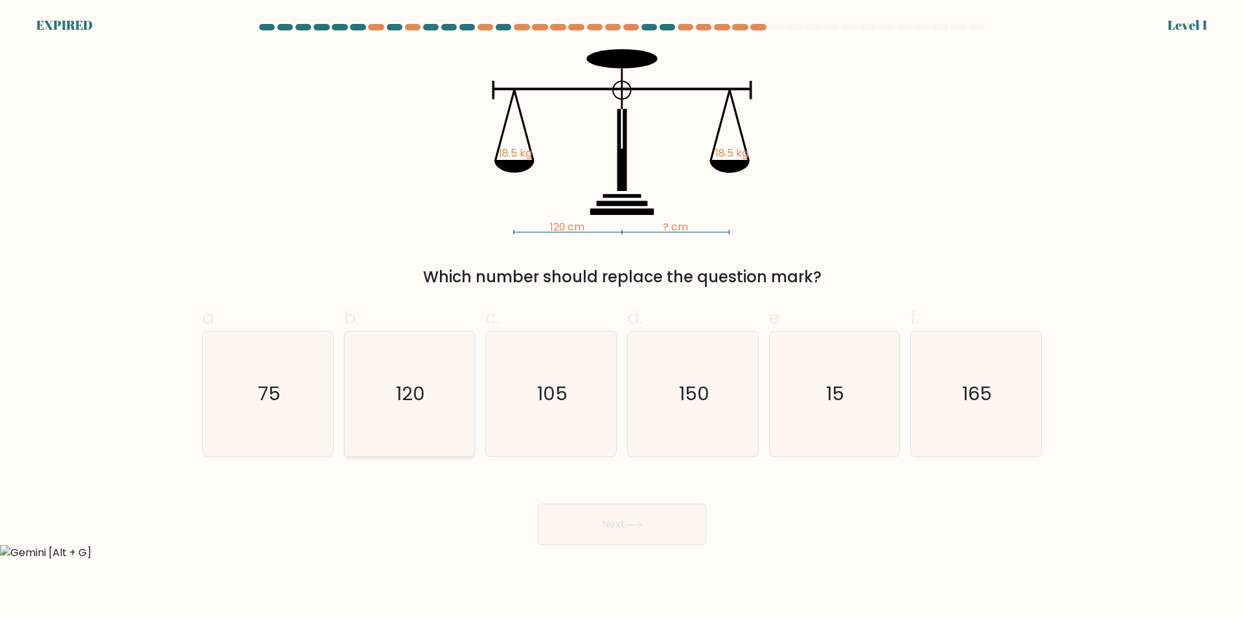
click at [397, 417] on icon "120" at bounding box center [409, 394] width 125 height 125
click at [622, 317] on input "b. 120" at bounding box center [622, 313] width 1 height 8
radio input "true"
click at [619, 521] on button "Next" at bounding box center [622, 524] width 168 height 41
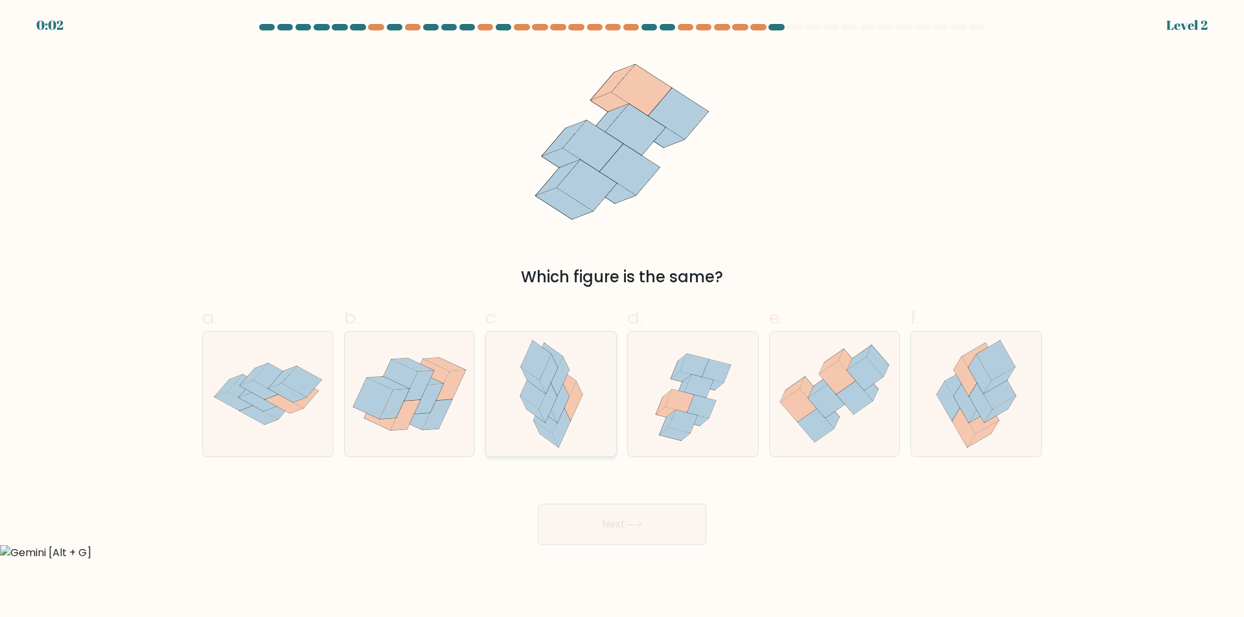
click at [580, 430] on icon at bounding box center [552, 394] width 82 height 125
click at [622, 317] on input "c." at bounding box center [622, 313] width 1 height 8
radio input "true"
click at [651, 522] on div "Next" at bounding box center [621, 509] width 855 height 73
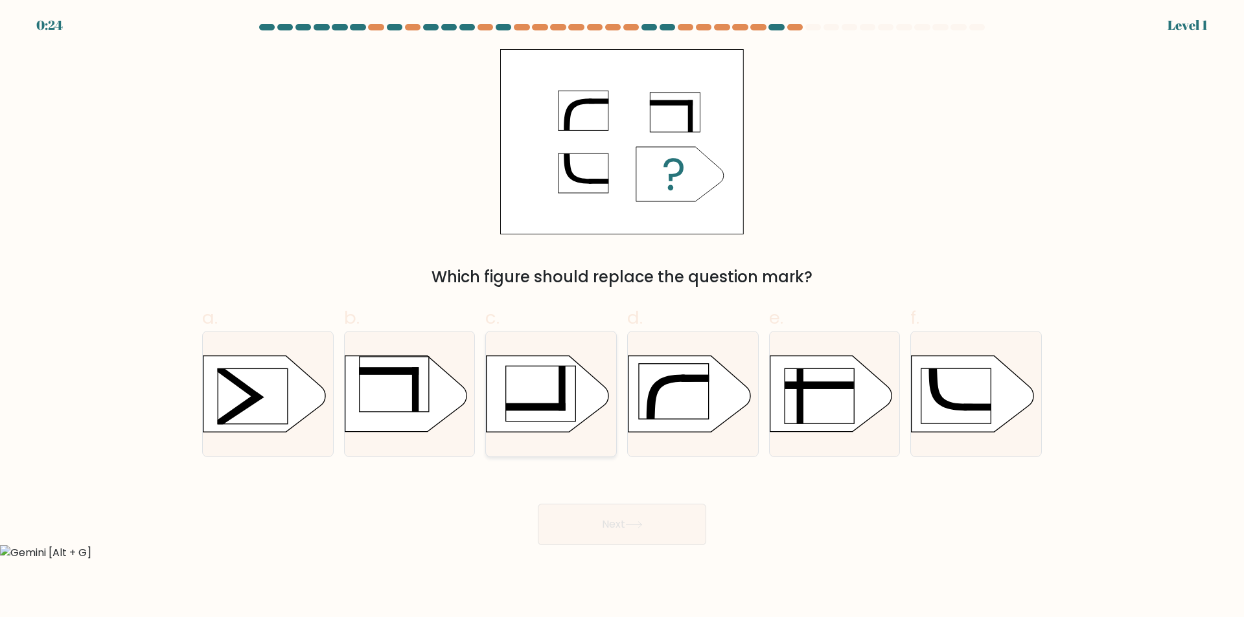
click at [557, 408] on rect at bounding box center [535, 408] width 60 height 8
click at [622, 317] on input "c." at bounding box center [622, 313] width 1 height 8
radio input "true"
click at [621, 524] on button "Next" at bounding box center [622, 524] width 168 height 41
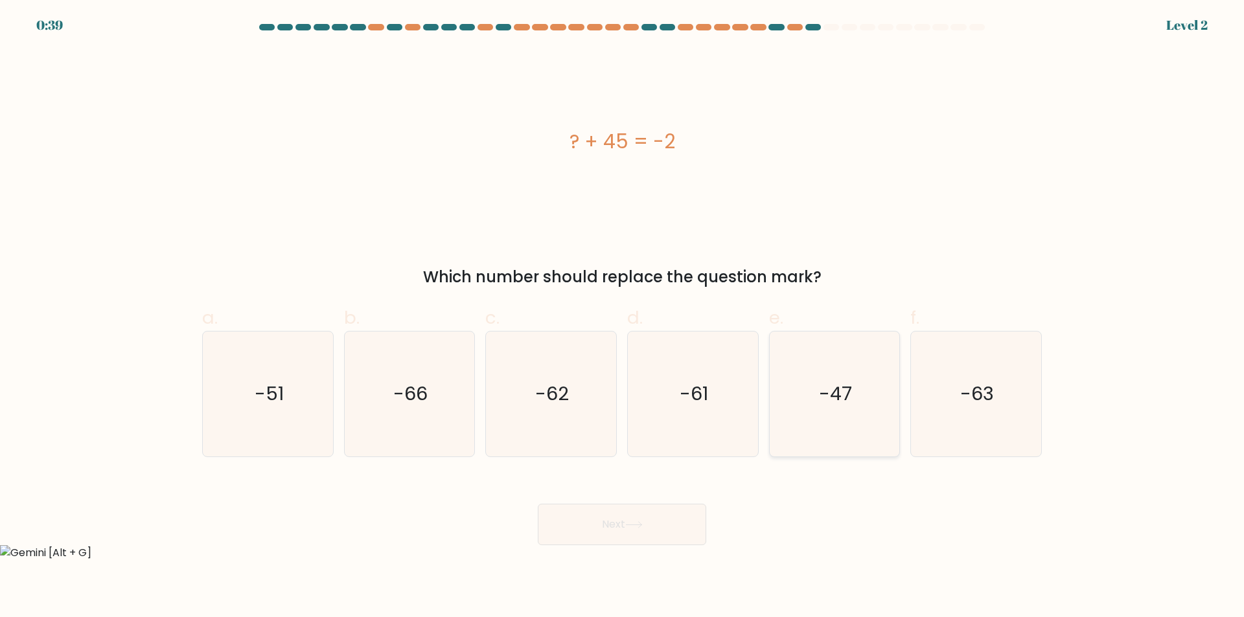
click at [888, 397] on icon "-47" at bounding box center [834, 394] width 125 height 125
click at [623, 317] on input "e. -47" at bounding box center [622, 313] width 1 height 8
radio input "true"
click at [661, 518] on button "Next" at bounding box center [622, 524] width 168 height 41
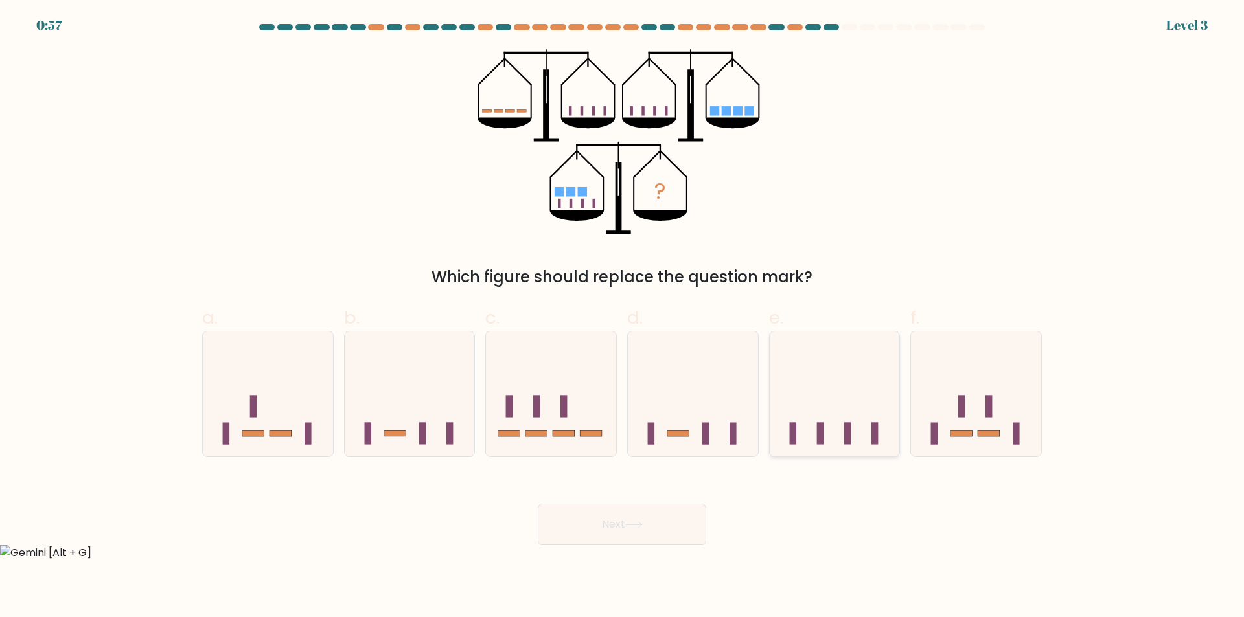
click at [845, 404] on icon at bounding box center [835, 395] width 130 height 108
click at [623, 317] on input "e." at bounding box center [622, 313] width 1 height 8
radio input "true"
click at [561, 422] on icon at bounding box center [551, 395] width 130 height 108
click at [622, 317] on input "c." at bounding box center [622, 313] width 1 height 8
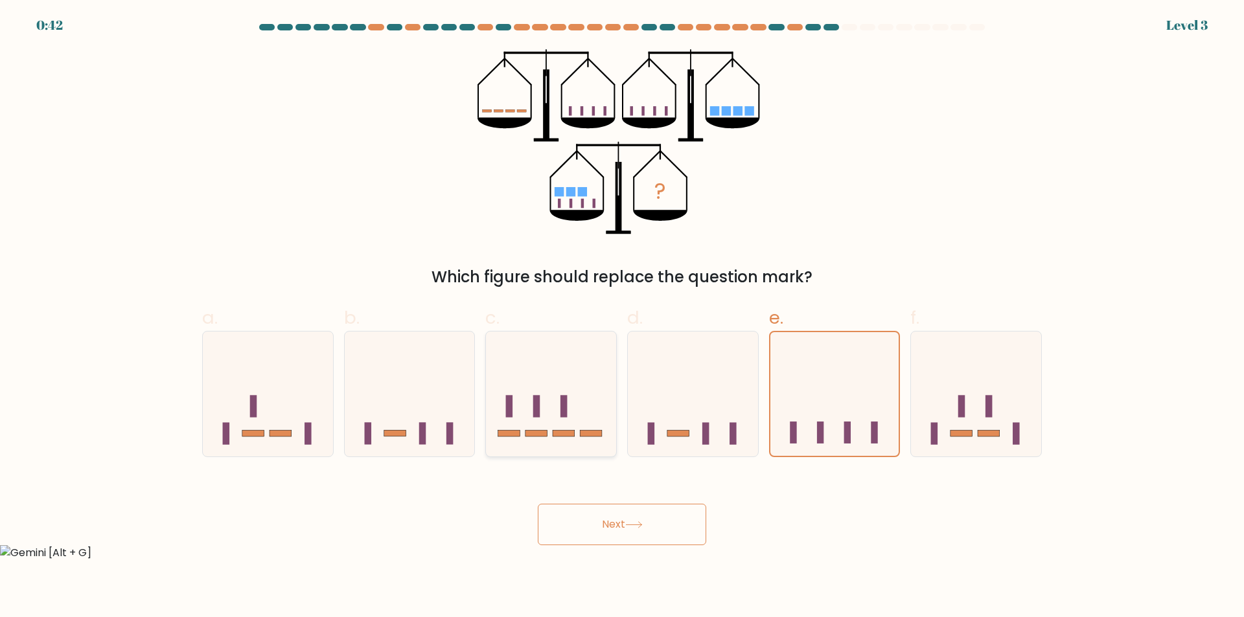
radio input "true"
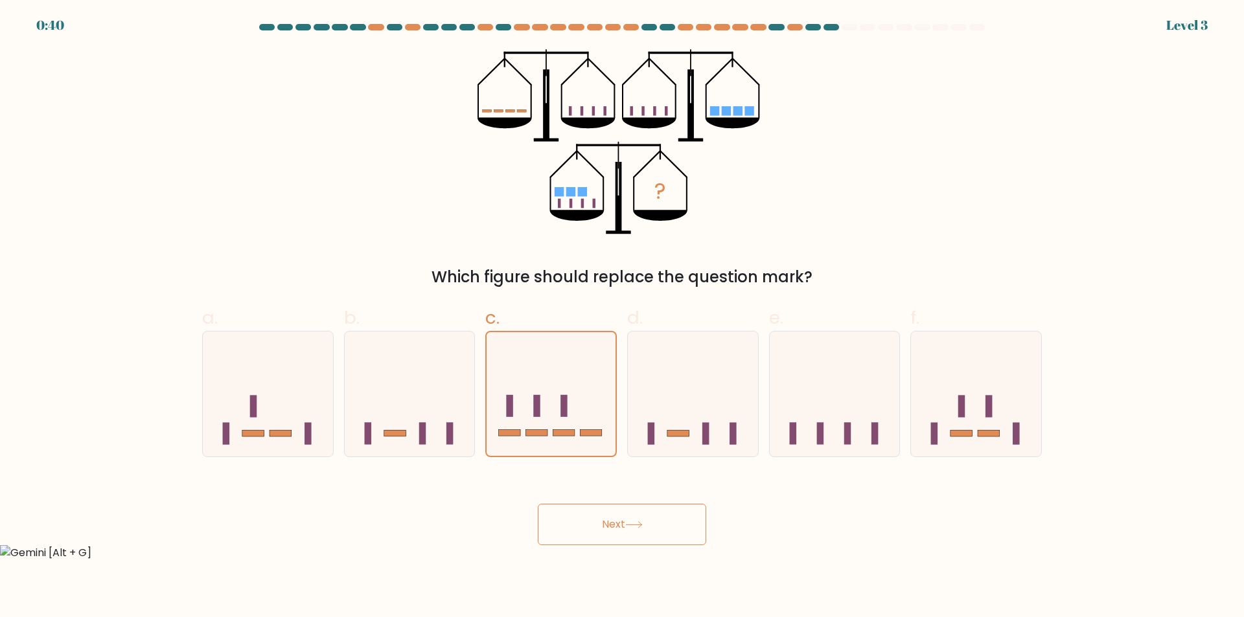
click at [667, 524] on button "Next" at bounding box center [622, 524] width 168 height 41
click at [646, 539] on button "Next" at bounding box center [622, 524] width 168 height 41
click at [614, 521] on button "Next" at bounding box center [622, 524] width 168 height 41
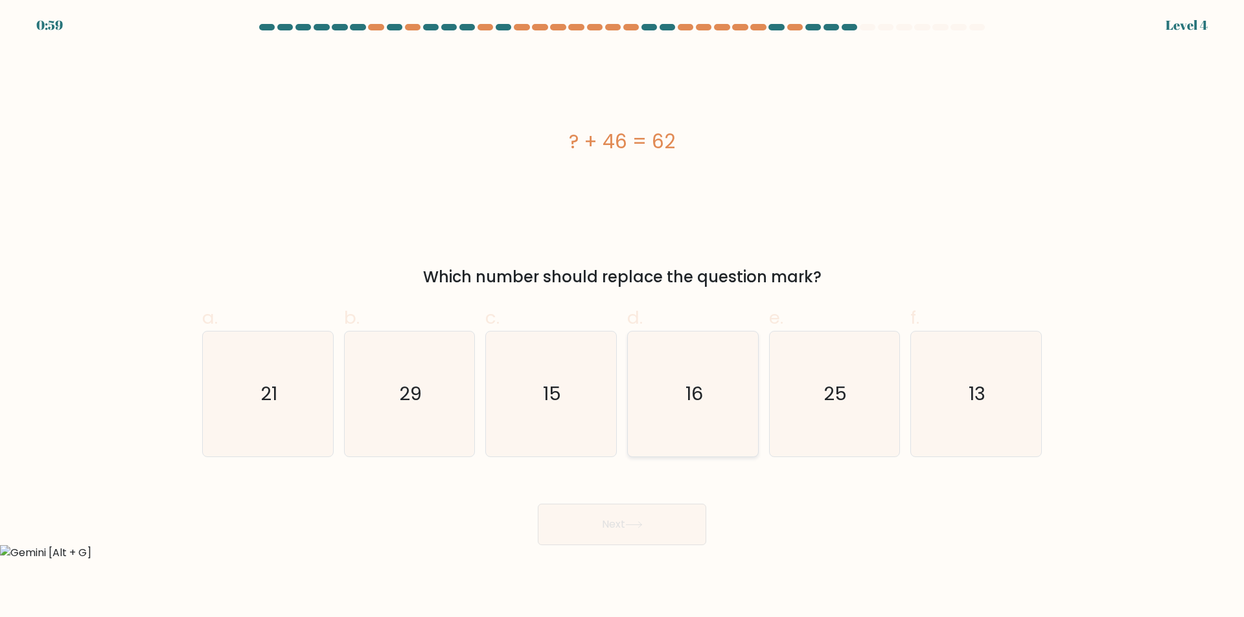
click at [674, 440] on icon "16" at bounding box center [692, 394] width 125 height 125
click at [623, 317] on input "d. 16" at bounding box center [622, 313] width 1 height 8
radio input "true"
click at [697, 426] on icon "16" at bounding box center [693, 394] width 124 height 124
click at [623, 317] on input "d. 16" at bounding box center [622, 313] width 1 height 8
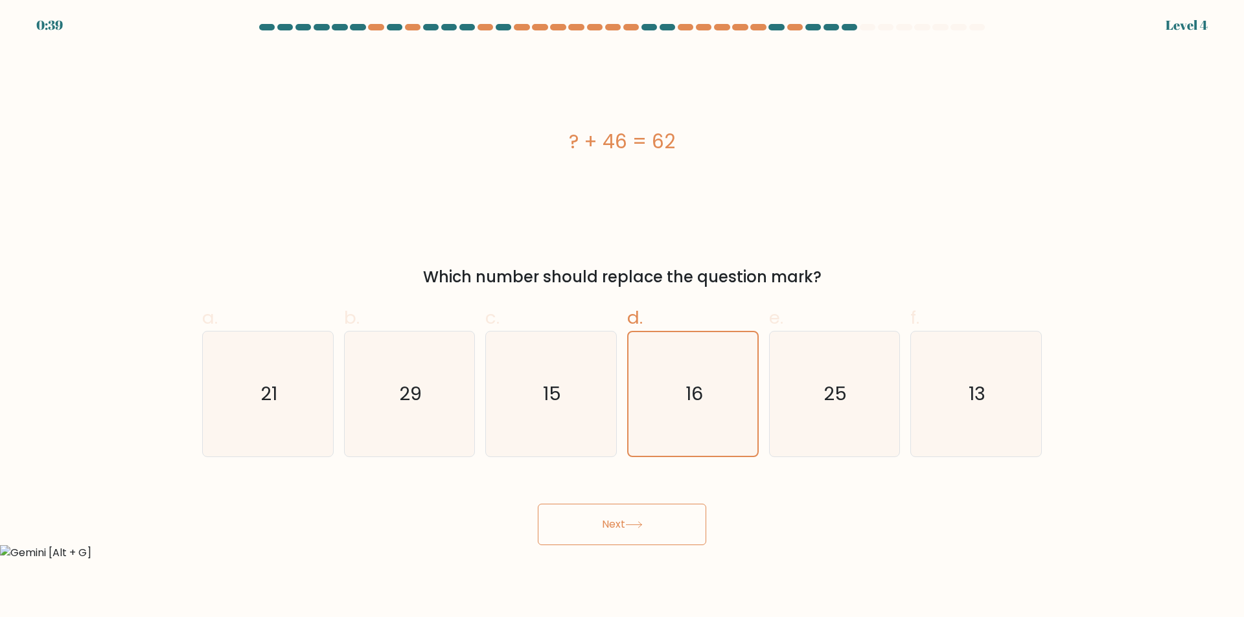
click at [678, 532] on button "Next" at bounding box center [622, 524] width 168 height 41
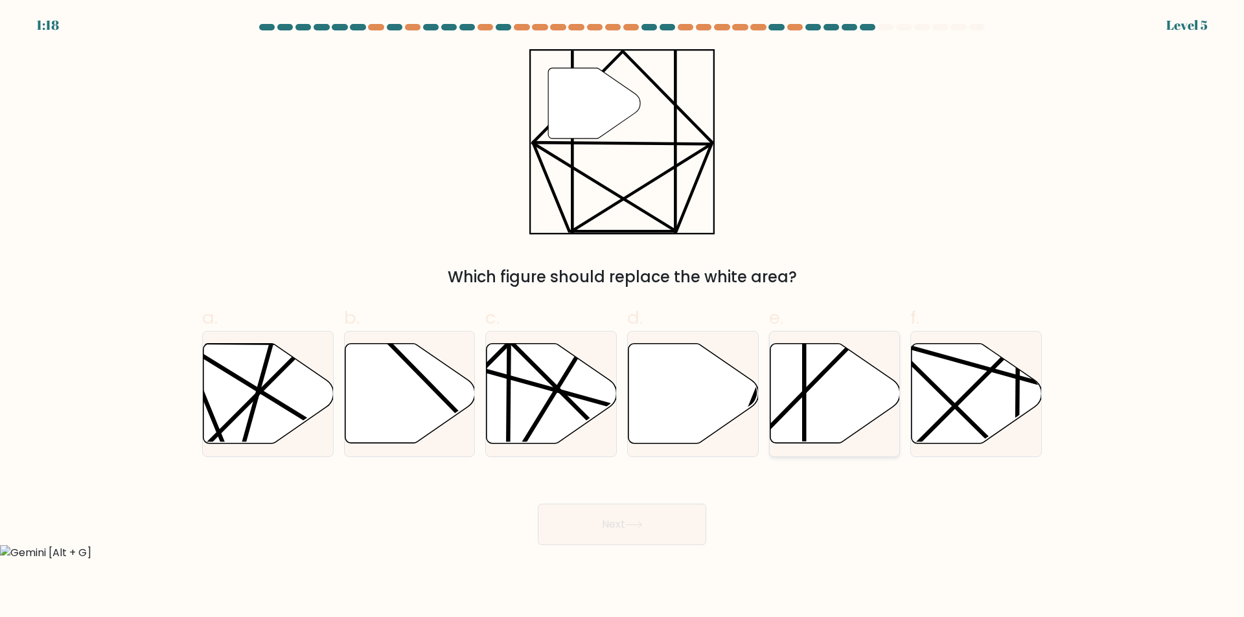
click at [826, 387] on icon at bounding box center [835, 394] width 130 height 100
click at [623, 317] on input "e." at bounding box center [622, 313] width 1 height 8
radio input "true"
click at [642, 534] on button "Next" at bounding box center [622, 524] width 168 height 41
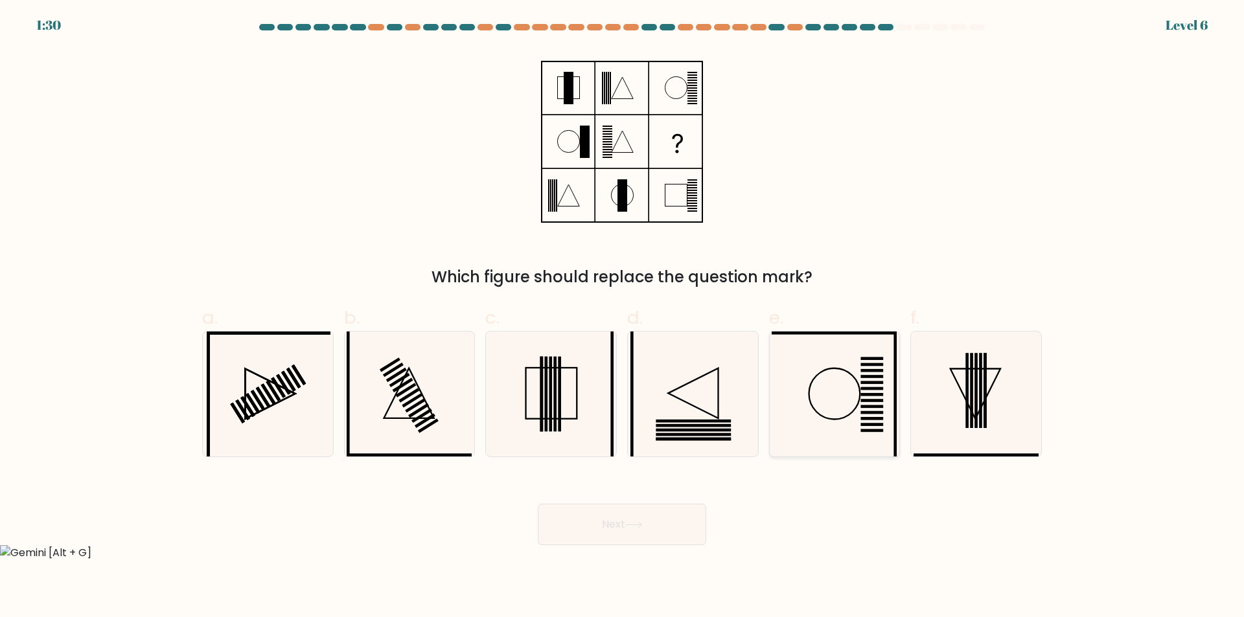
click at [836, 407] on icon at bounding box center [834, 394] width 125 height 125
click at [623, 317] on input "e." at bounding box center [622, 313] width 1 height 8
radio input "true"
click at [676, 523] on button "Next" at bounding box center [622, 524] width 168 height 41
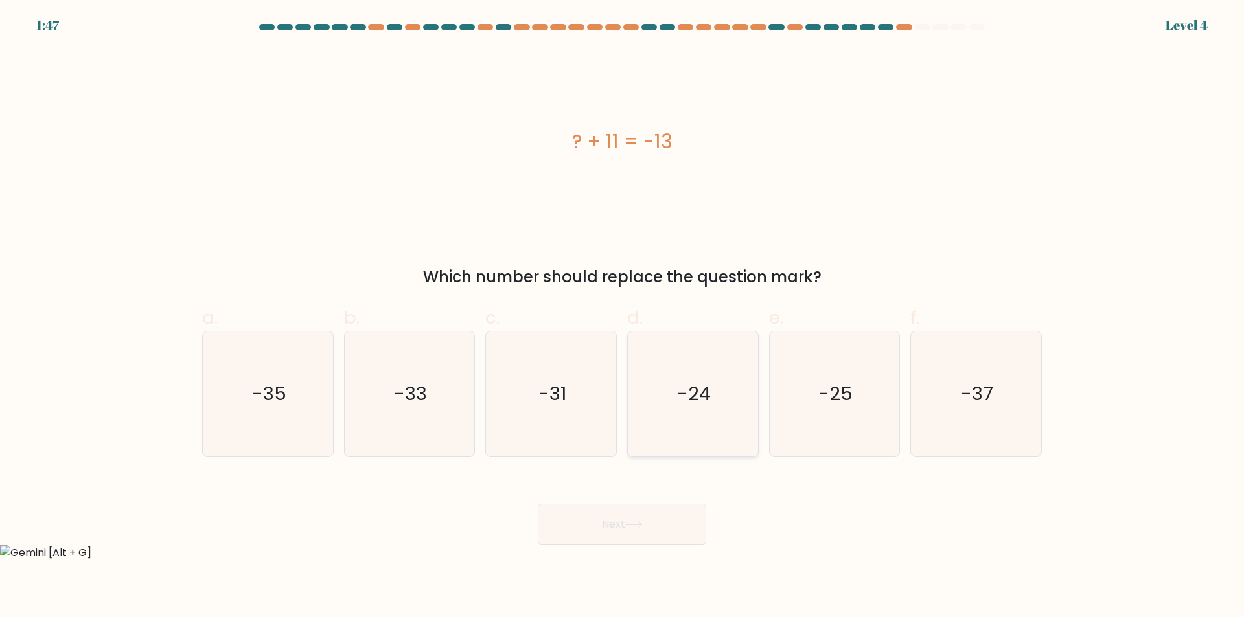
click at [683, 424] on icon "-24" at bounding box center [692, 394] width 125 height 125
click at [623, 317] on input "d. -24" at bounding box center [622, 313] width 1 height 8
radio input "true"
click at [617, 511] on button "Next" at bounding box center [622, 524] width 168 height 41
click at [614, 535] on button "Next" at bounding box center [622, 524] width 168 height 41
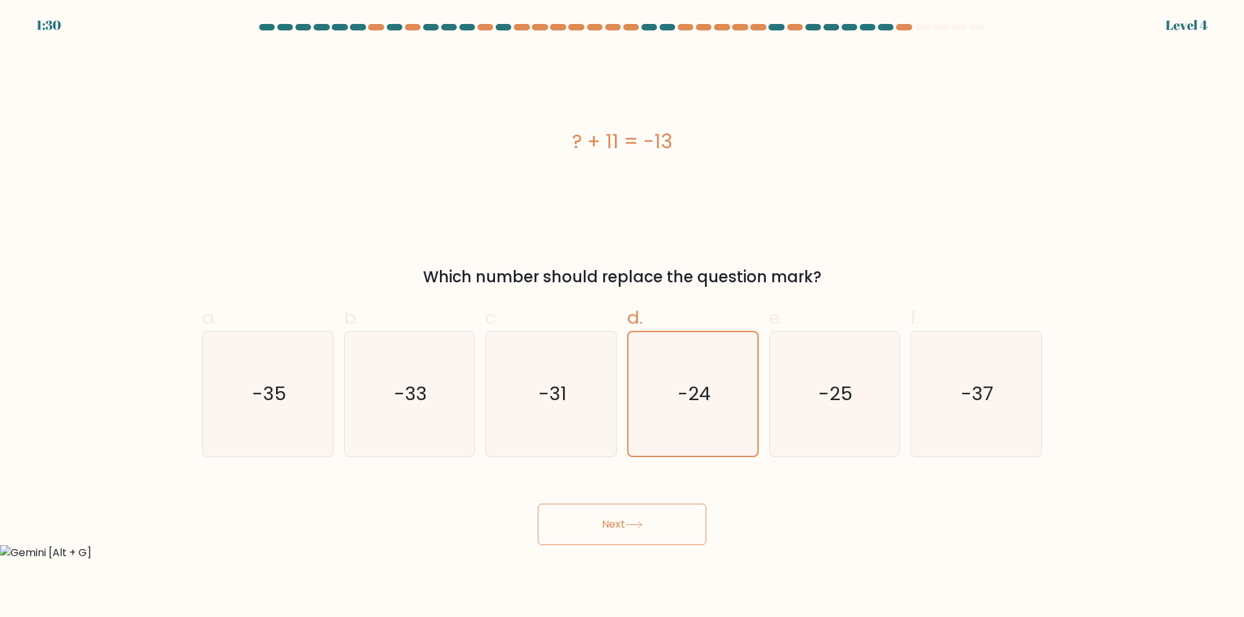
click at [625, 528] on button "Next" at bounding box center [622, 524] width 168 height 41
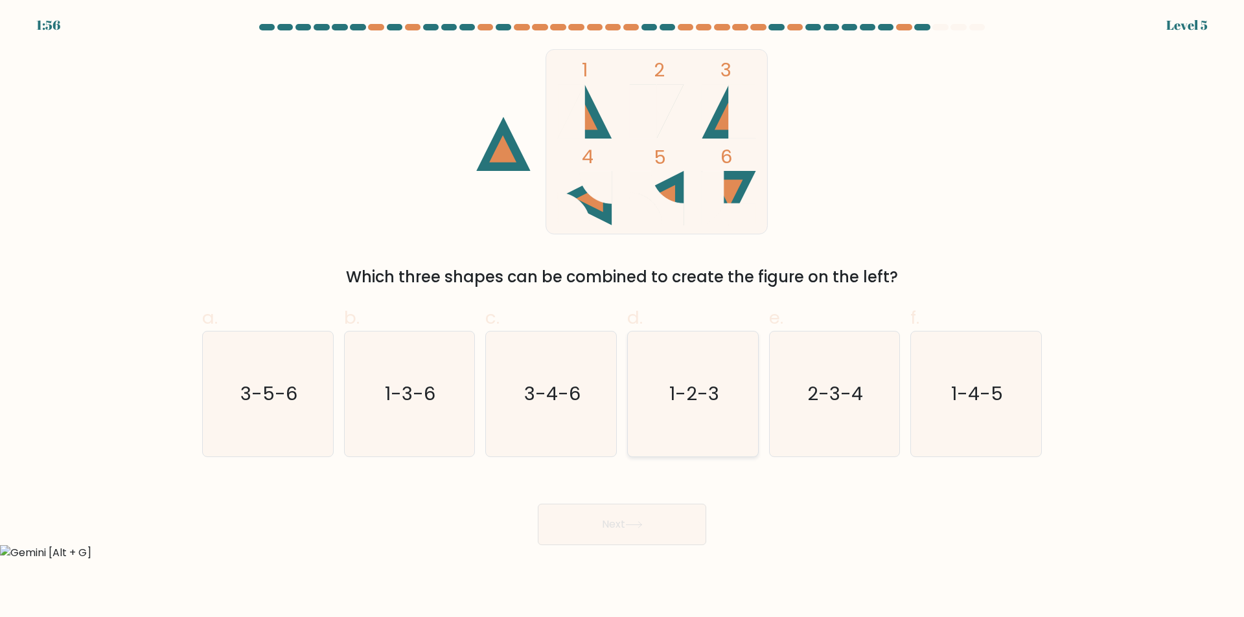
click at [643, 395] on icon "1-2-3" at bounding box center [692, 394] width 125 height 125
click at [623, 317] on input "d. 1-2-3" at bounding box center [622, 313] width 1 height 8
radio input "true"
click at [657, 521] on button "Next" at bounding box center [622, 524] width 168 height 41
click at [608, 523] on button "Next" at bounding box center [622, 524] width 168 height 41
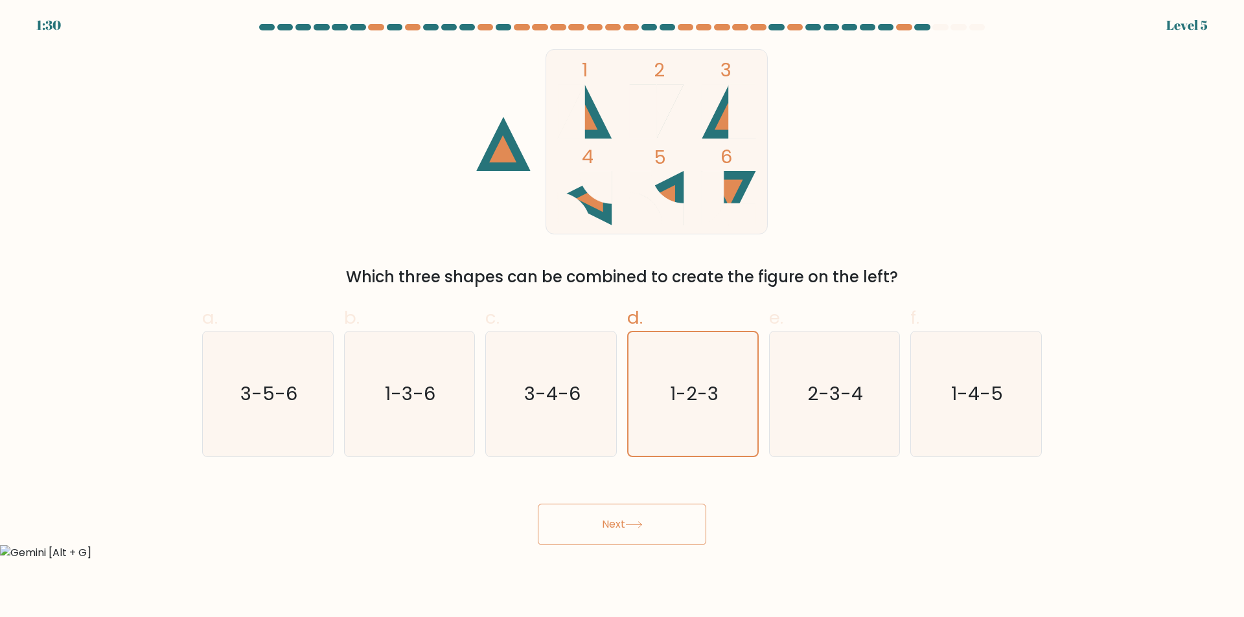
click at [619, 526] on button "Next" at bounding box center [622, 524] width 168 height 41
click at [618, 526] on button "Next" at bounding box center [622, 524] width 168 height 41
click at [660, 524] on button "Next" at bounding box center [622, 524] width 168 height 41
click at [608, 524] on button "Next" at bounding box center [622, 524] width 168 height 41
click at [638, 520] on button "Next" at bounding box center [622, 524] width 168 height 41
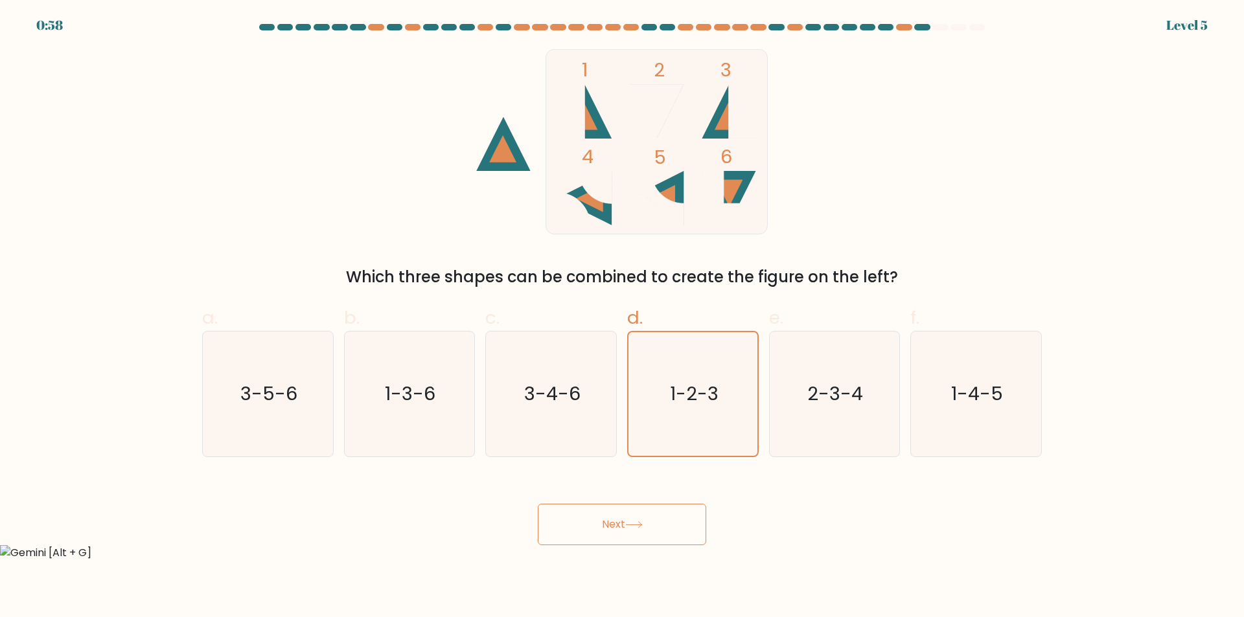
click at [638, 520] on button "Next" at bounding box center [622, 524] width 168 height 41
click at [634, 518] on button "Next" at bounding box center [622, 524] width 168 height 41
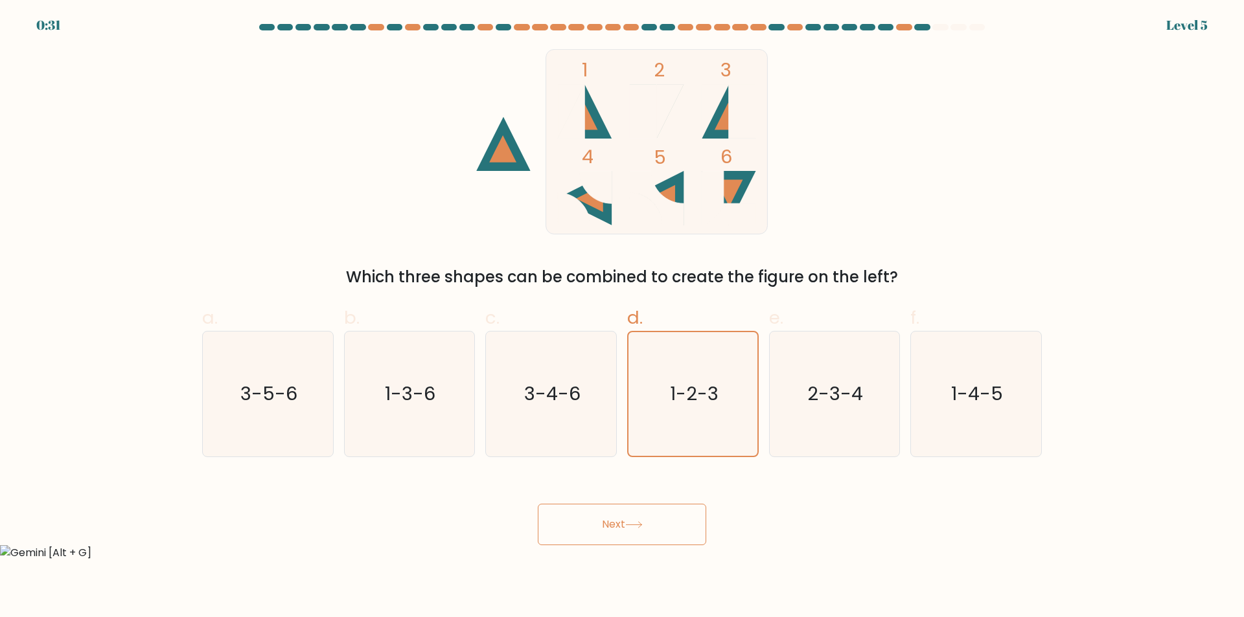
click at [634, 518] on button "Next" at bounding box center [622, 524] width 168 height 41
click at [675, 532] on button "Next" at bounding box center [622, 524] width 168 height 41
click at [641, 526] on icon at bounding box center [633, 525] width 17 height 7
click at [639, 516] on button "Next" at bounding box center [622, 524] width 168 height 41
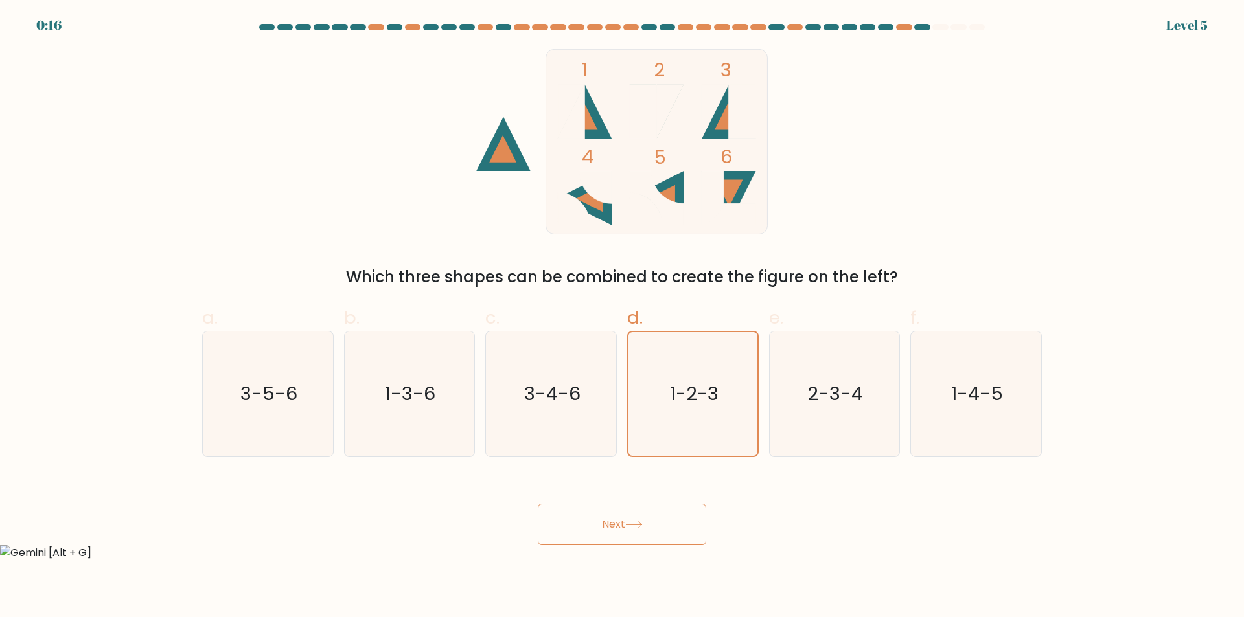
click at [639, 516] on button "Next" at bounding box center [622, 524] width 168 height 41
click at [624, 525] on button "Next" at bounding box center [622, 524] width 168 height 41
click at [605, 523] on button "Next" at bounding box center [622, 524] width 168 height 41
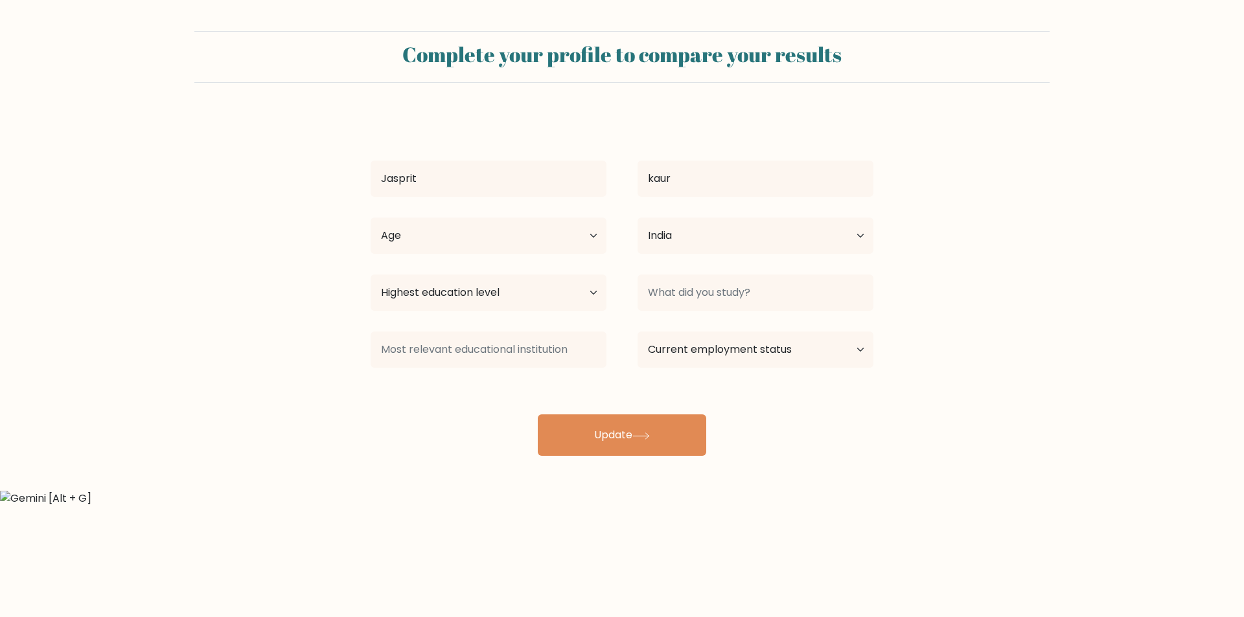
select select "IN"
